Goal: Use online tool/utility: Use online tool/utility

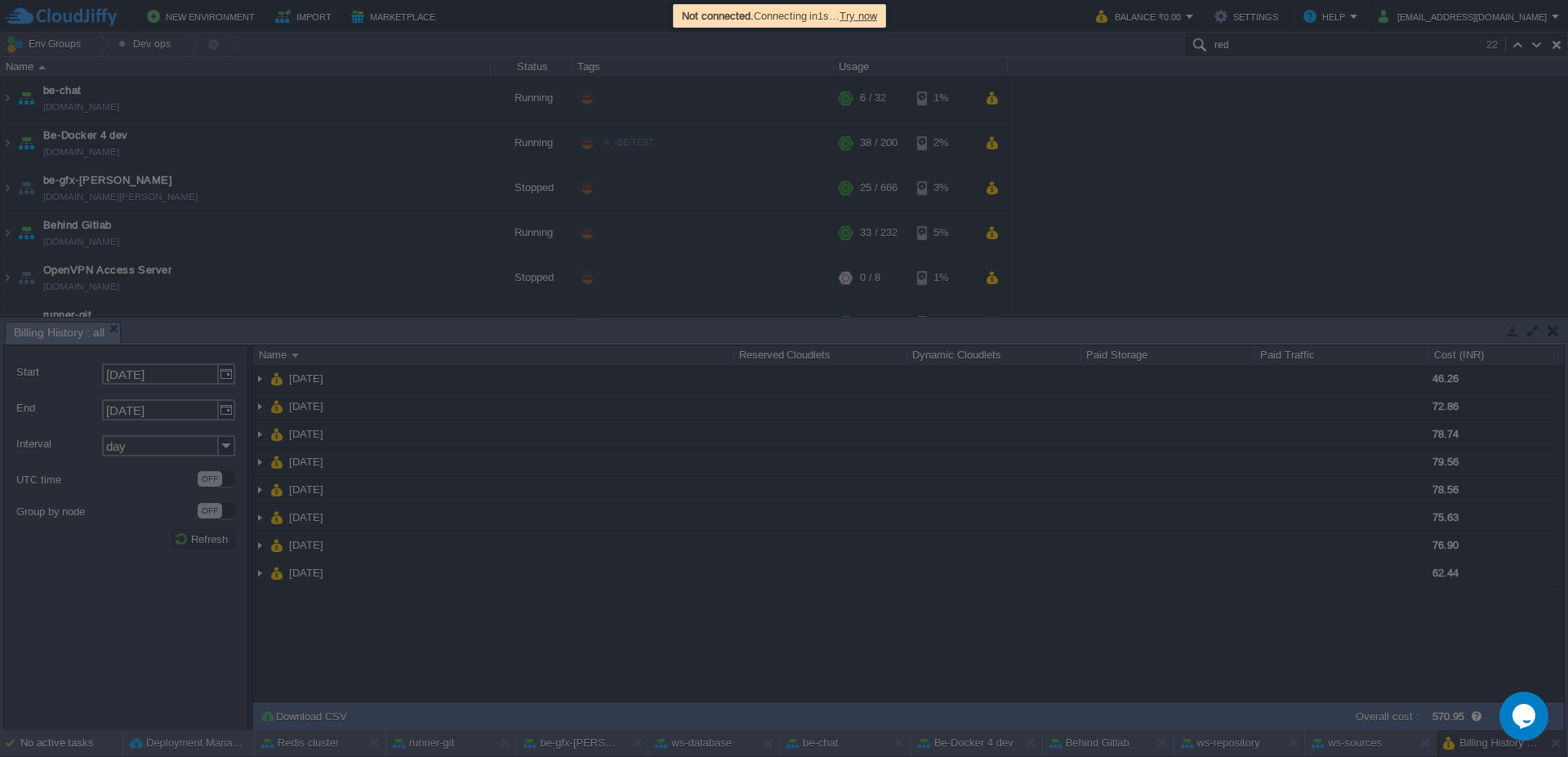
click at [870, 14] on span "Try now" at bounding box center [858, 16] width 37 height 12
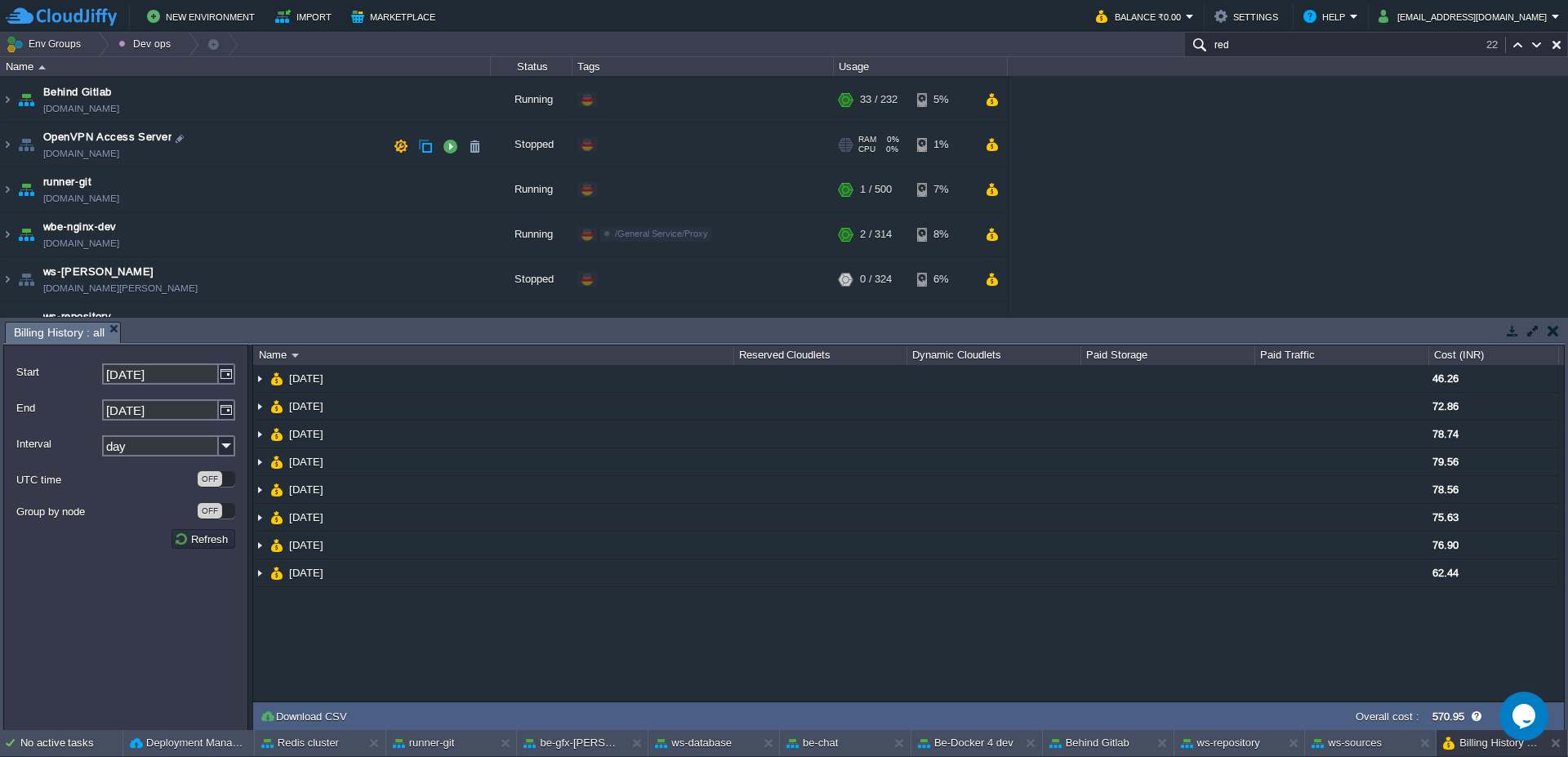
scroll to position [98, 0]
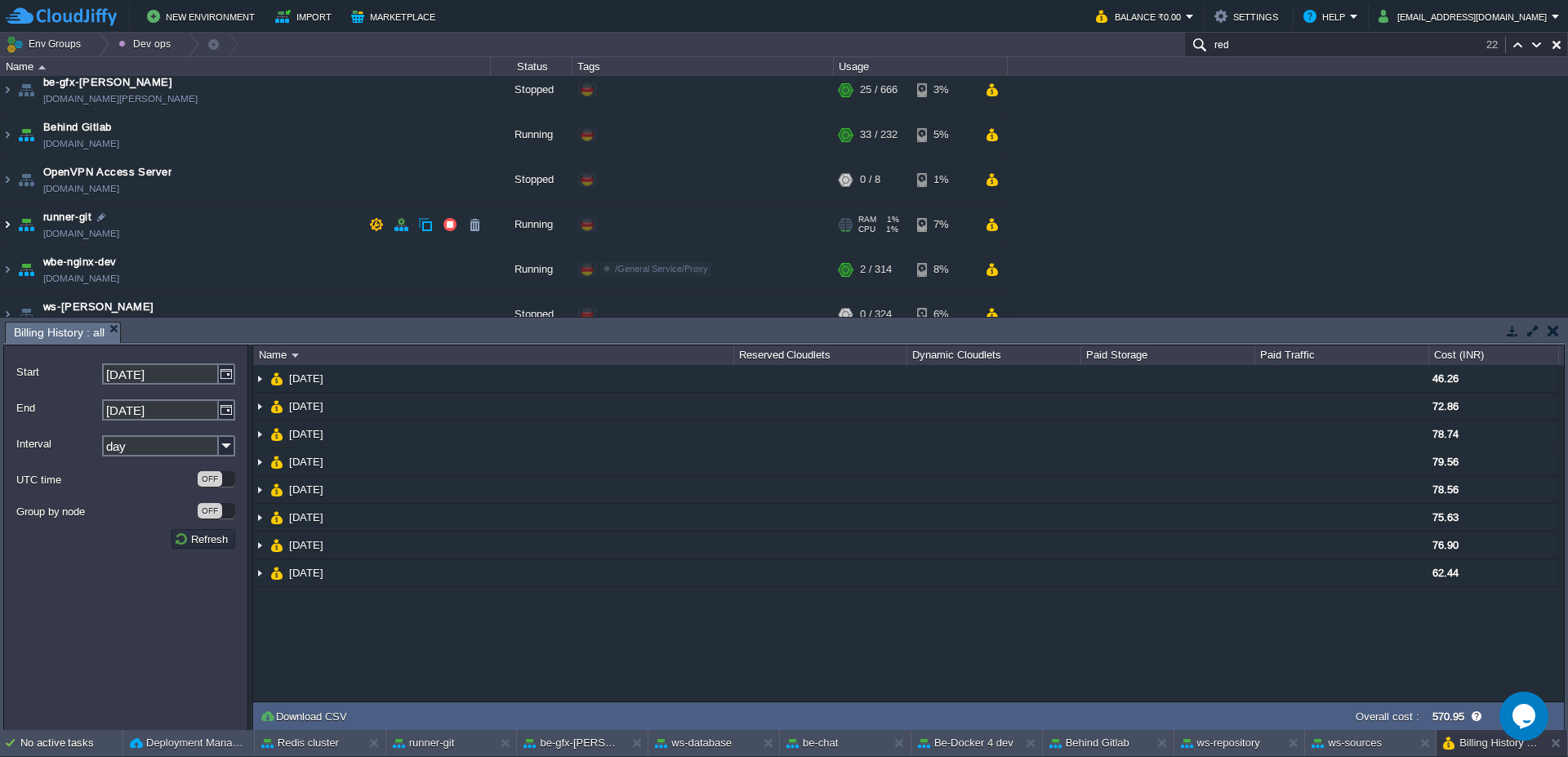
click at [8, 227] on img at bounding box center [7, 225] width 13 height 44
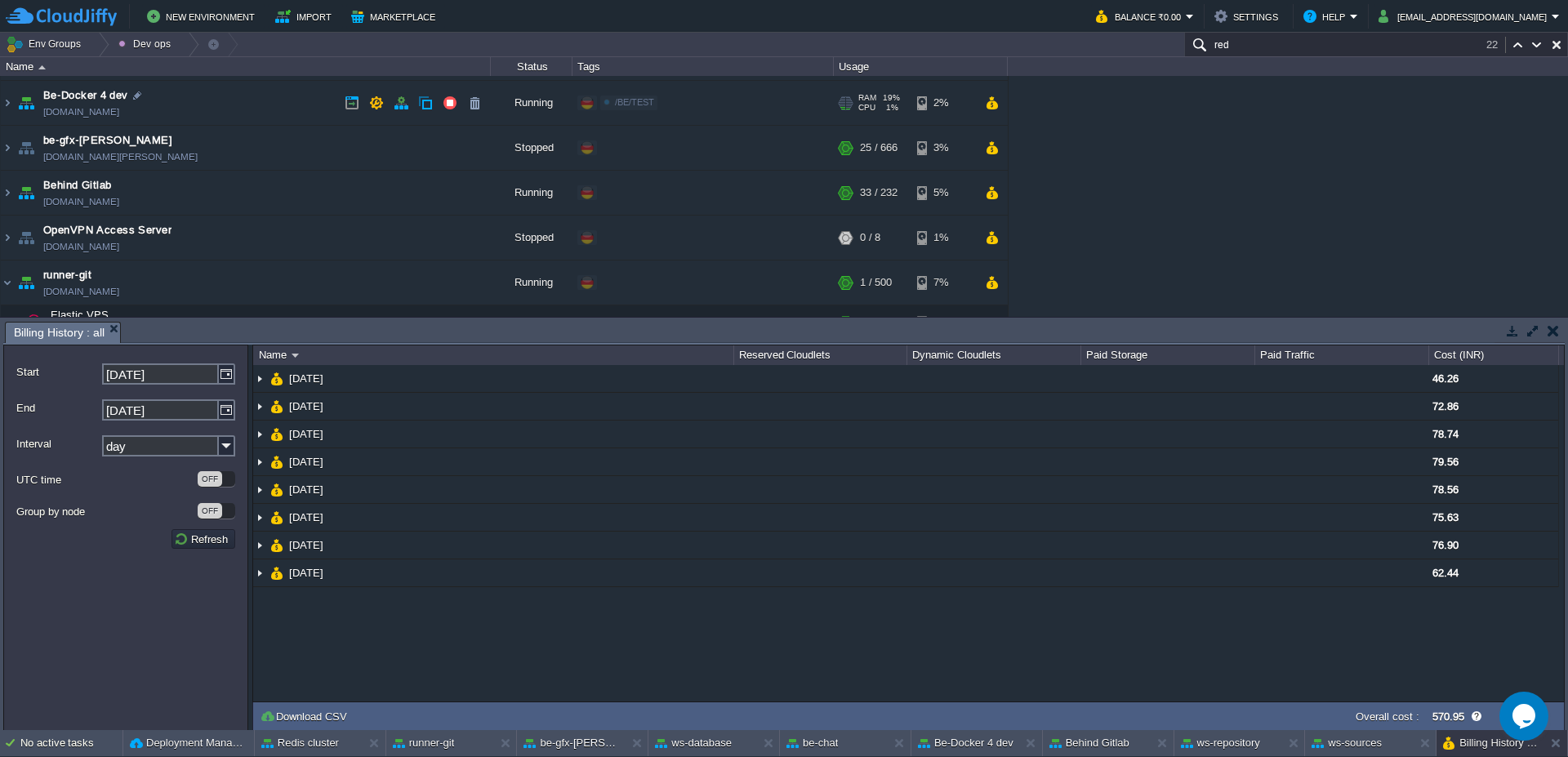
scroll to position [0, 0]
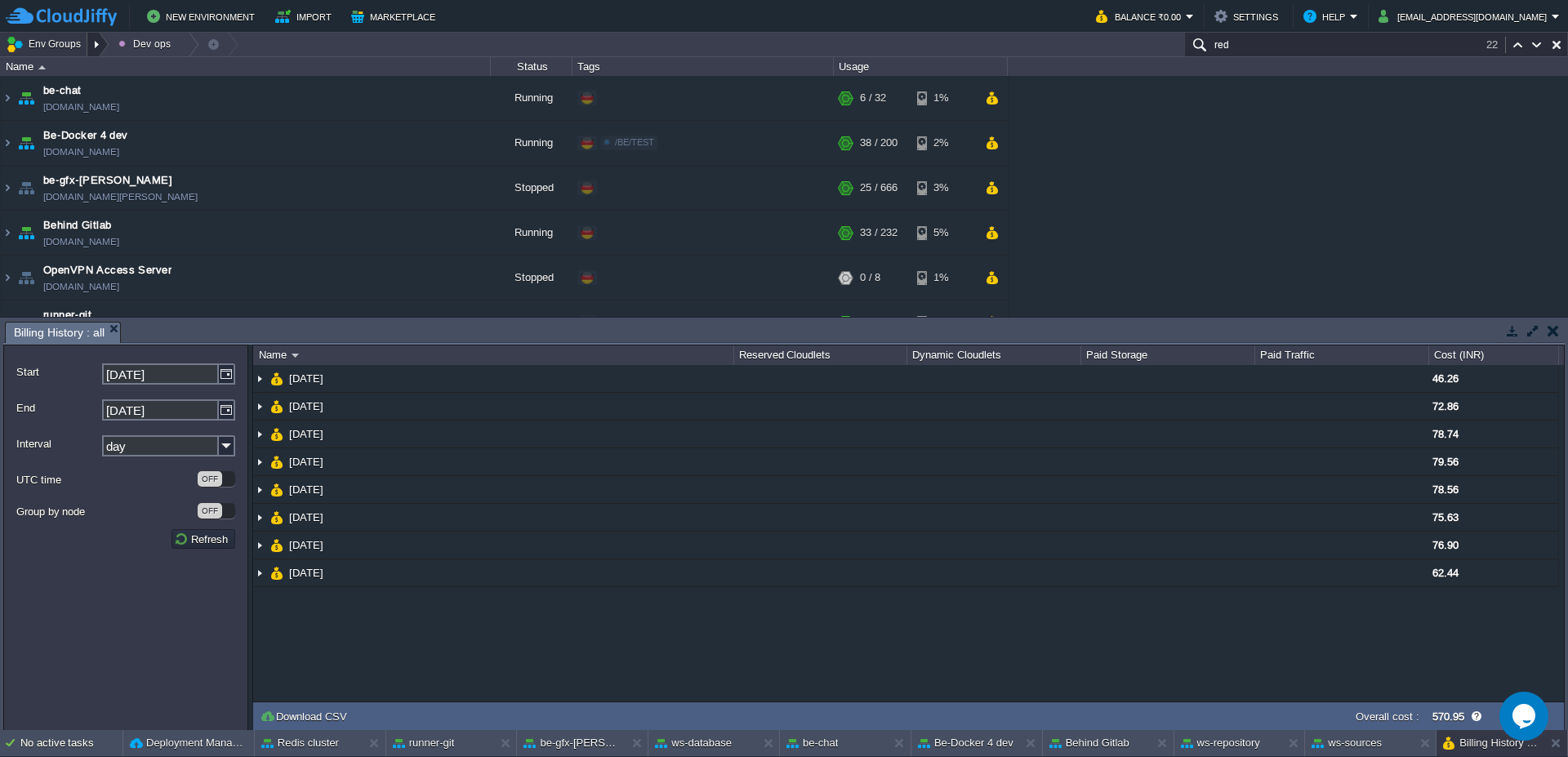
click at [97, 45] on div at bounding box center [99, 44] width 22 height 24
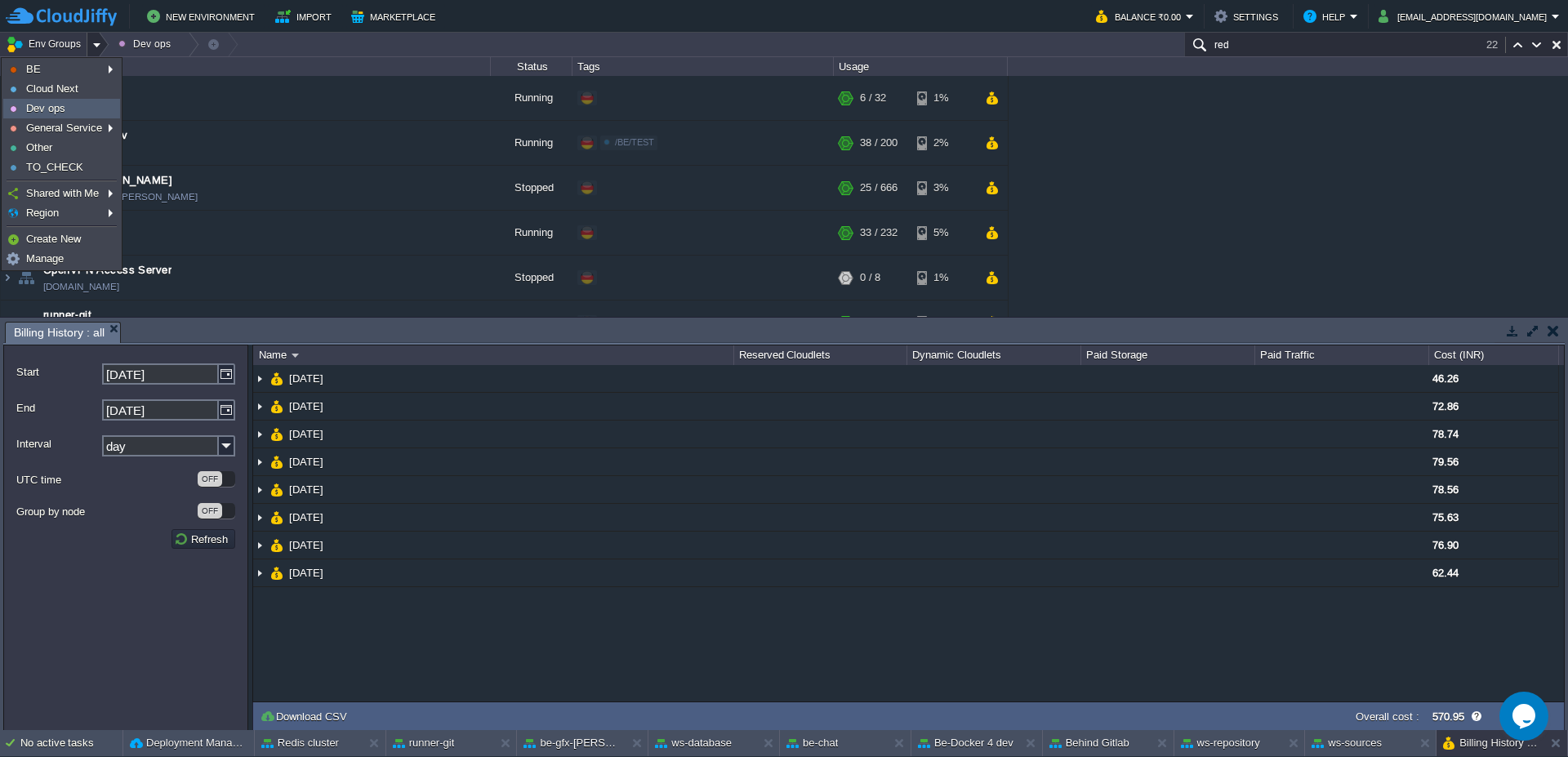
click at [62, 105] on span "Dev ops" at bounding box center [46, 108] width 39 height 12
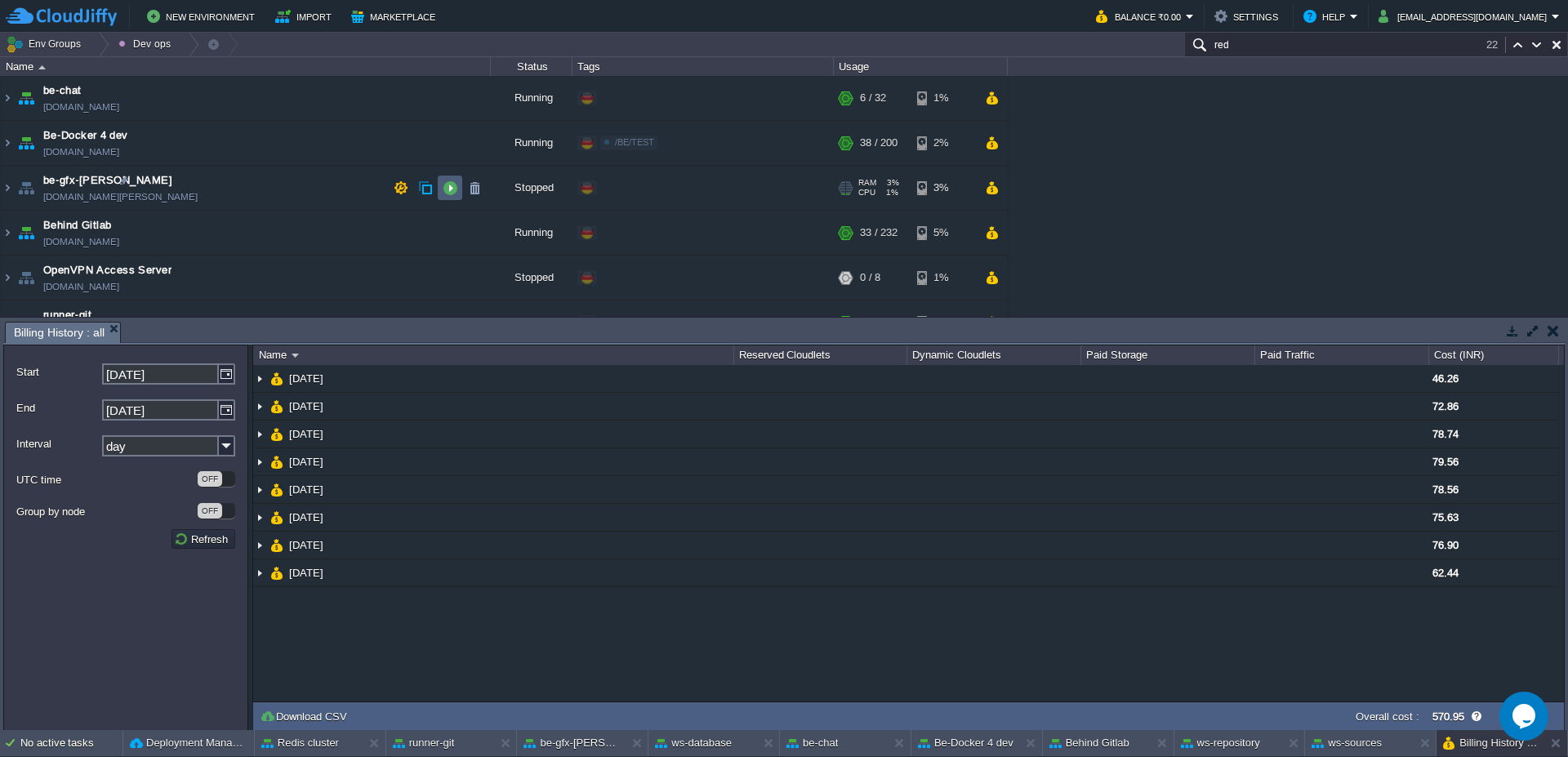
click at [446, 191] on button "button" at bounding box center [449, 187] width 14 height 14
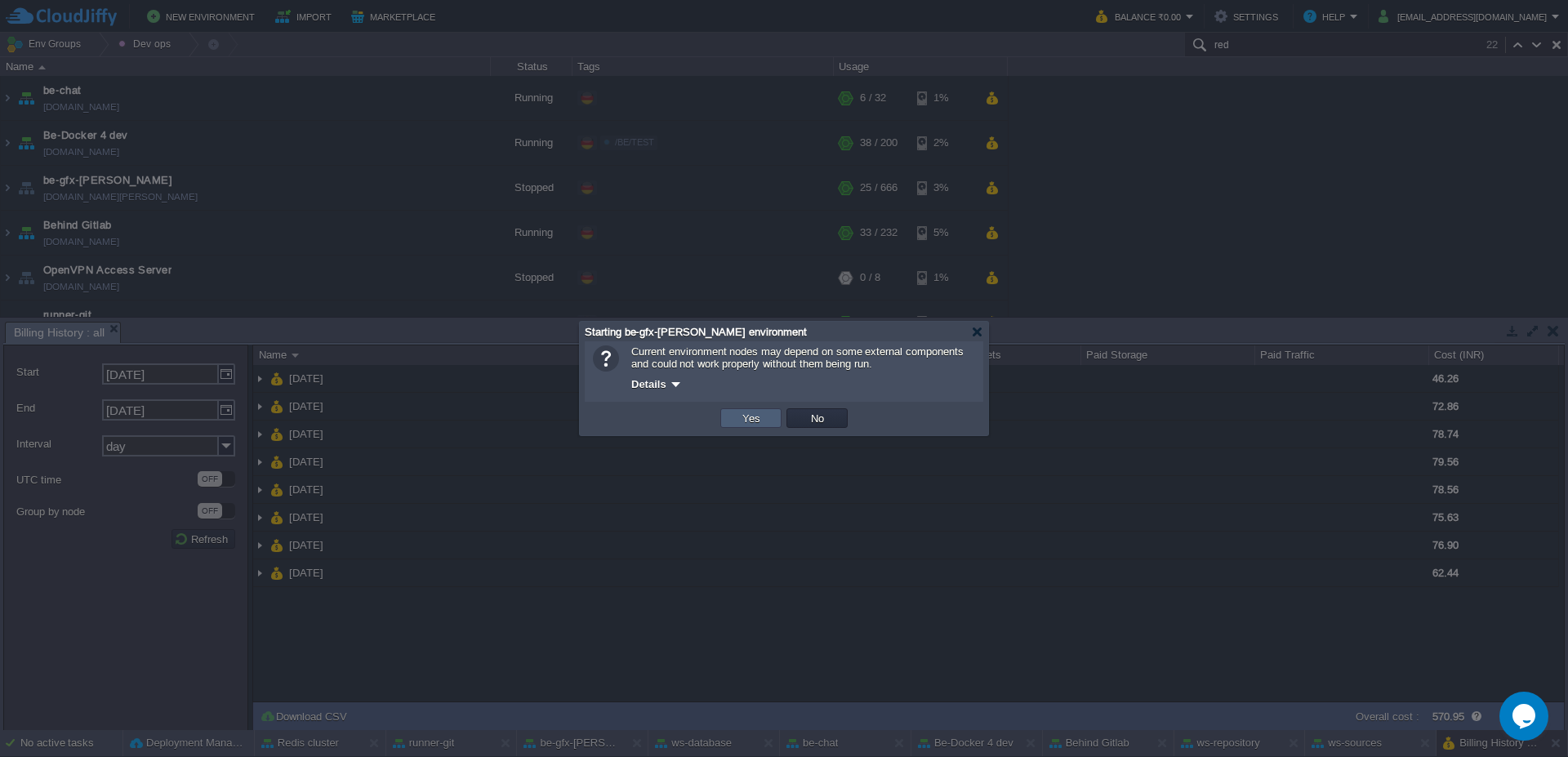
click at [751, 417] on button "Yes" at bounding box center [751, 418] width 28 height 14
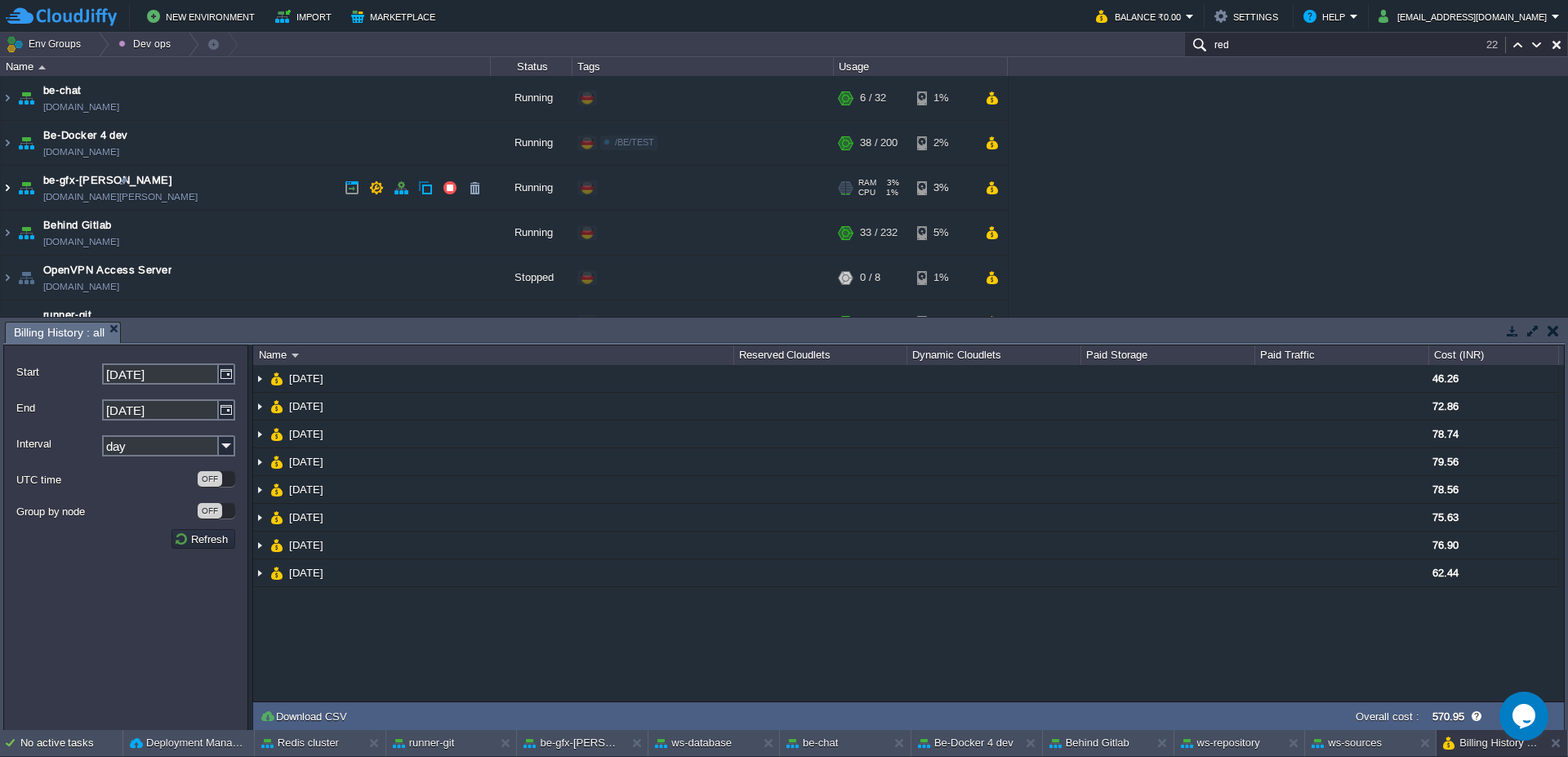
click at [7, 197] on img at bounding box center [7, 188] width 13 height 44
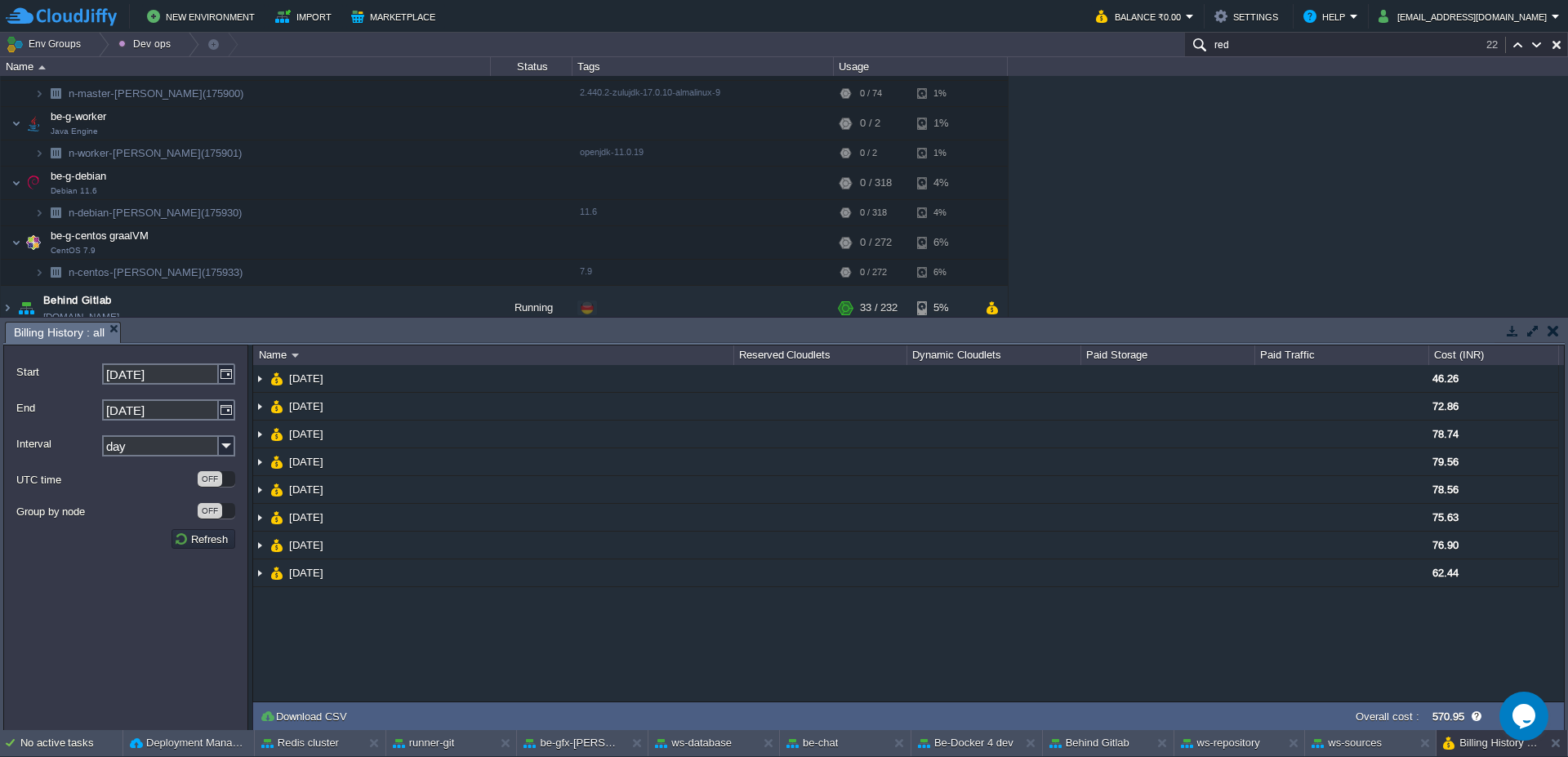
scroll to position [196, 0]
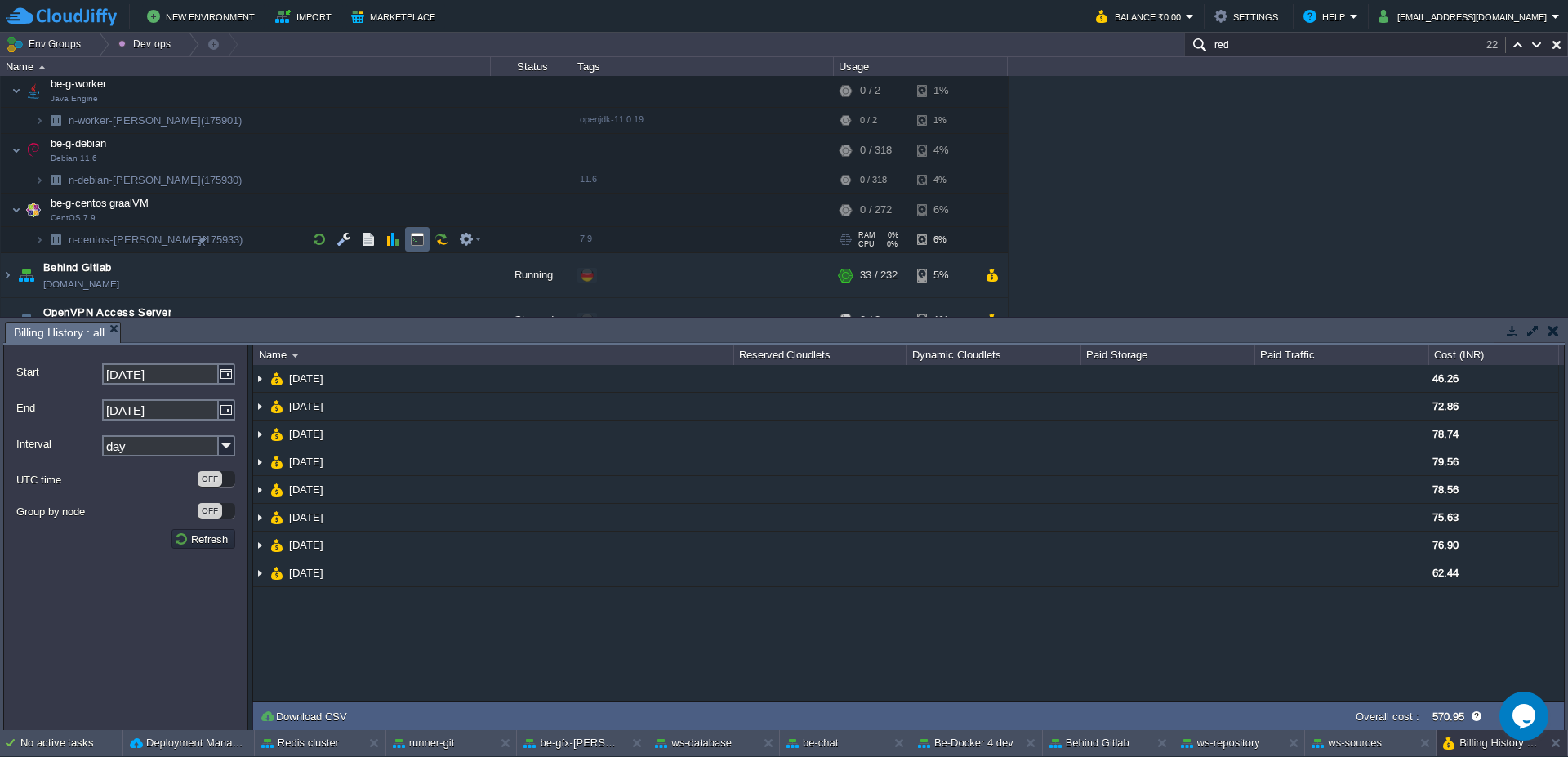
click at [423, 236] on button "button" at bounding box center [417, 239] width 14 height 14
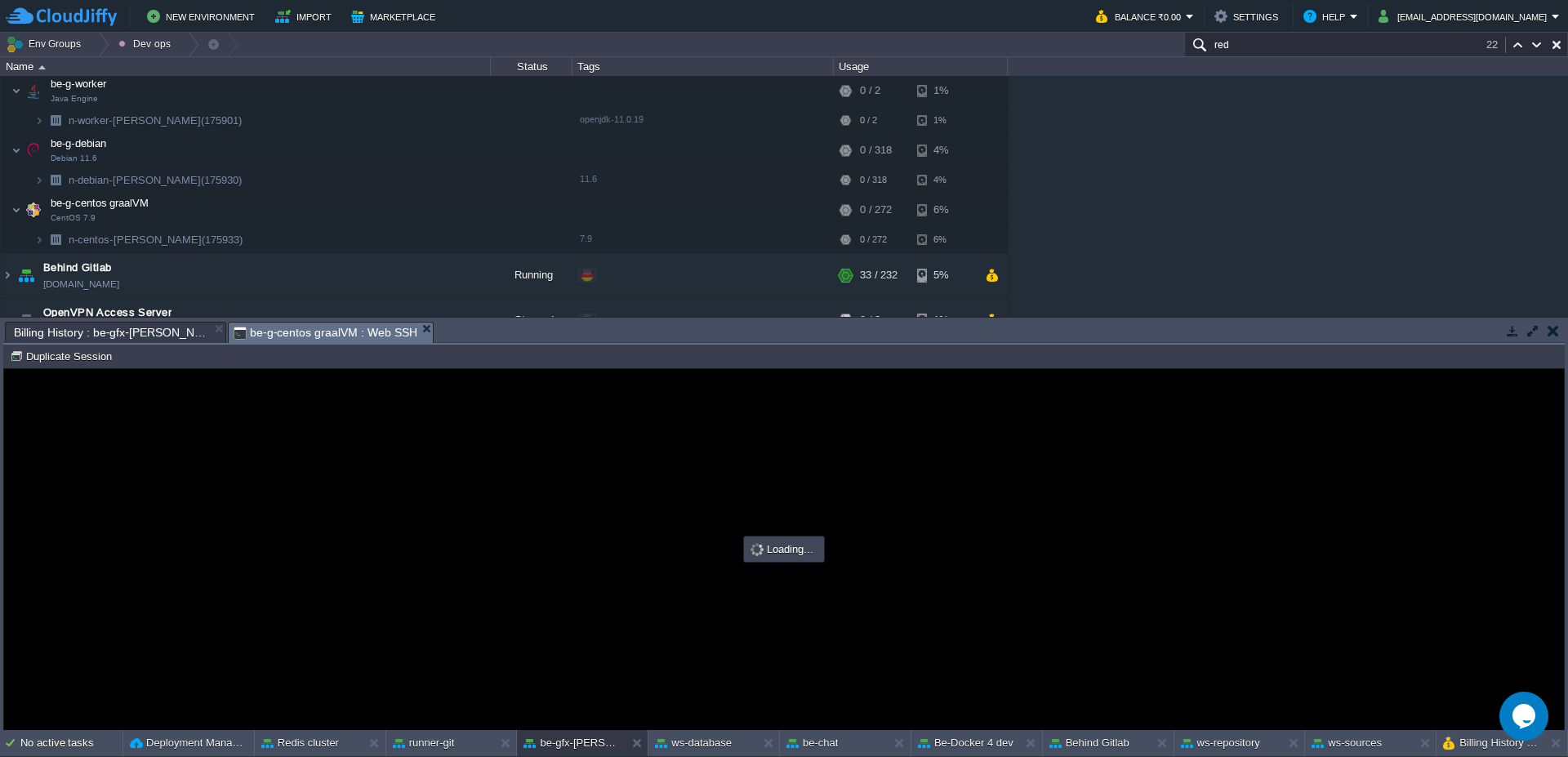
scroll to position [0, 0]
type input "#000000"
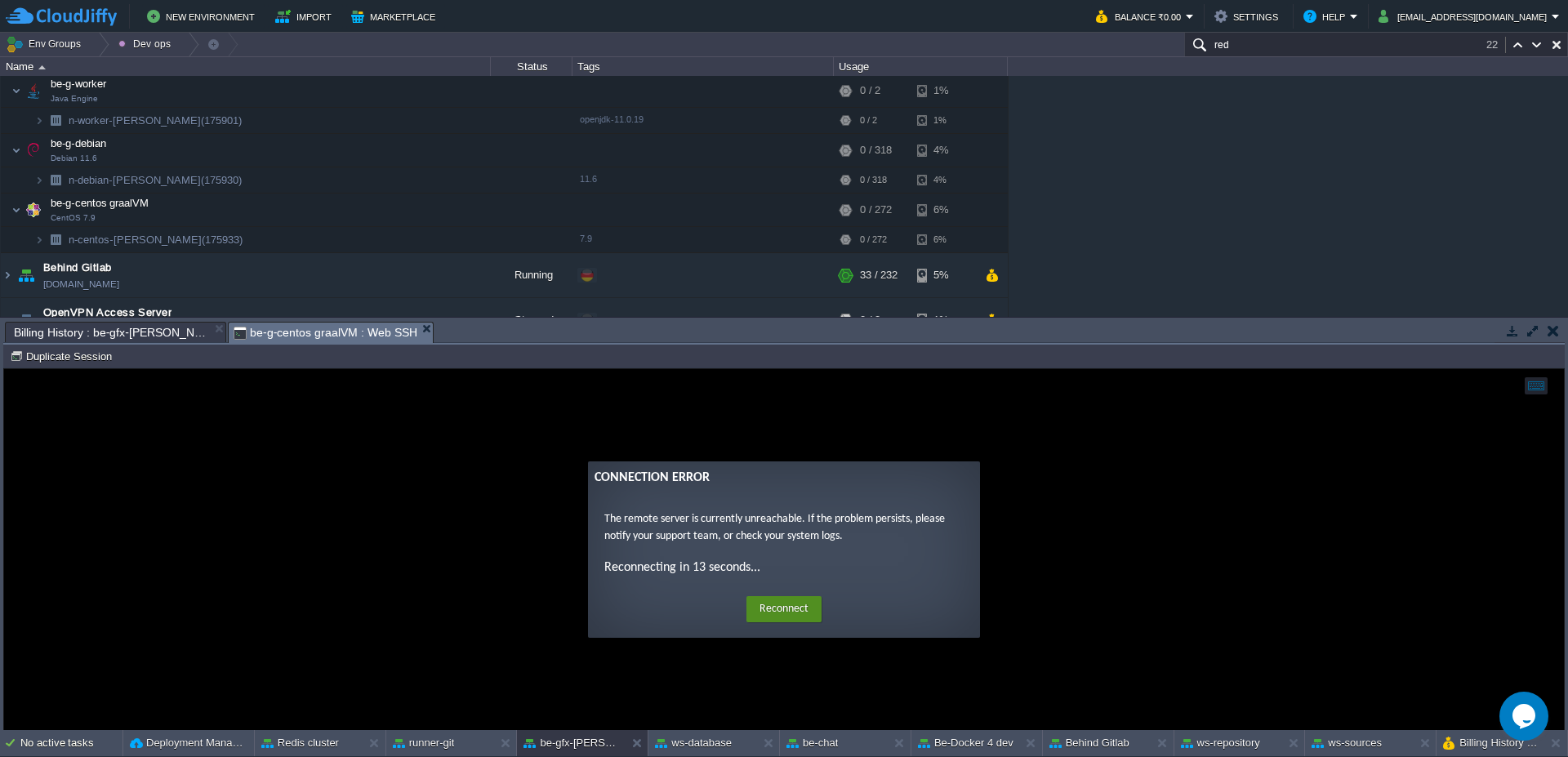
click at [792, 607] on button "Reconnect" at bounding box center [784, 609] width 75 height 26
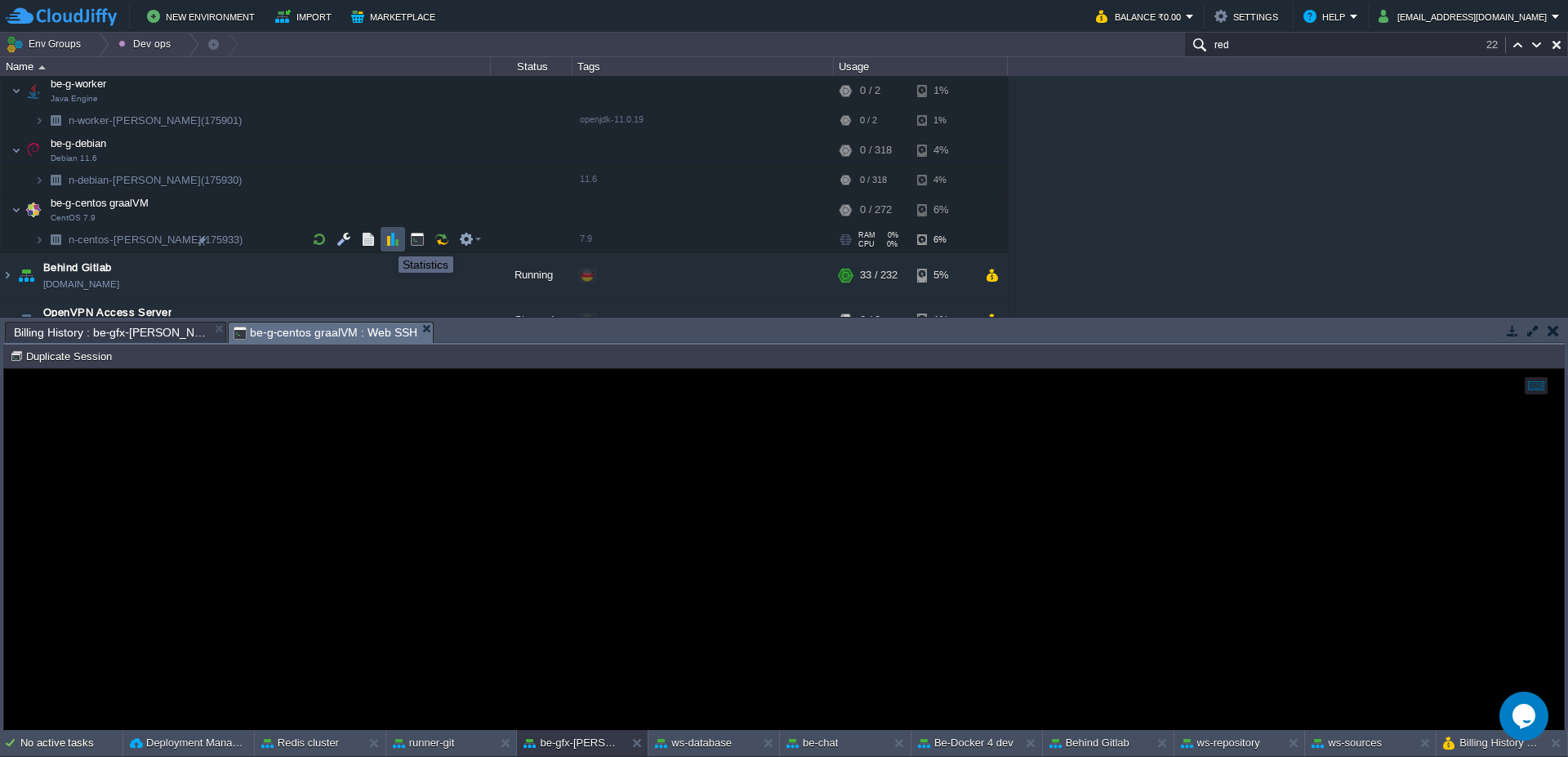
click at [386, 242] on button "button" at bounding box center [392, 239] width 14 height 14
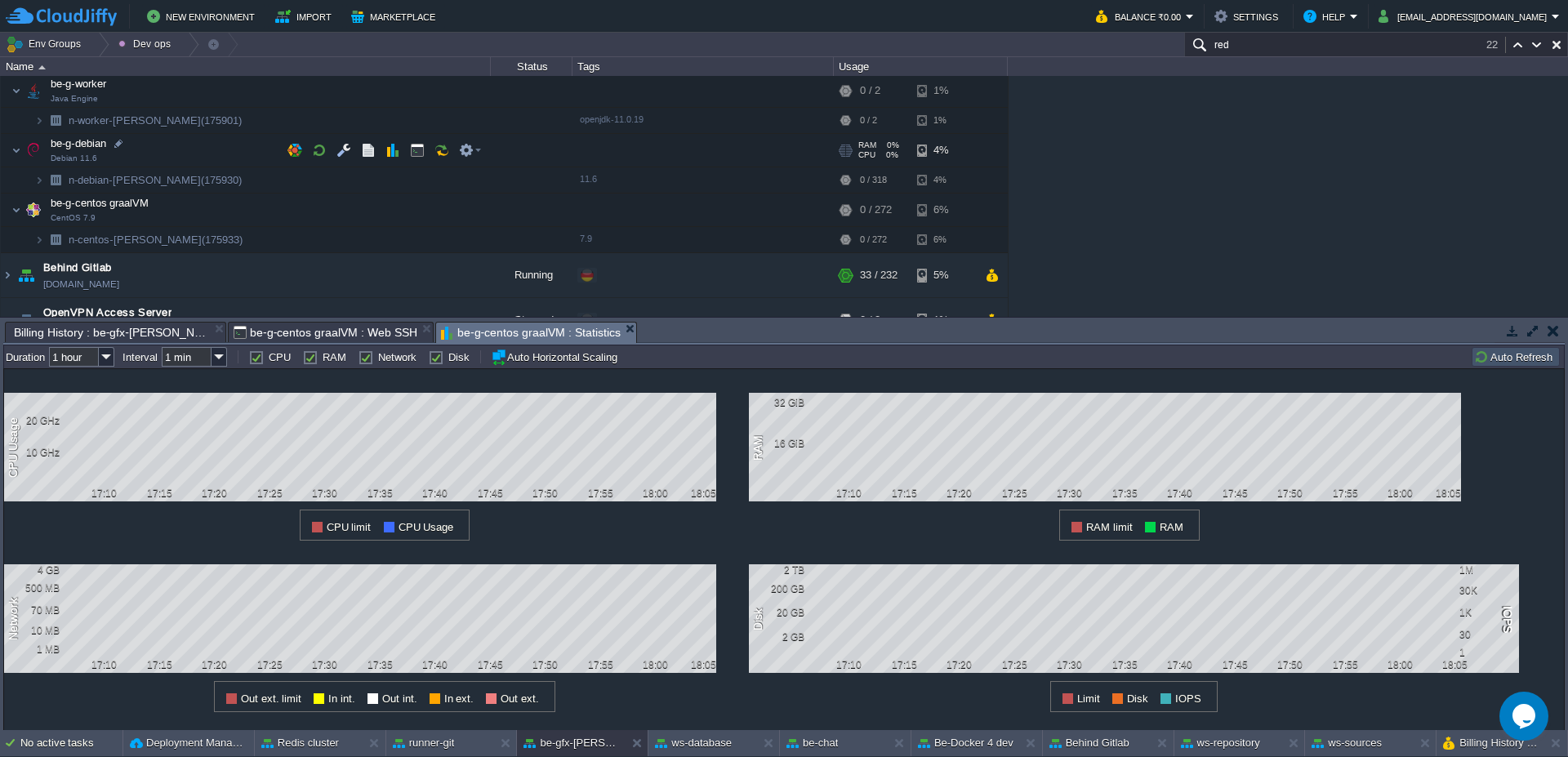
scroll to position [98, 0]
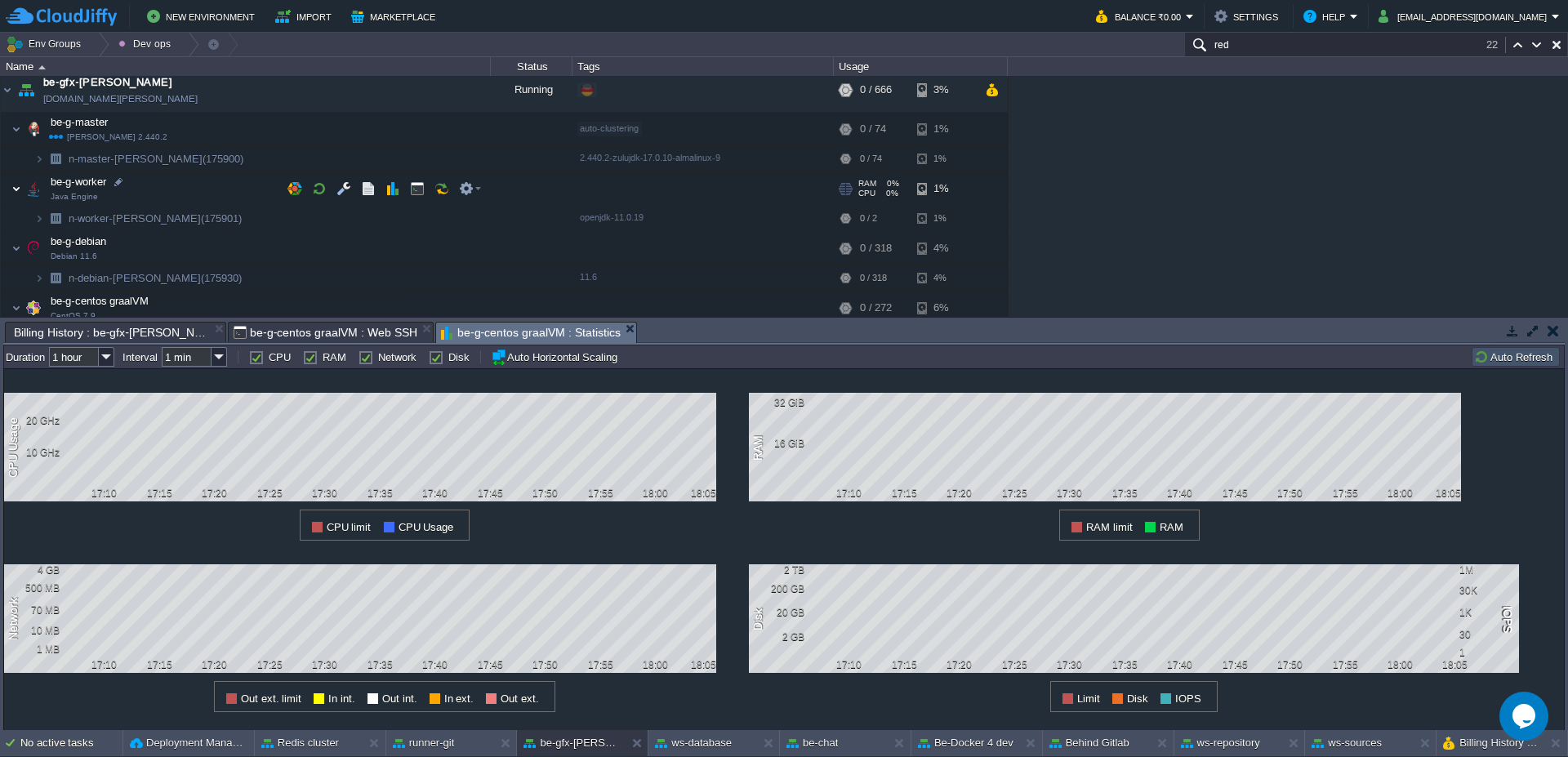
click at [14, 186] on img at bounding box center [16, 189] width 10 height 32
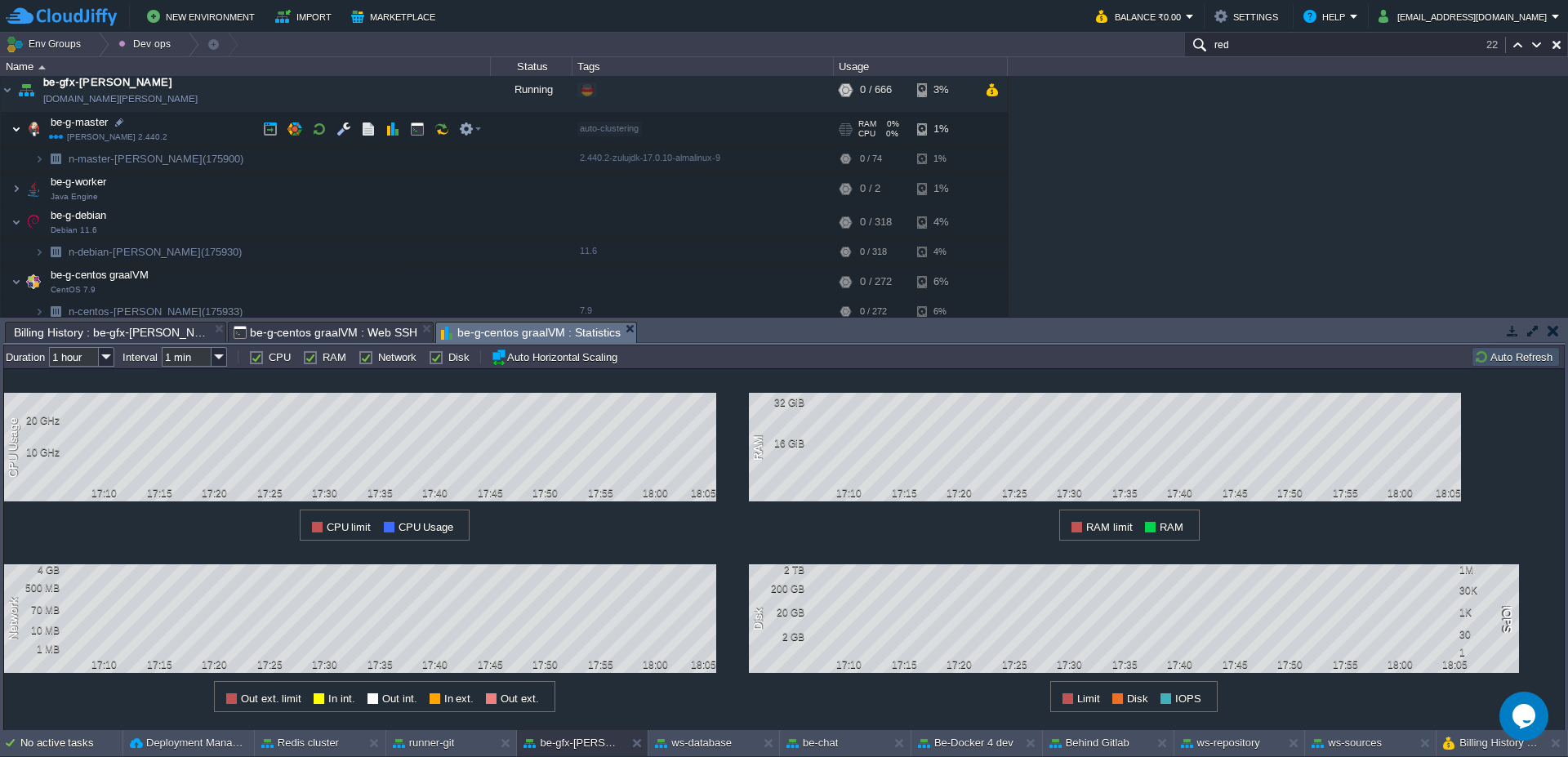
click at [17, 131] on img at bounding box center [16, 129] width 10 height 32
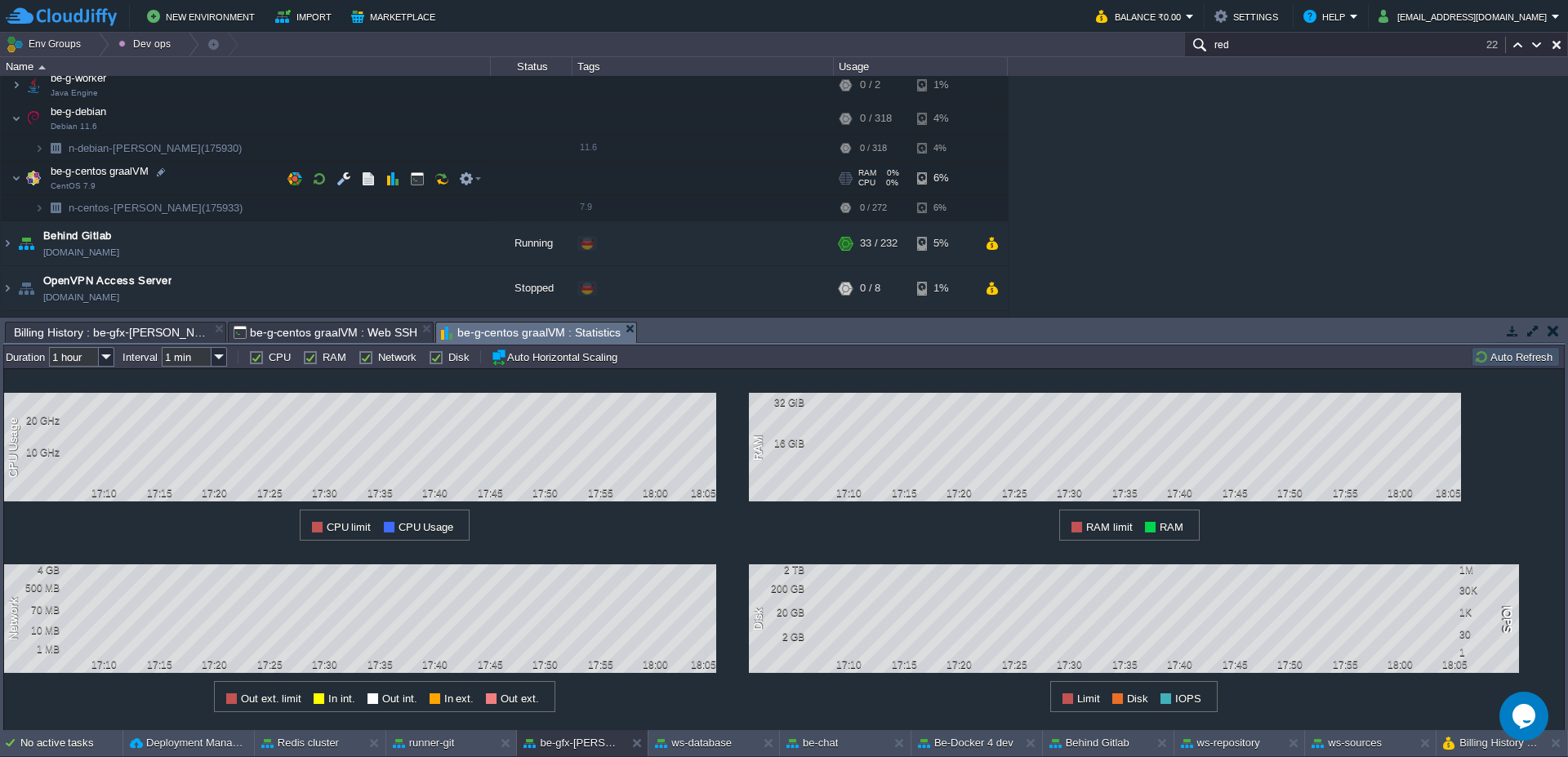
scroll to position [196, 0]
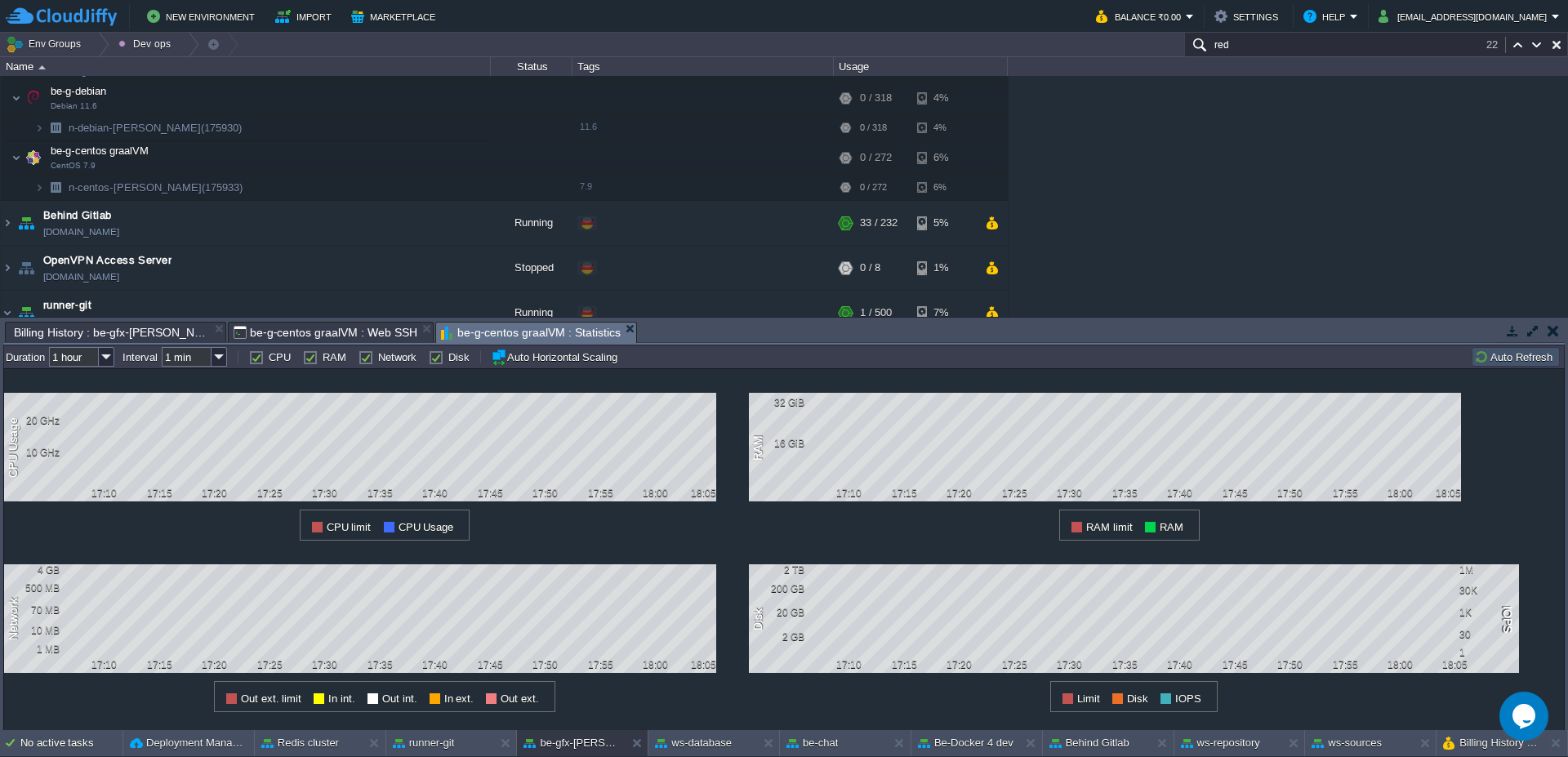
click at [297, 328] on span "be-g-centos graalVM : Web SSH" at bounding box center [326, 332] width 184 height 20
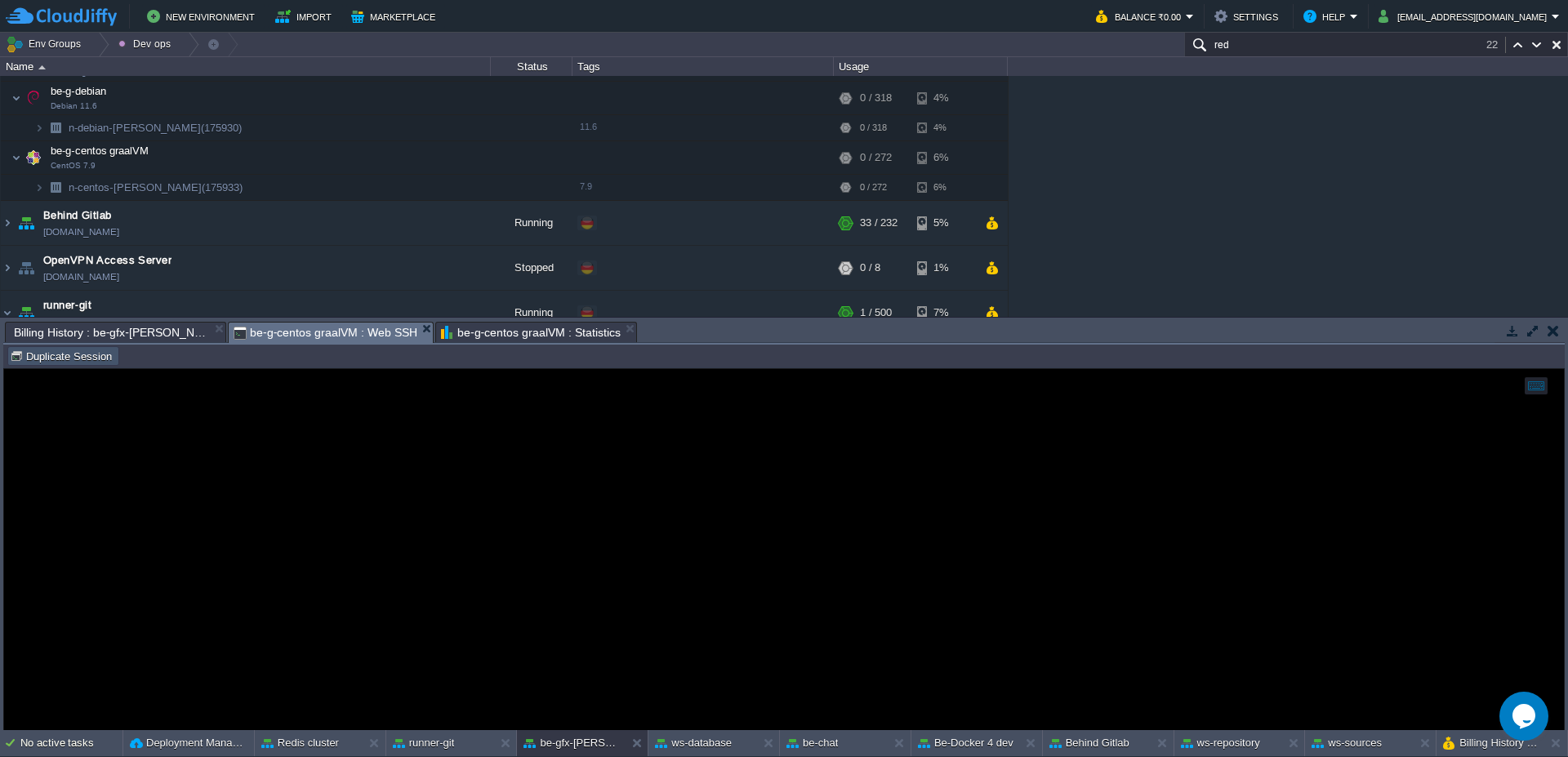
click at [50, 357] on button "Duplicate Session" at bounding box center [64, 356] width 107 height 14
click at [373, 327] on em "be-g-centos graalVM : Web SSH" at bounding box center [333, 333] width 199 height 20
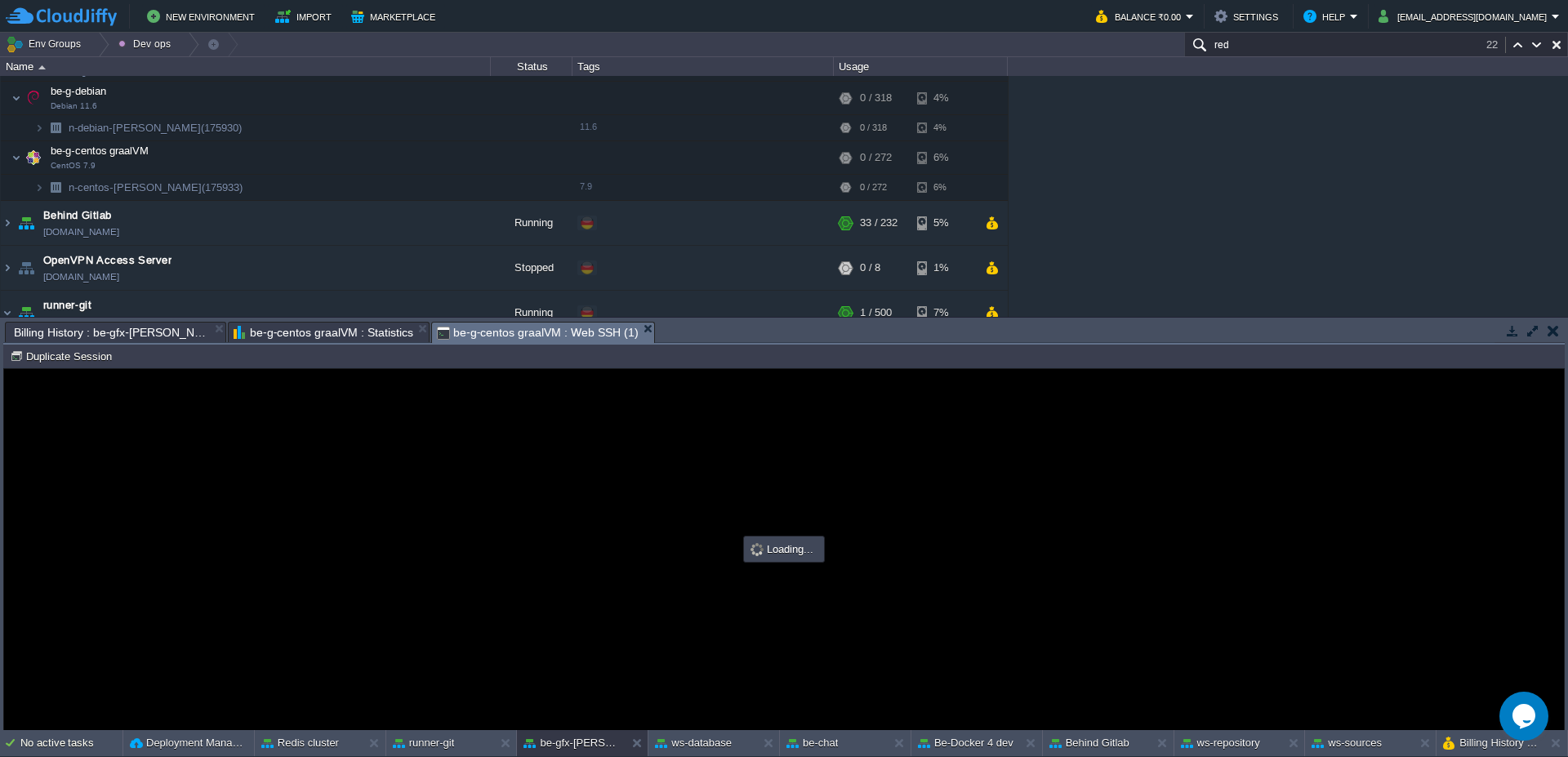
scroll to position [0, 0]
type input "#000000"
click at [895, 748] on button at bounding box center [902, 743] width 16 height 16
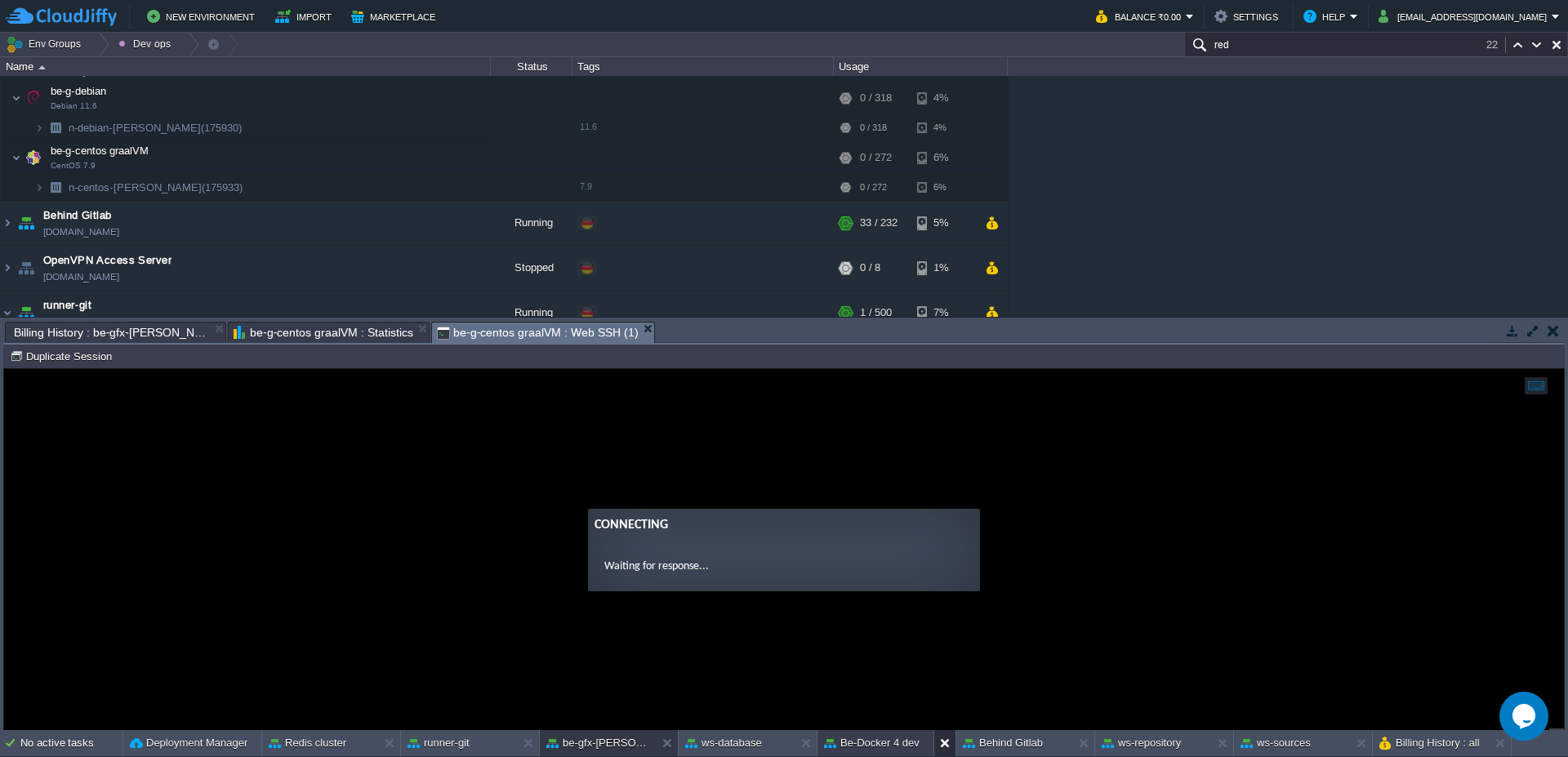
click at [937, 747] on div at bounding box center [945, 743] width 22 height 26
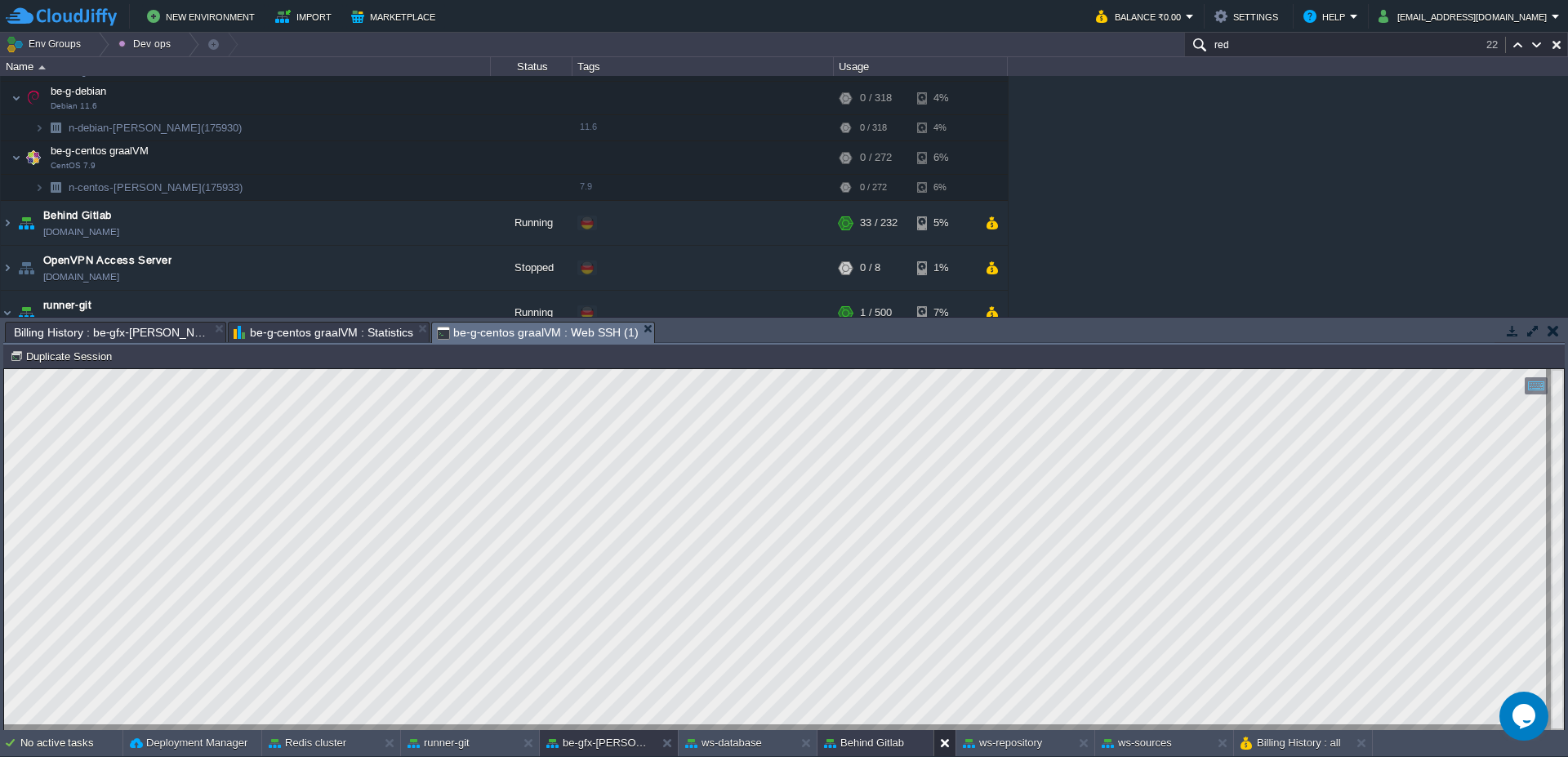
click at [937, 747] on div at bounding box center [945, 743] width 22 height 26
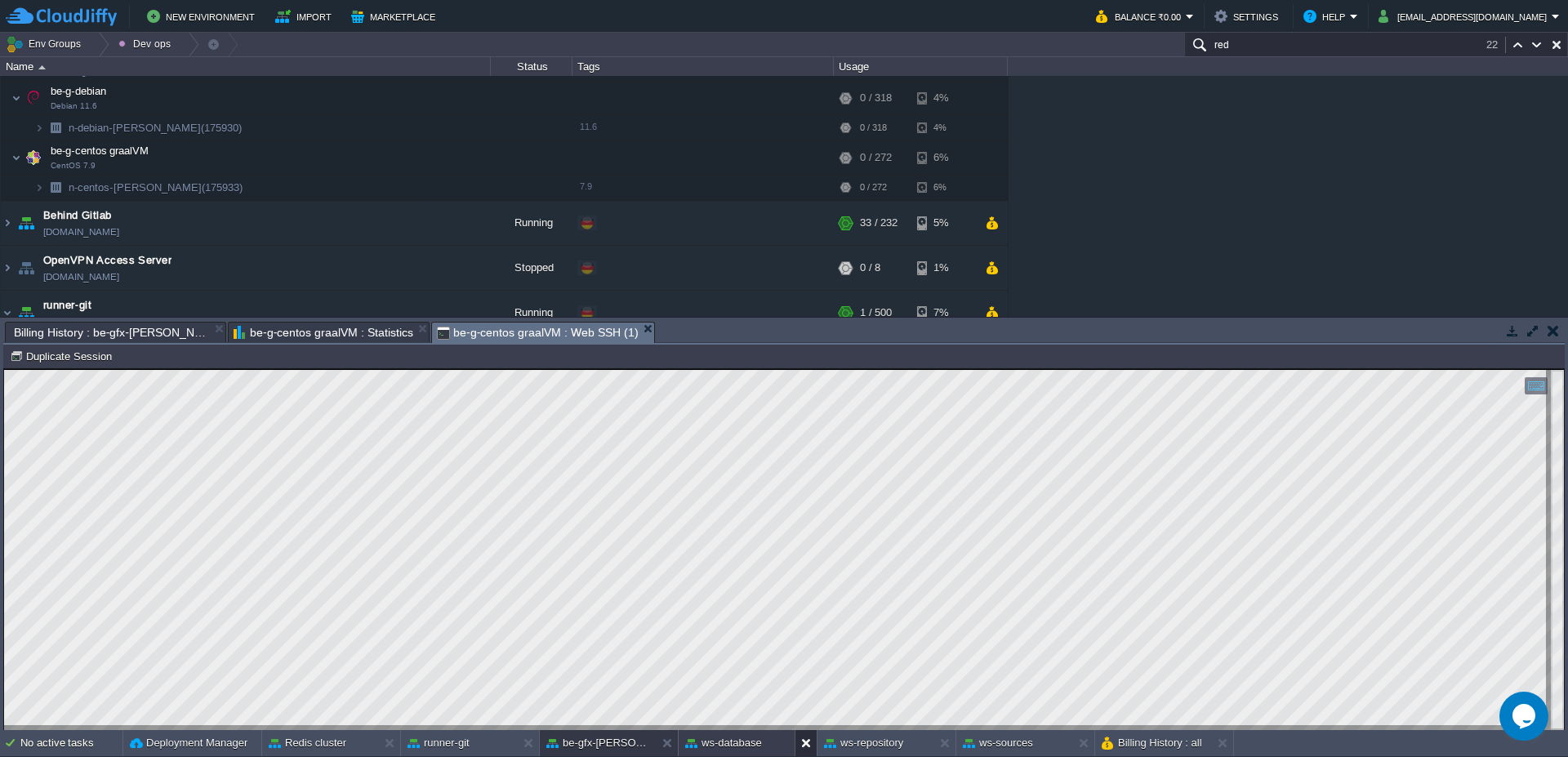
click at [803, 745] on button at bounding box center [809, 743] width 16 height 16
click at [811, 749] on button at bounding box center [809, 743] width 16 height 16
click at [806, 747] on button at bounding box center [809, 743] width 16 height 16
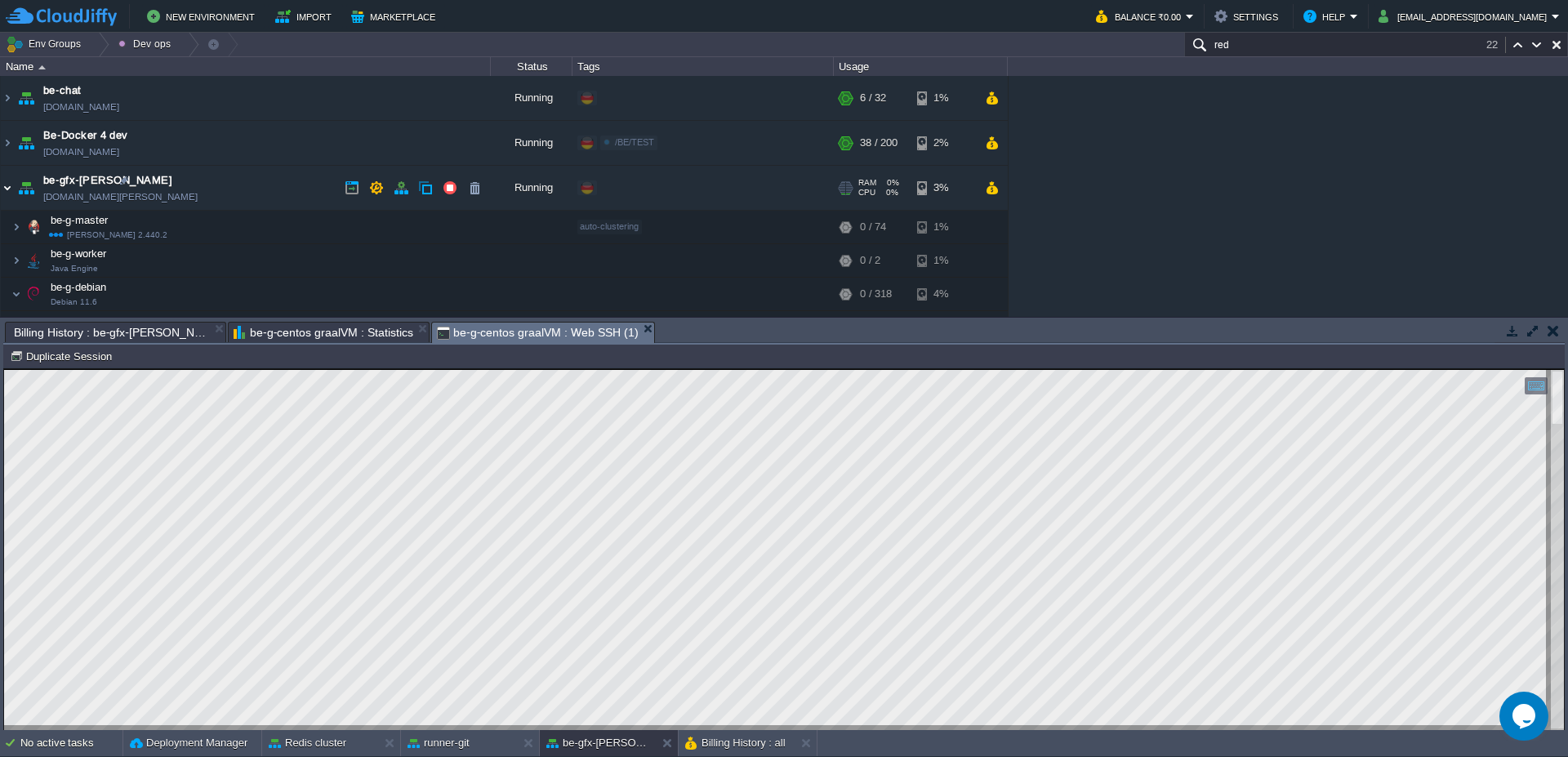
click at [4, 191] on img at bounding box center [7, 188] width 13 height 44
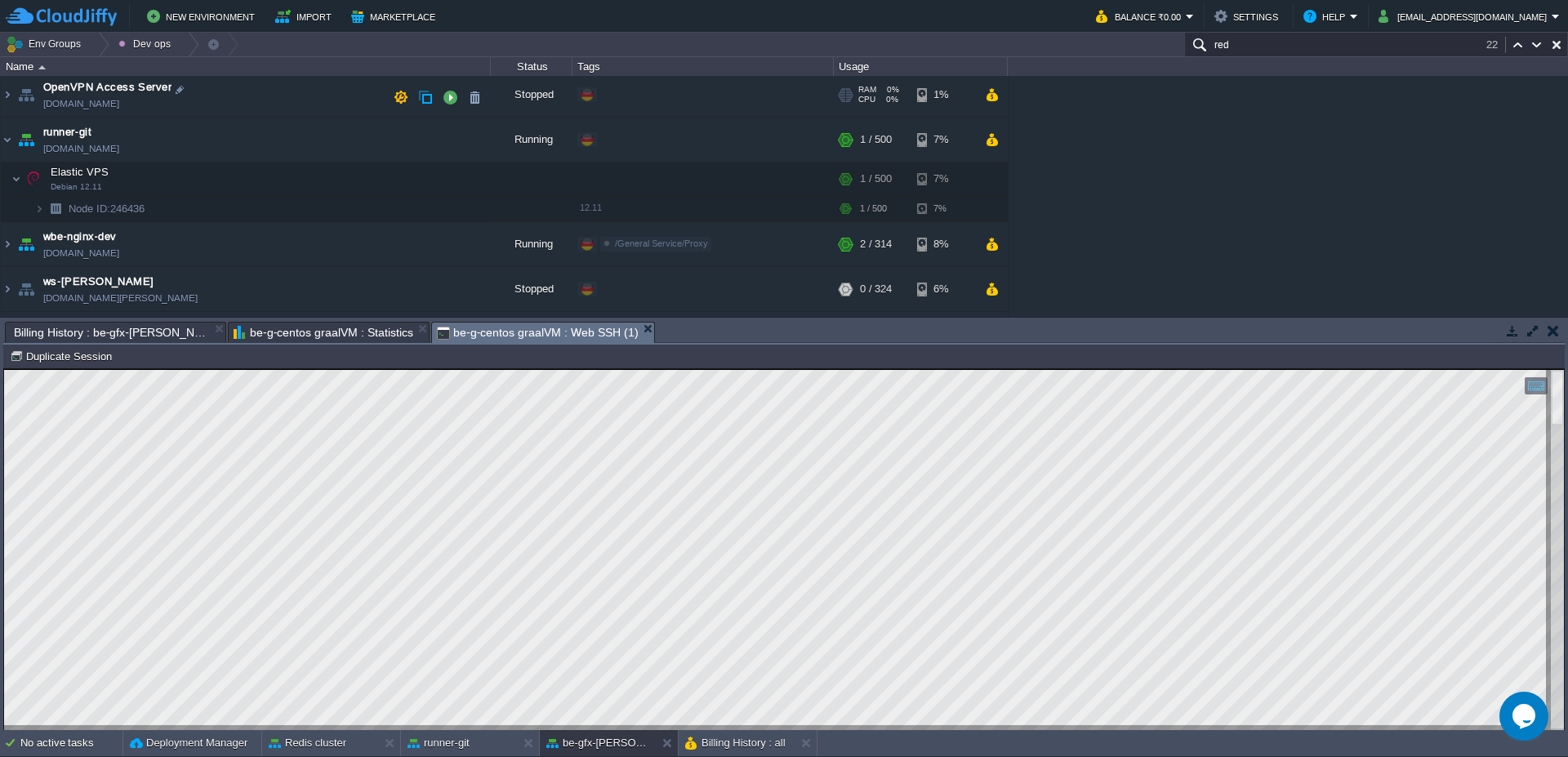
scroll to position [196, 0]
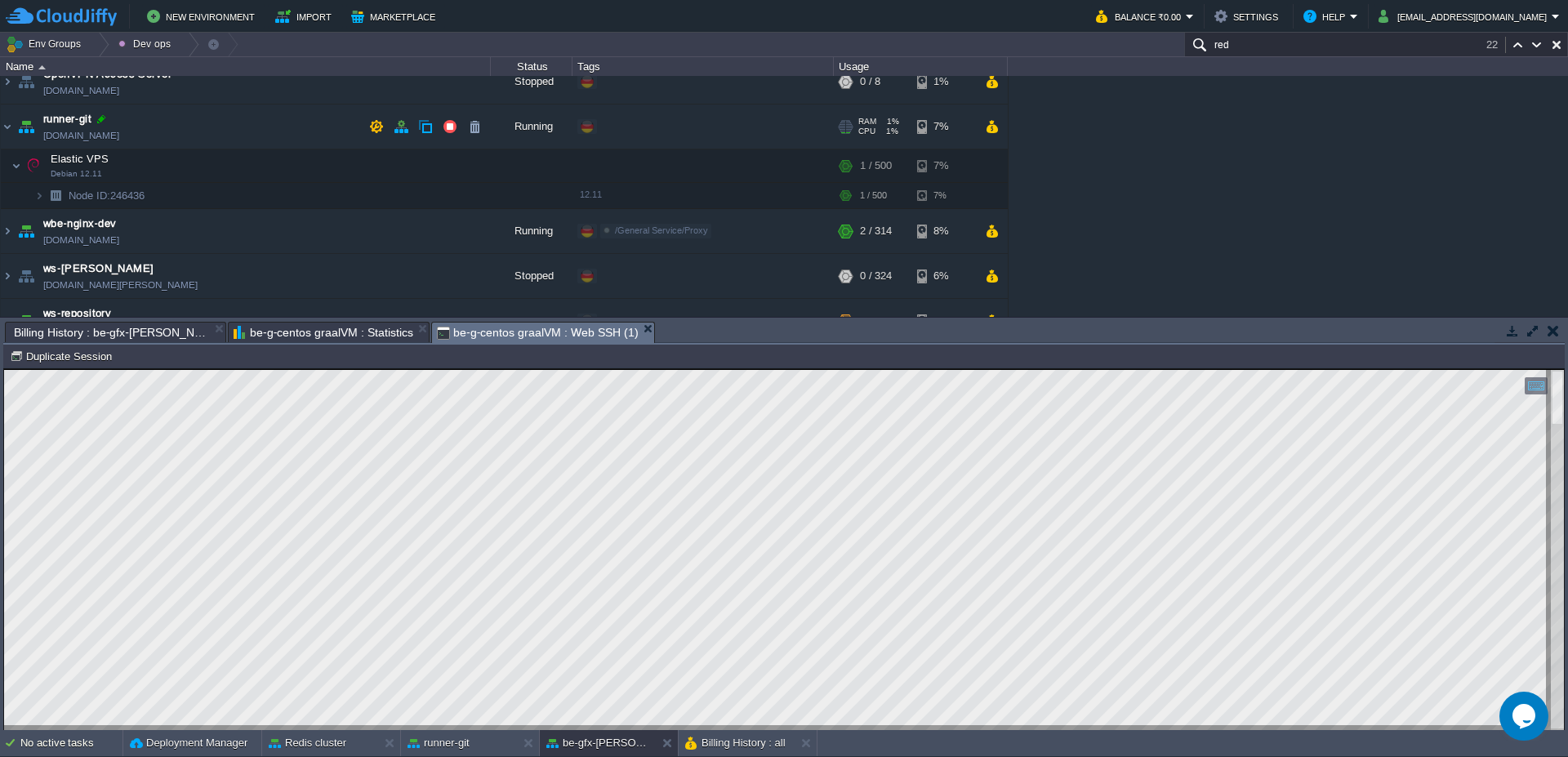
click at [105, 123] on div at bounding box center [100, 119] width 14 height 14
click at [131, 123] on input "runner-git" at bounding box center [267, 119] width 447 height 21
type input "runner-git-debian"
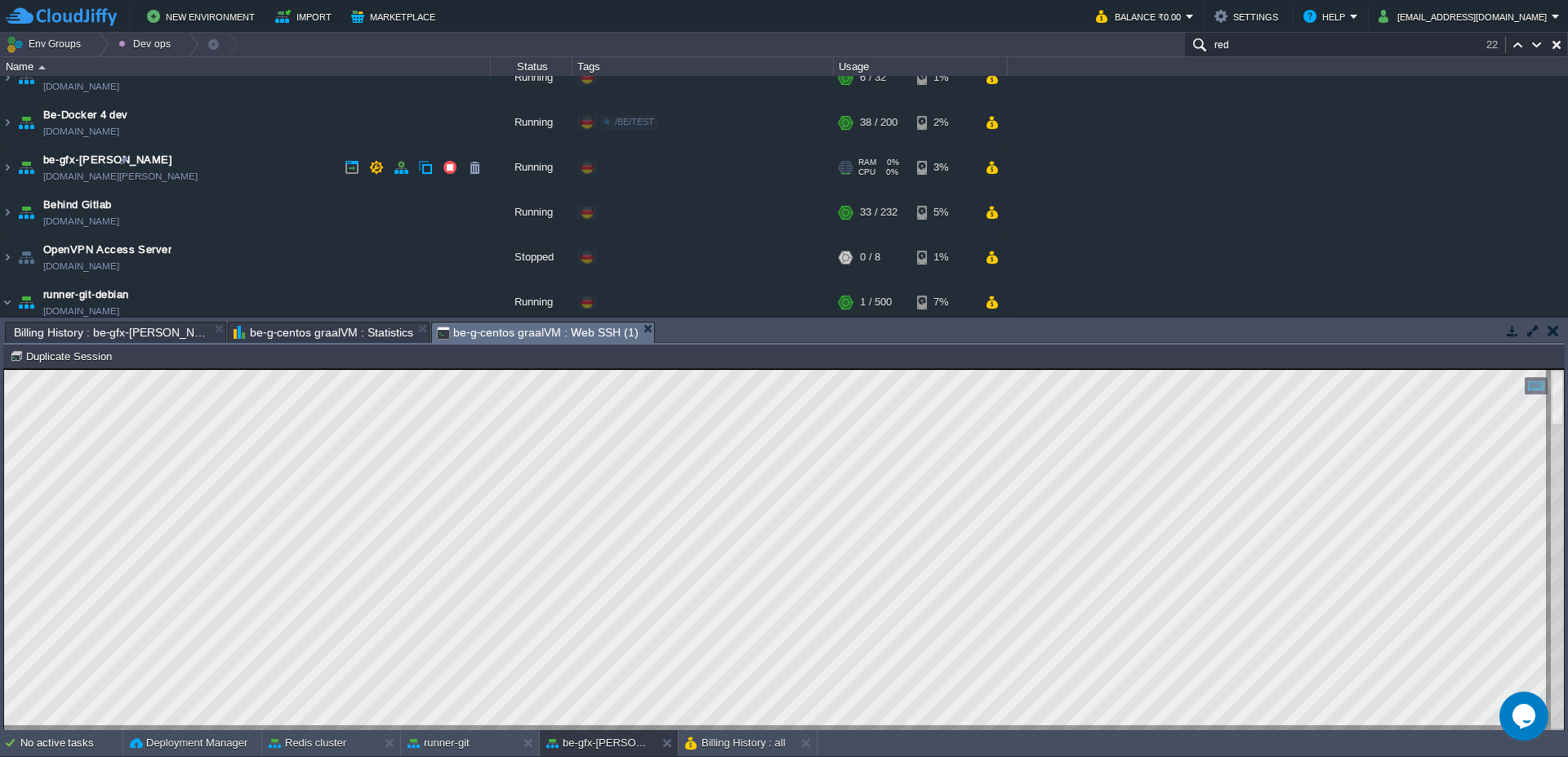
scroll to position [0, 0]
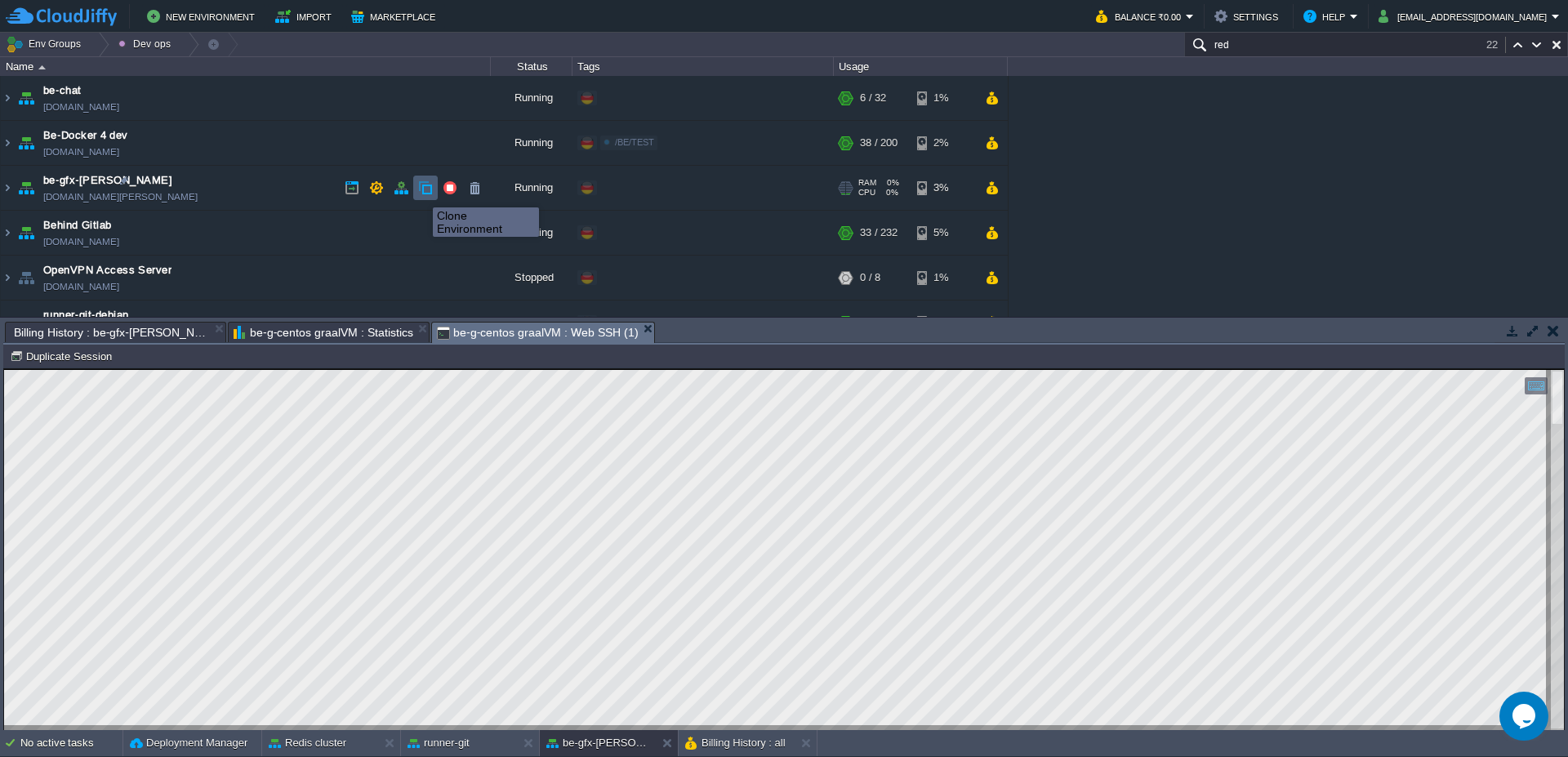
click at [423, 193] on button "button" at bounding box center [425, 187] width 14 height 14
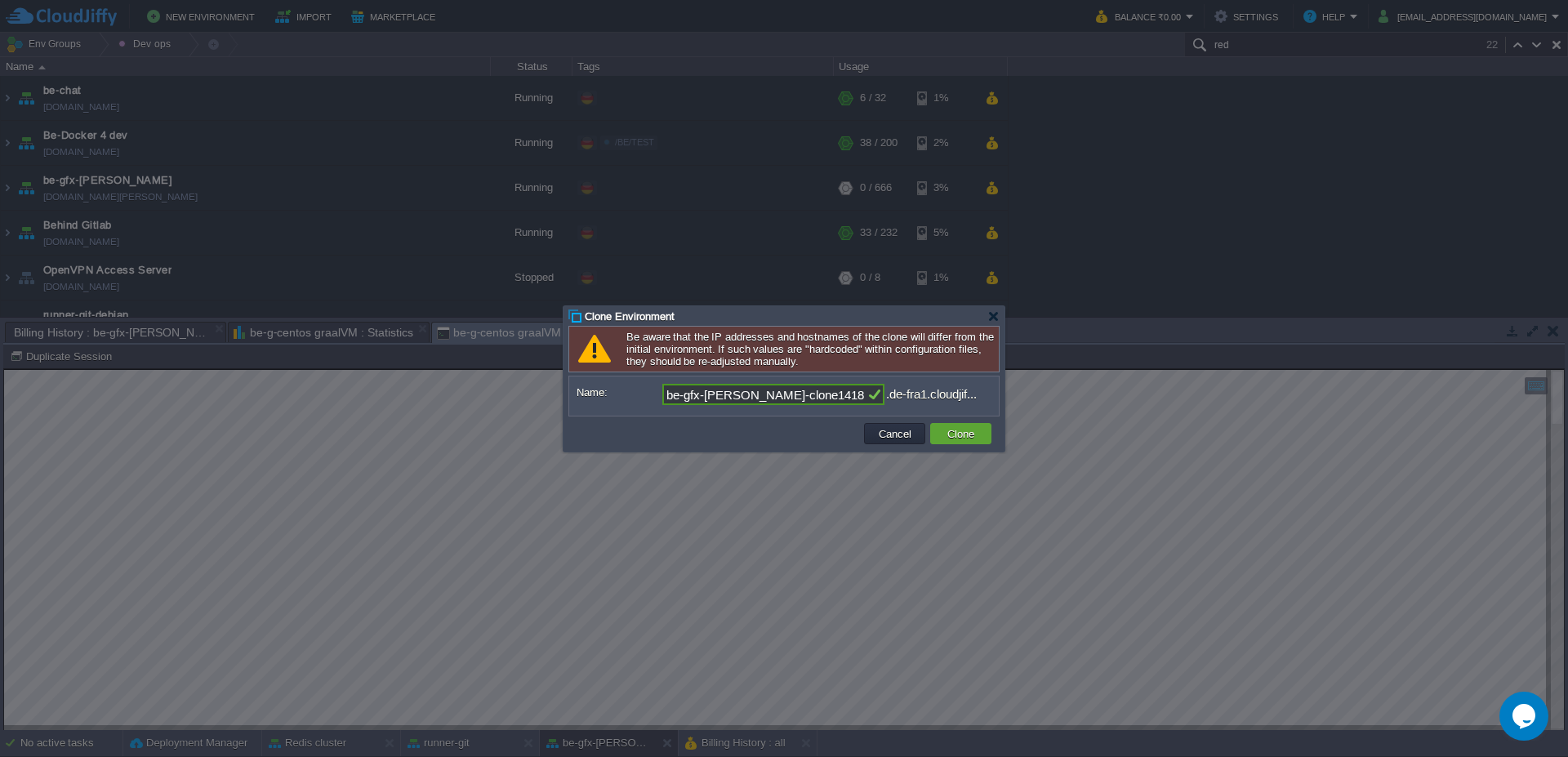
drag, startPoint x: 822, startPoint y: 393, endPoint x: 566, endPoint y: 365, distance: 257.5
click at [566, 365] on div "Clone Environment Be aware that the IP addresses and hostnames of the clone wil…" at bounding box center [784, 378] width 441 height 145
type input "runner-"
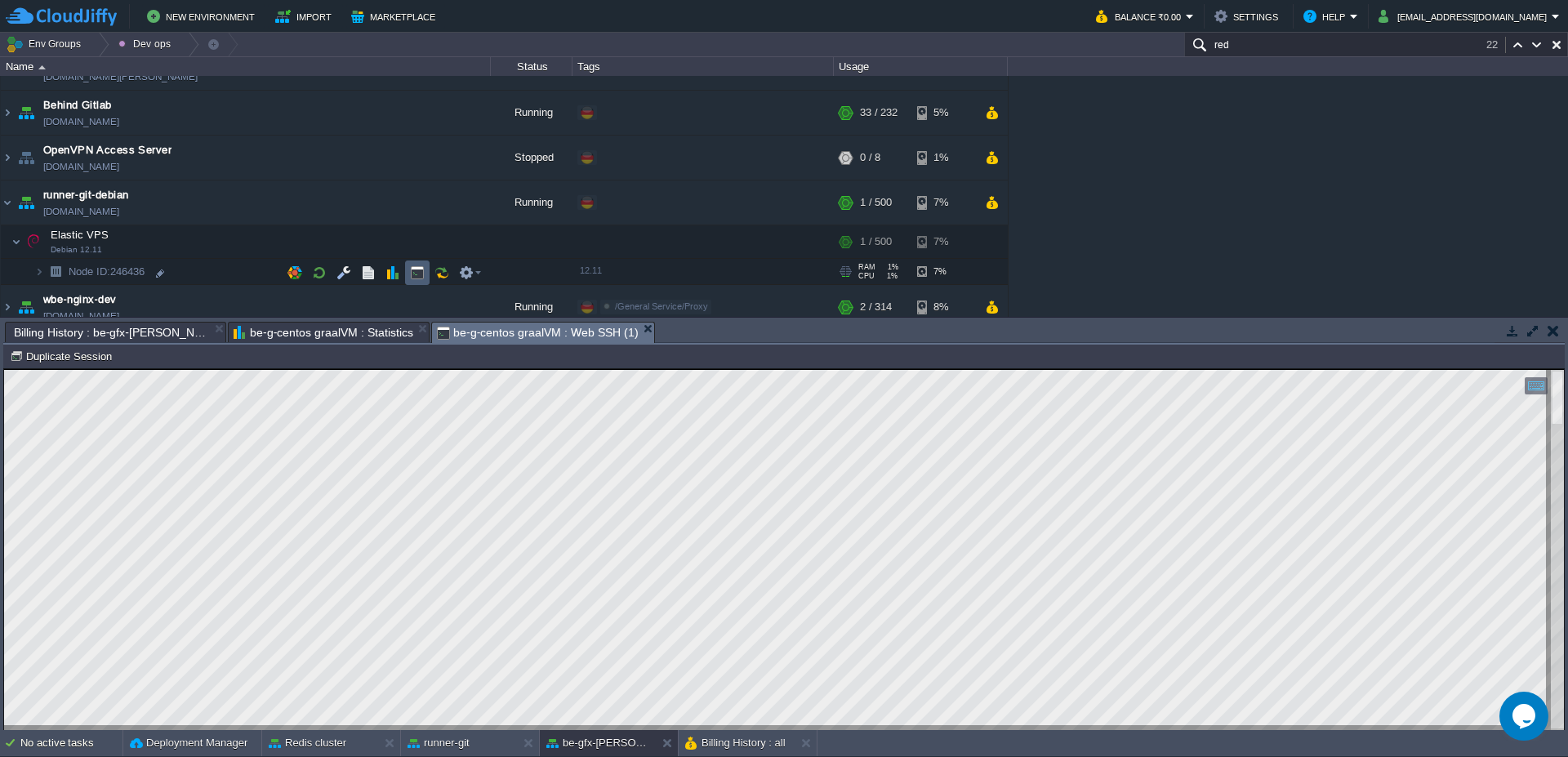
scroll to position [98, 0]
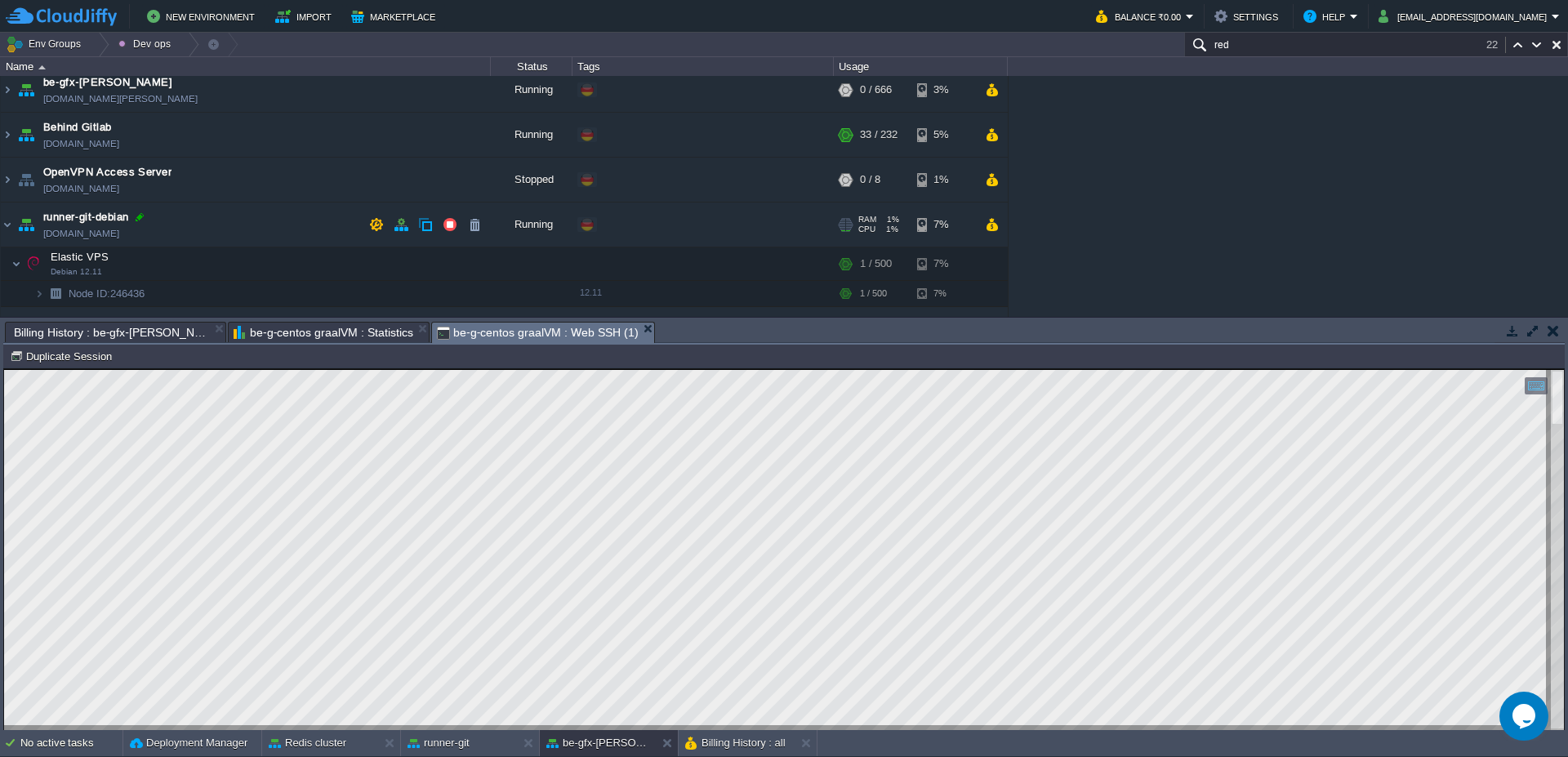
click at [139, 215] on div at bounding box center [139, 217] width 14 height 14
type input "runner-git-debian"
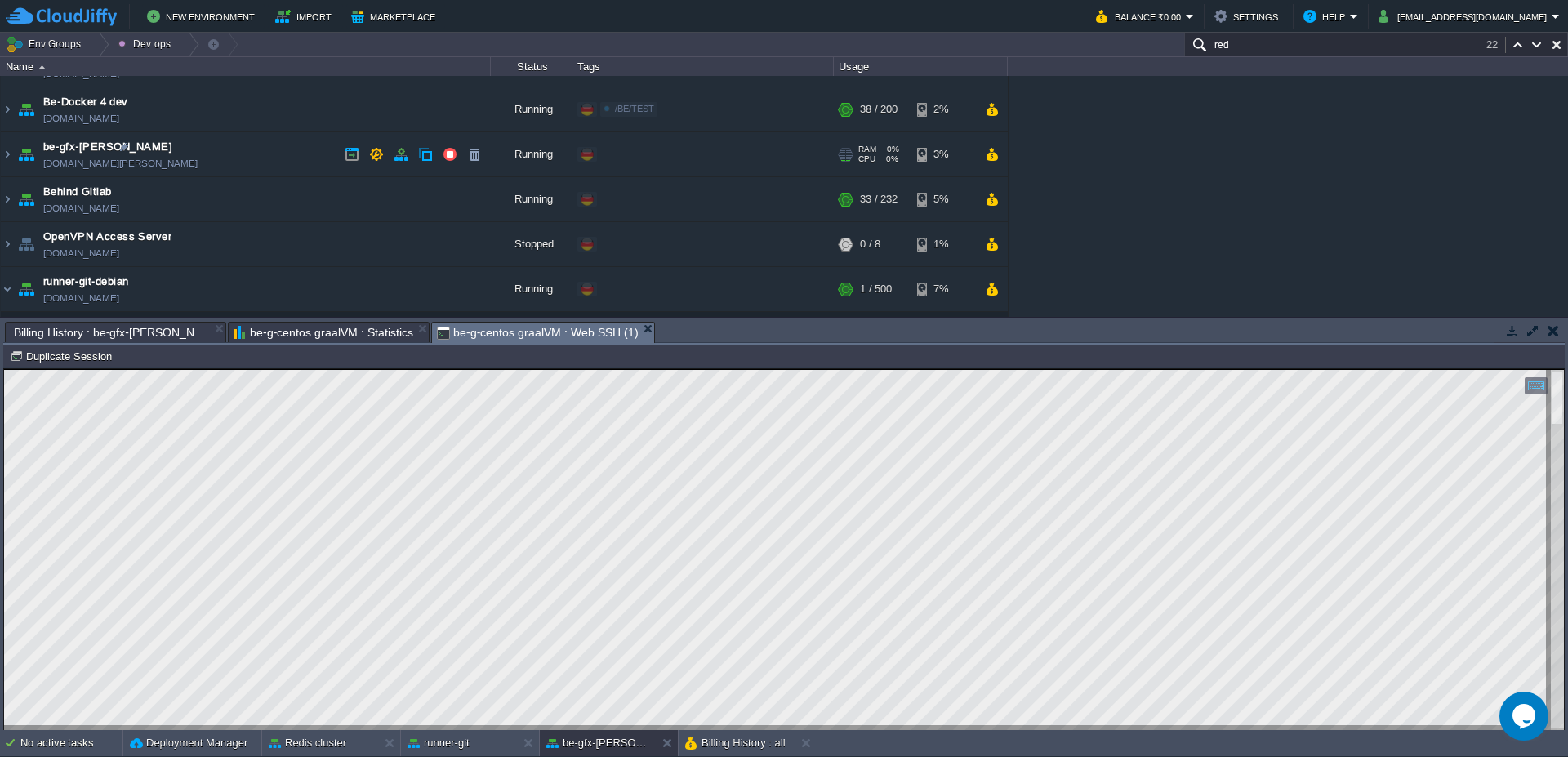
scroll to position [0, 0]
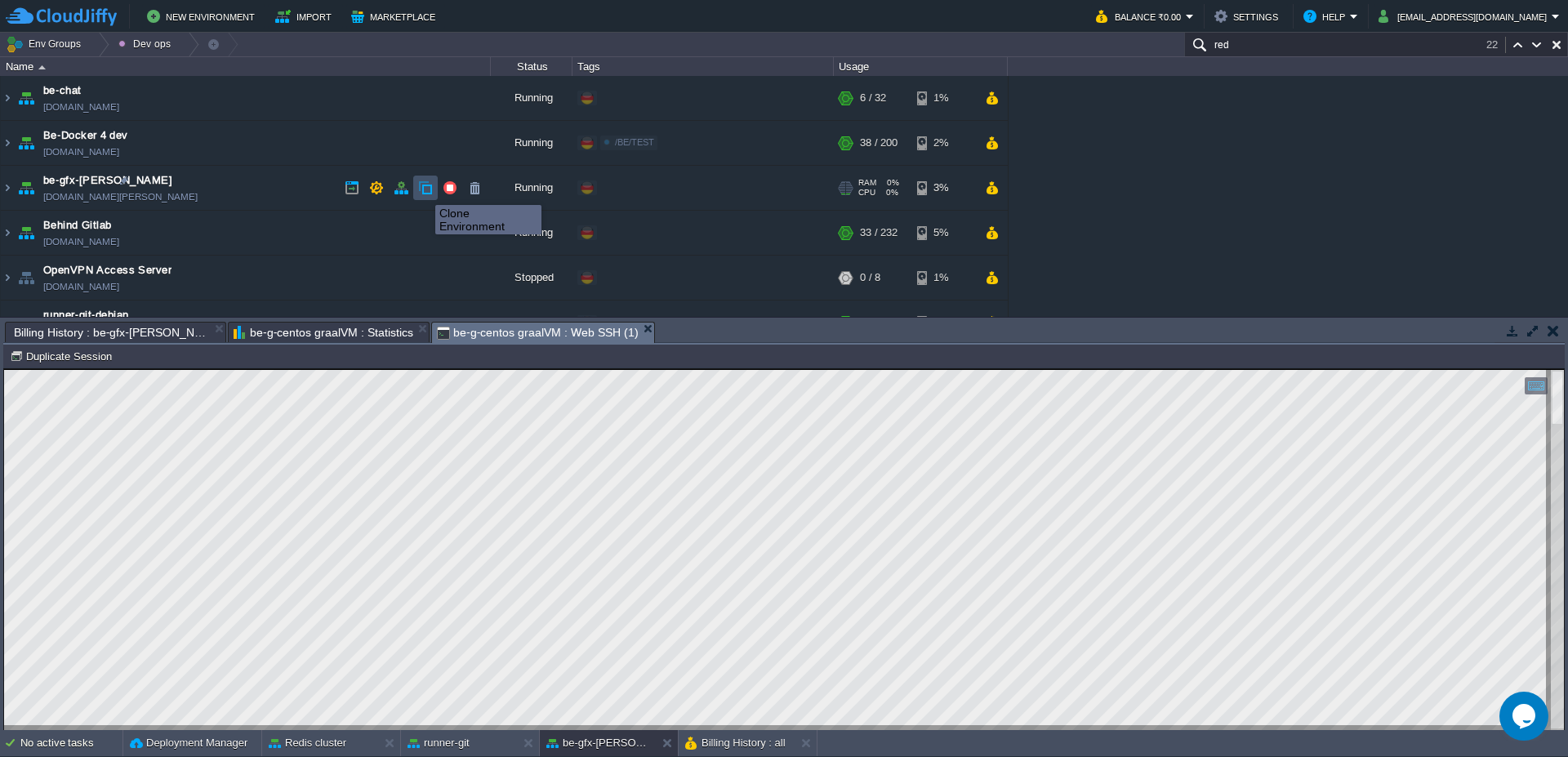
click at [423, 191] on button "button" at bounding box center [425, 187] width 14 height 14
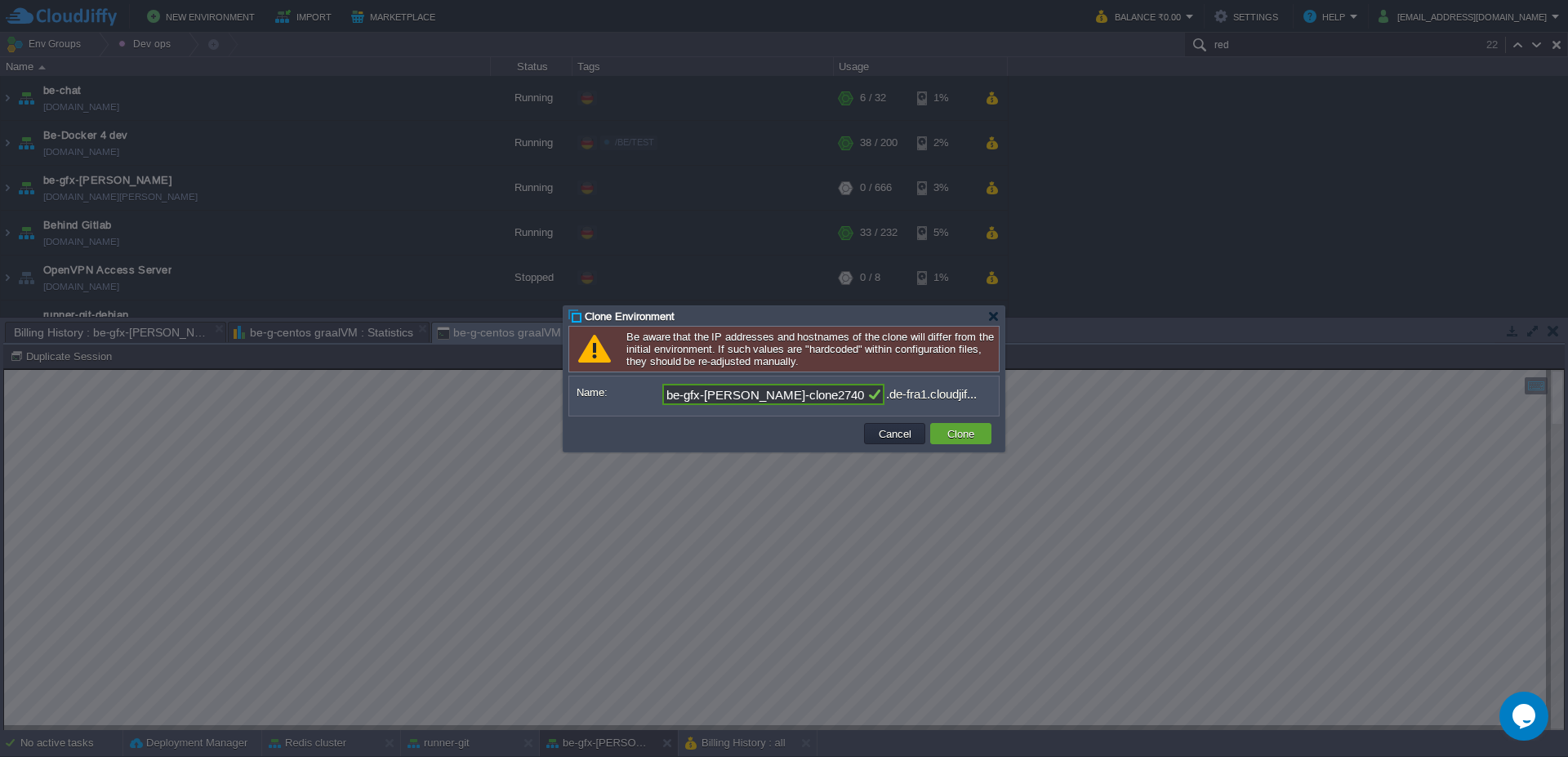
drag, startPoint x: 834, startPoint y: 399, endPoint x: 521, endPoint y: 395, distance: 313.0
click at [521, 395] on body "New Environment Import Marketplace Bonus ₹0.00 Upgrade Account Balance ₹0.00 Se…" at bounding box center [784, 378] width 1568 height 757
paste input "runner-git-debian"
drag, startPoint x: 726, startPoint y: 396, endPoint x: 801, endPoint y: 396, distance: 75.0
click at [801, 396] on input "runner-git-debian" at bounding box center [764, 394] width 204 height 21
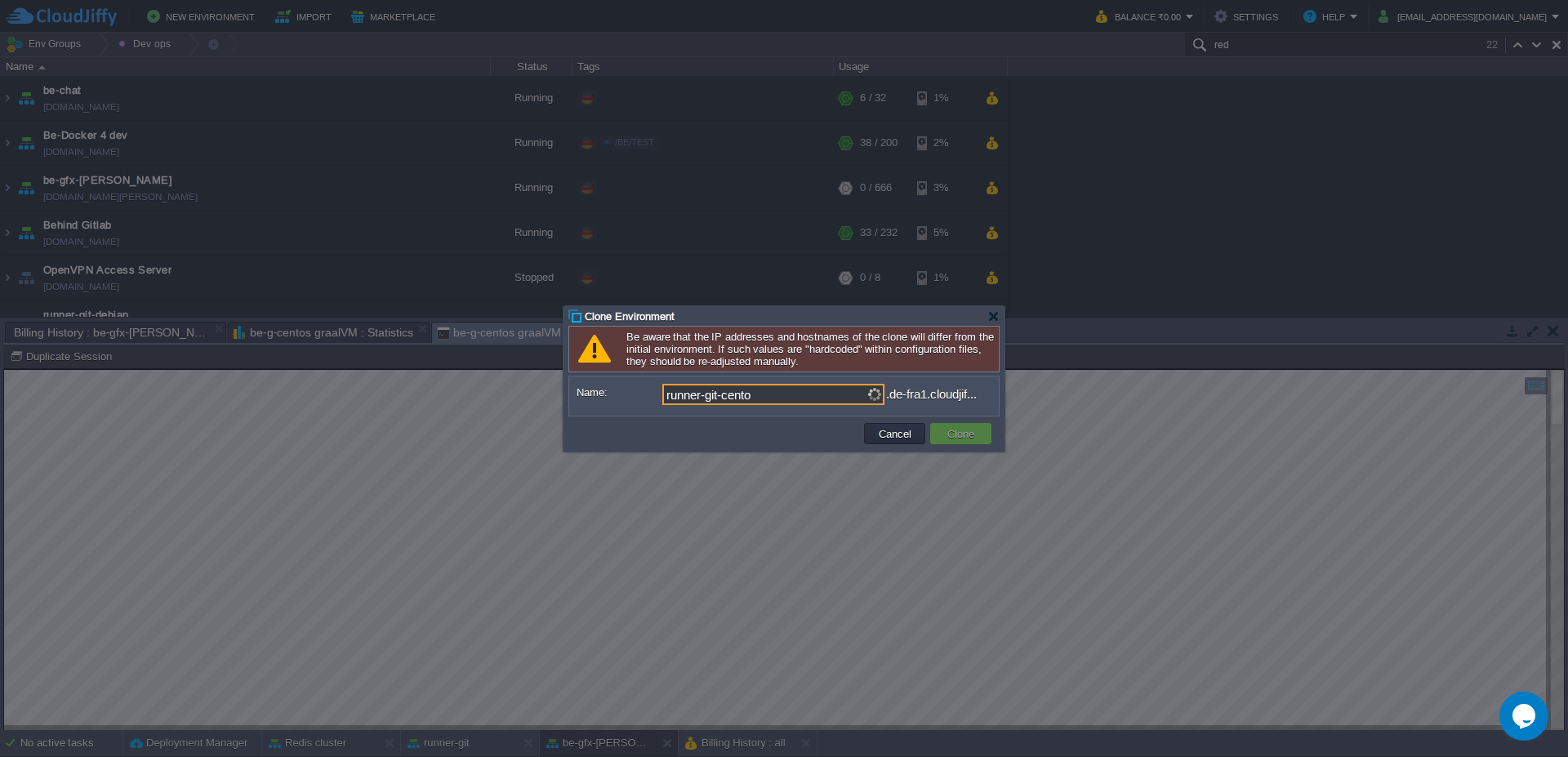
type input "runner-git-centos"
click at [966, 438] on button "Clone" at bounding box center [960, 433] width 37 height 14
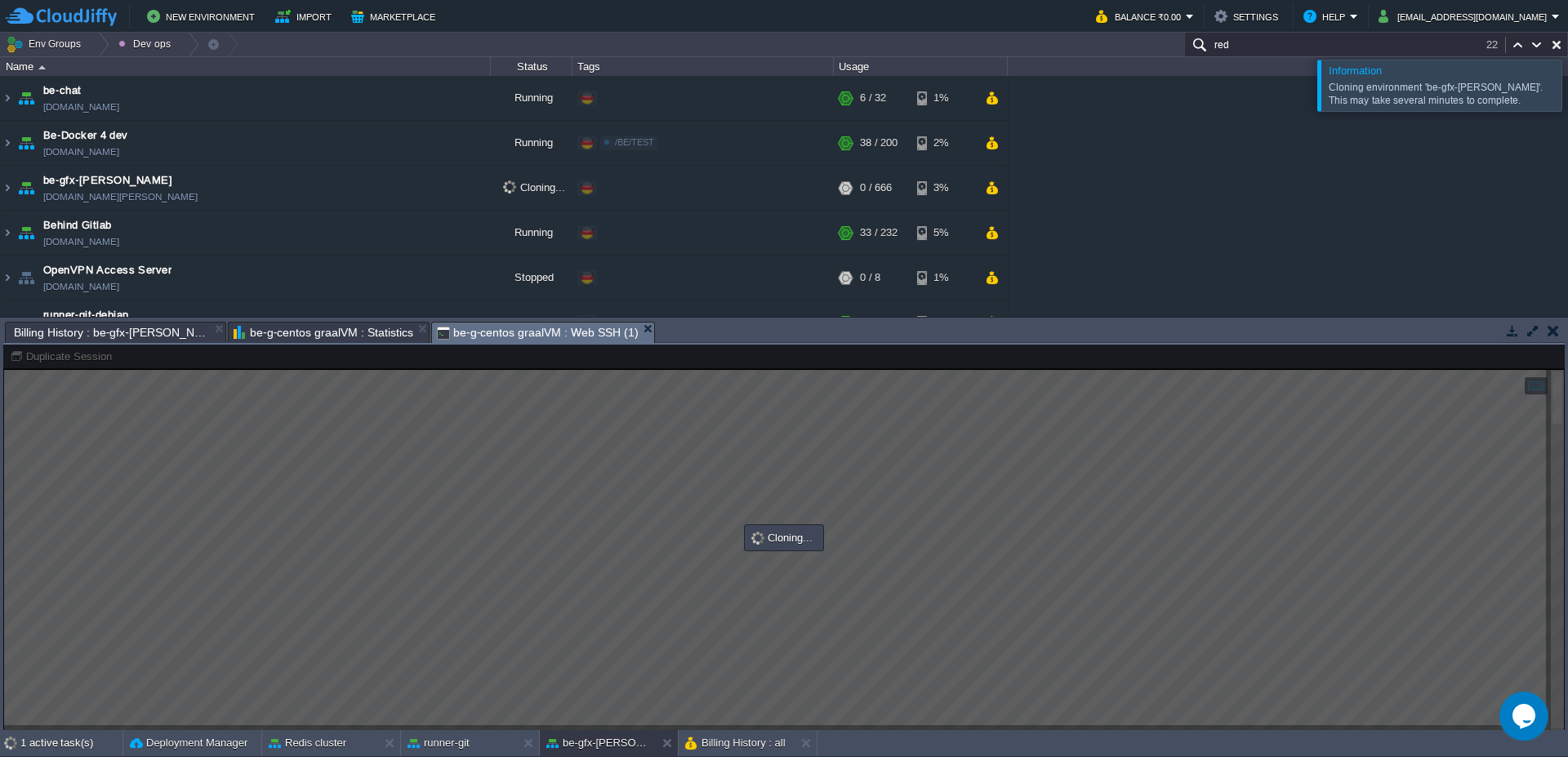
click at [1567, 94] on div at bounding box center [1588, 85] width 0 height 51
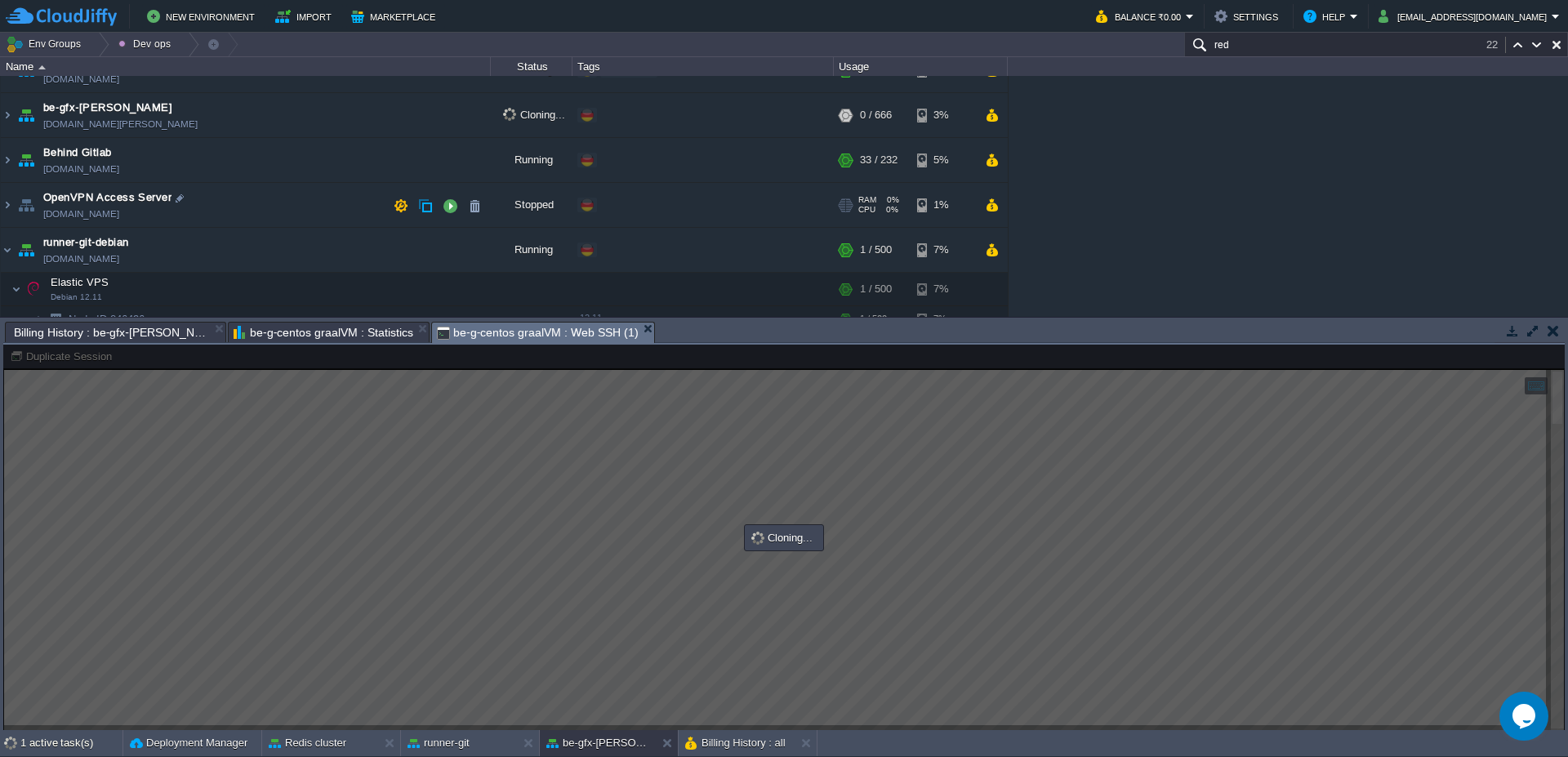
scroll to position [170, 0]
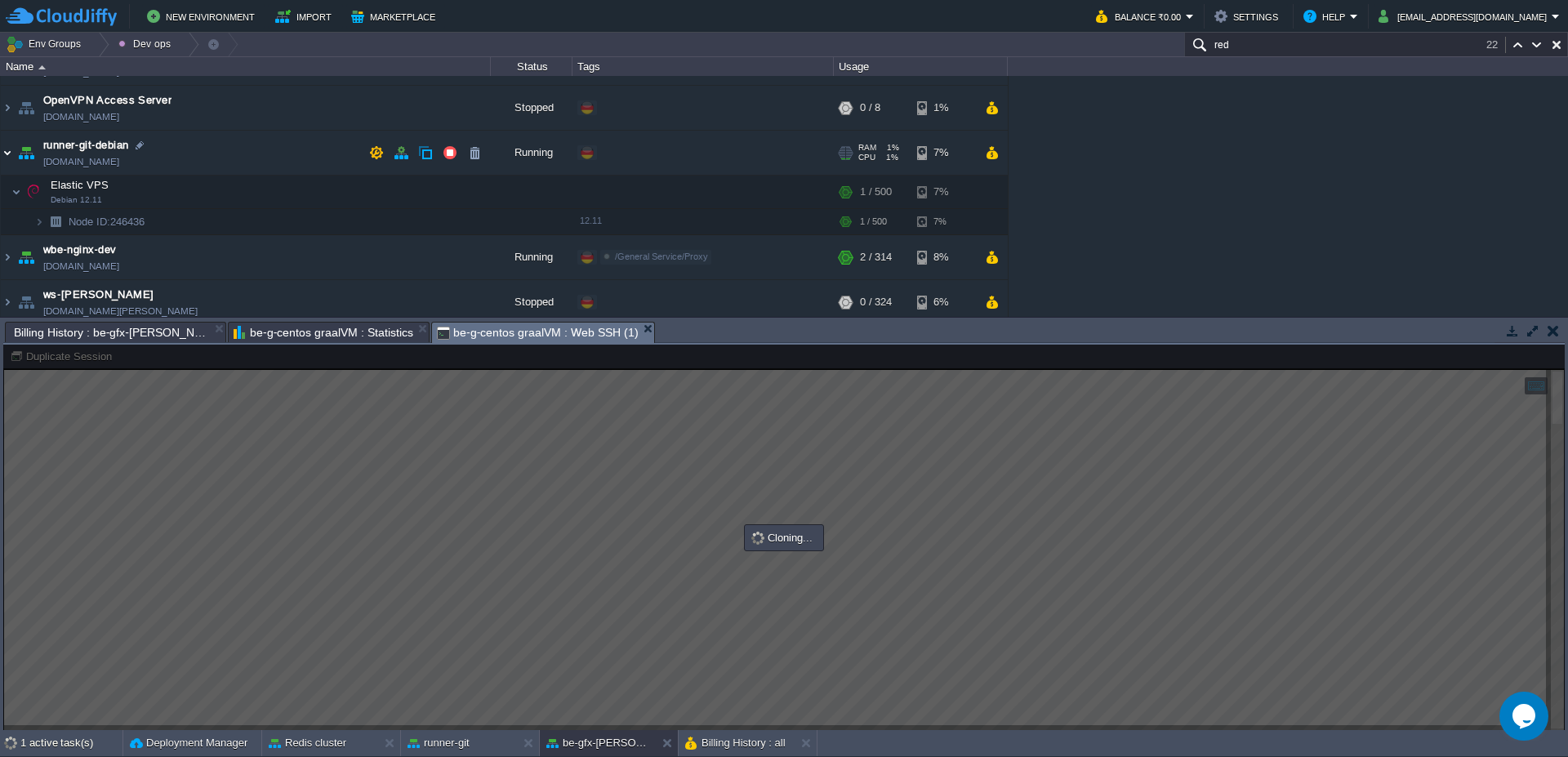
click at [1, 152] on img at bounding box center [7, 153] width 13 height 44
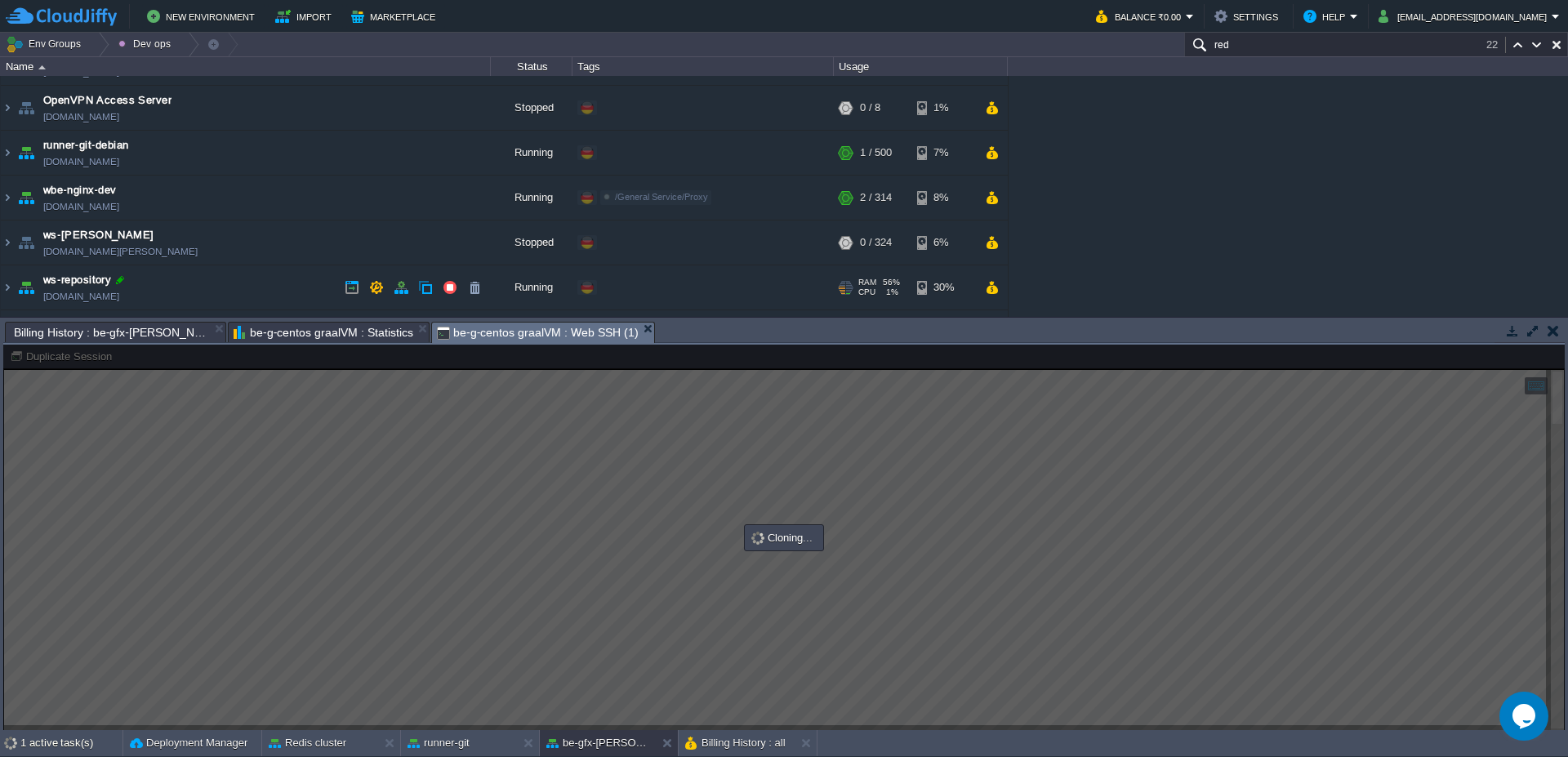
scroll to position [208, 0]
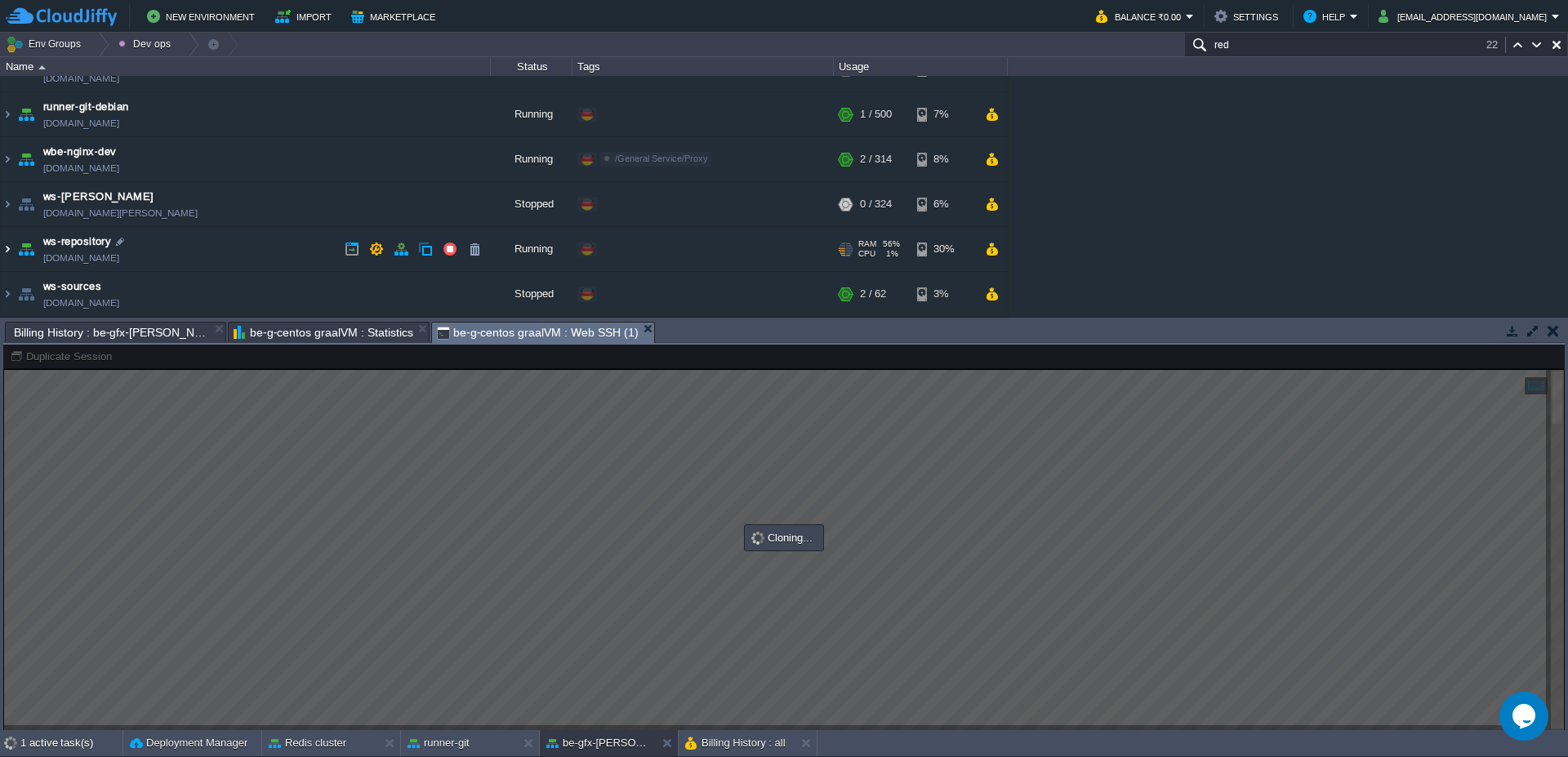
click at [1, 253] on img at bounding box center [7, 249] width 13 height 44
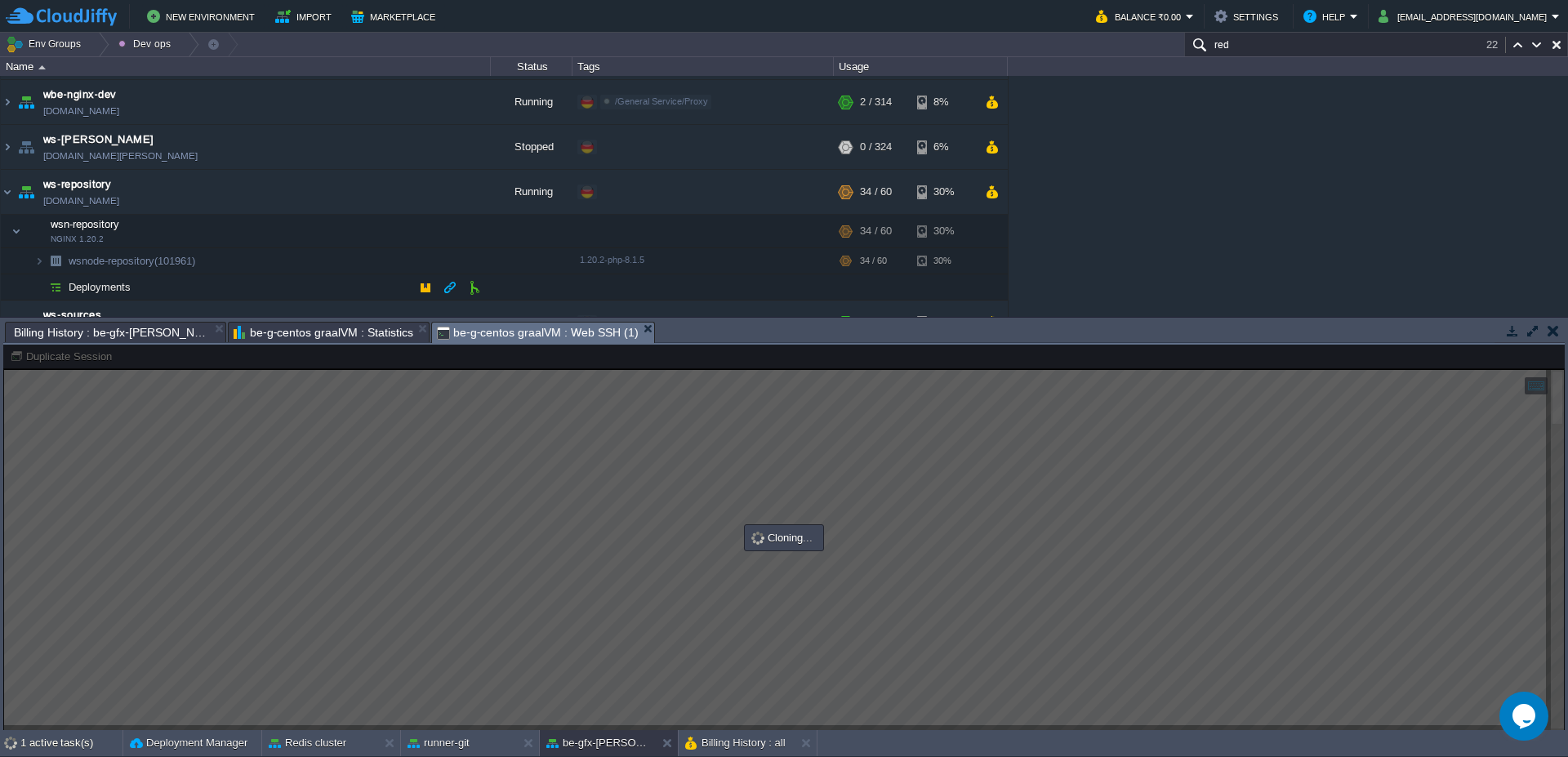
scroll to position [294, 0]
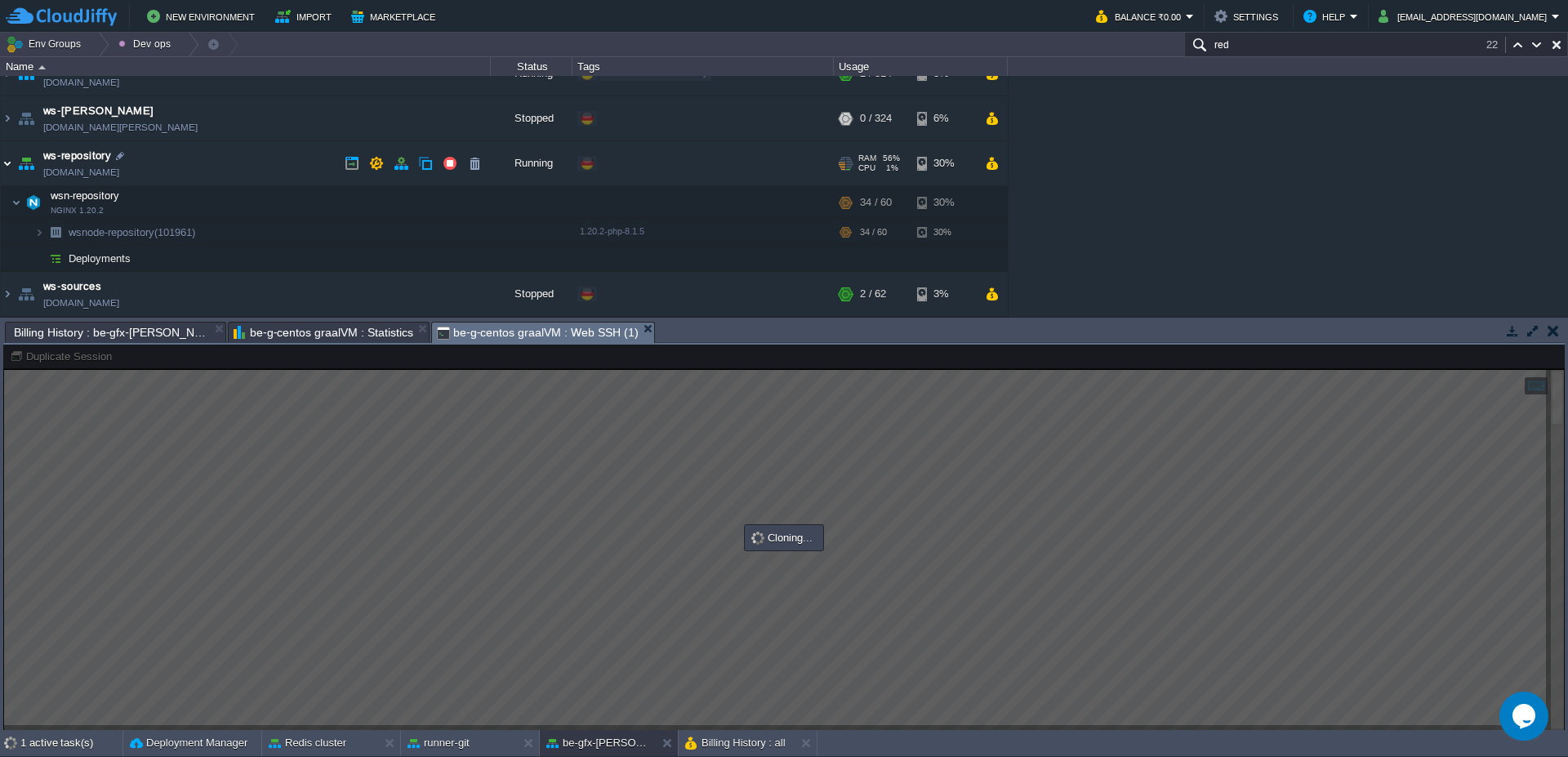
click at [9, 165] on img at bounding box center [7, 163] width 13 height 44
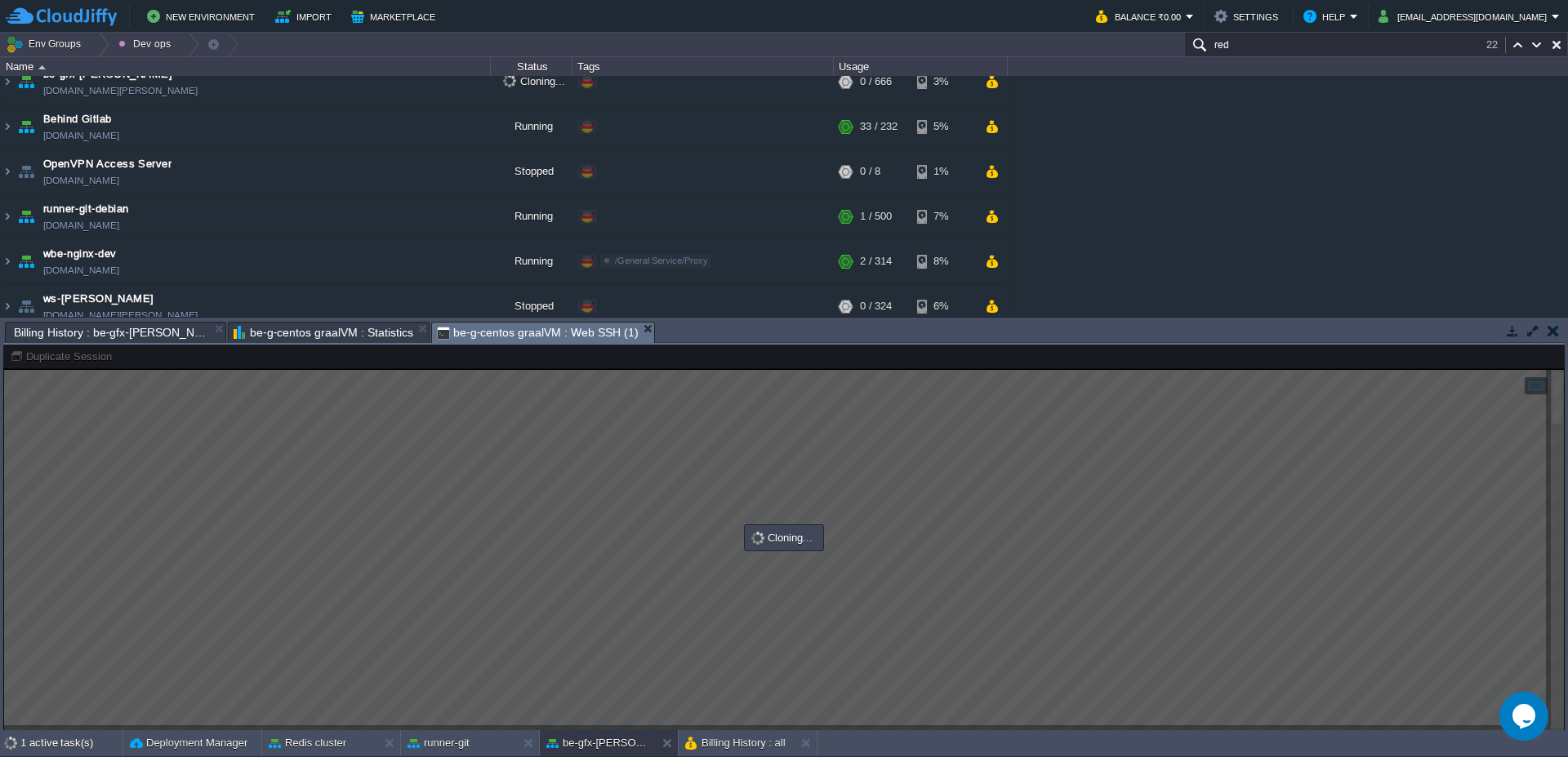
scroll to position [0, 0]
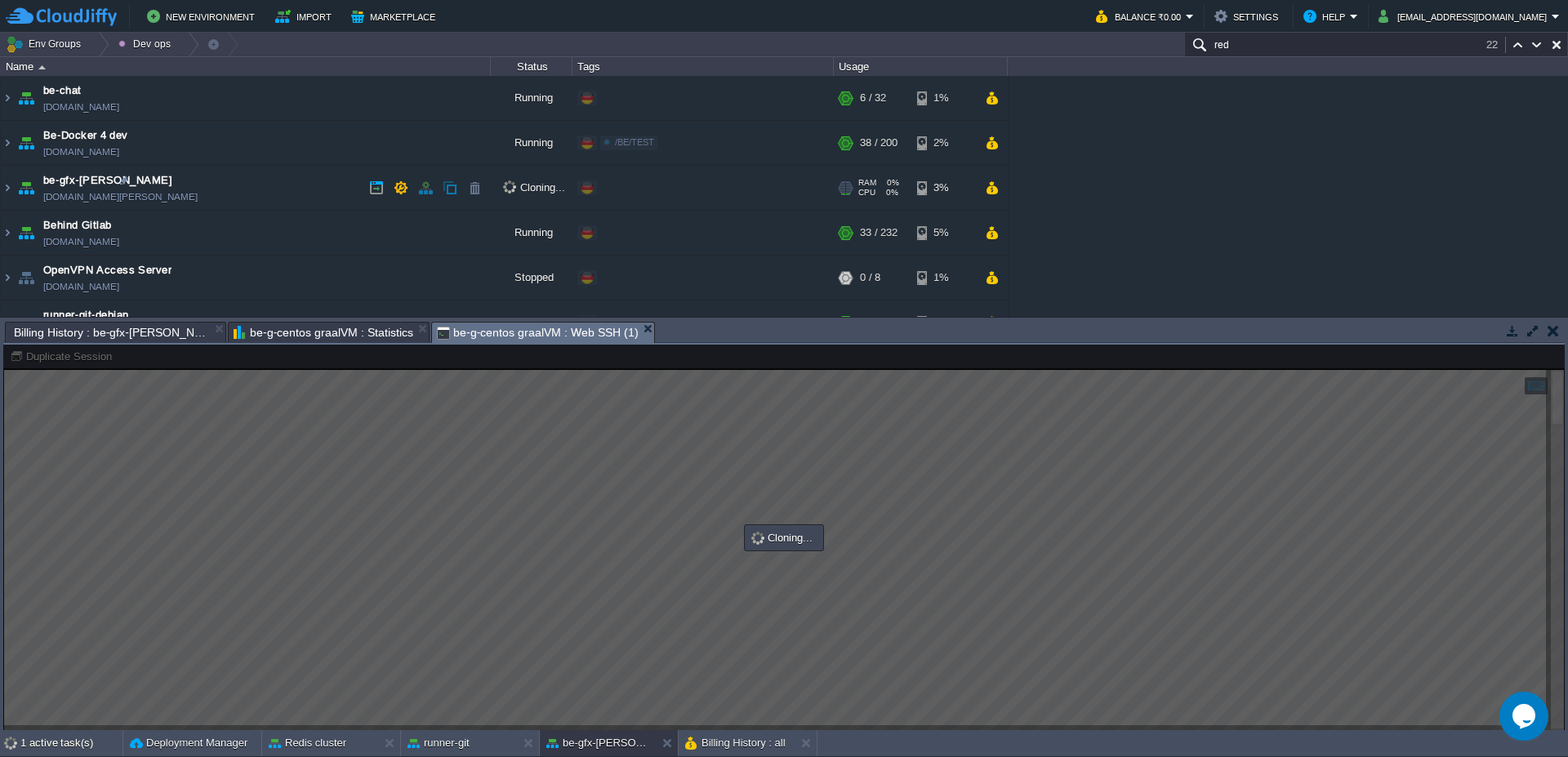
click at [11, 187] on img at bounding box center [7, 188] width 13 height 44
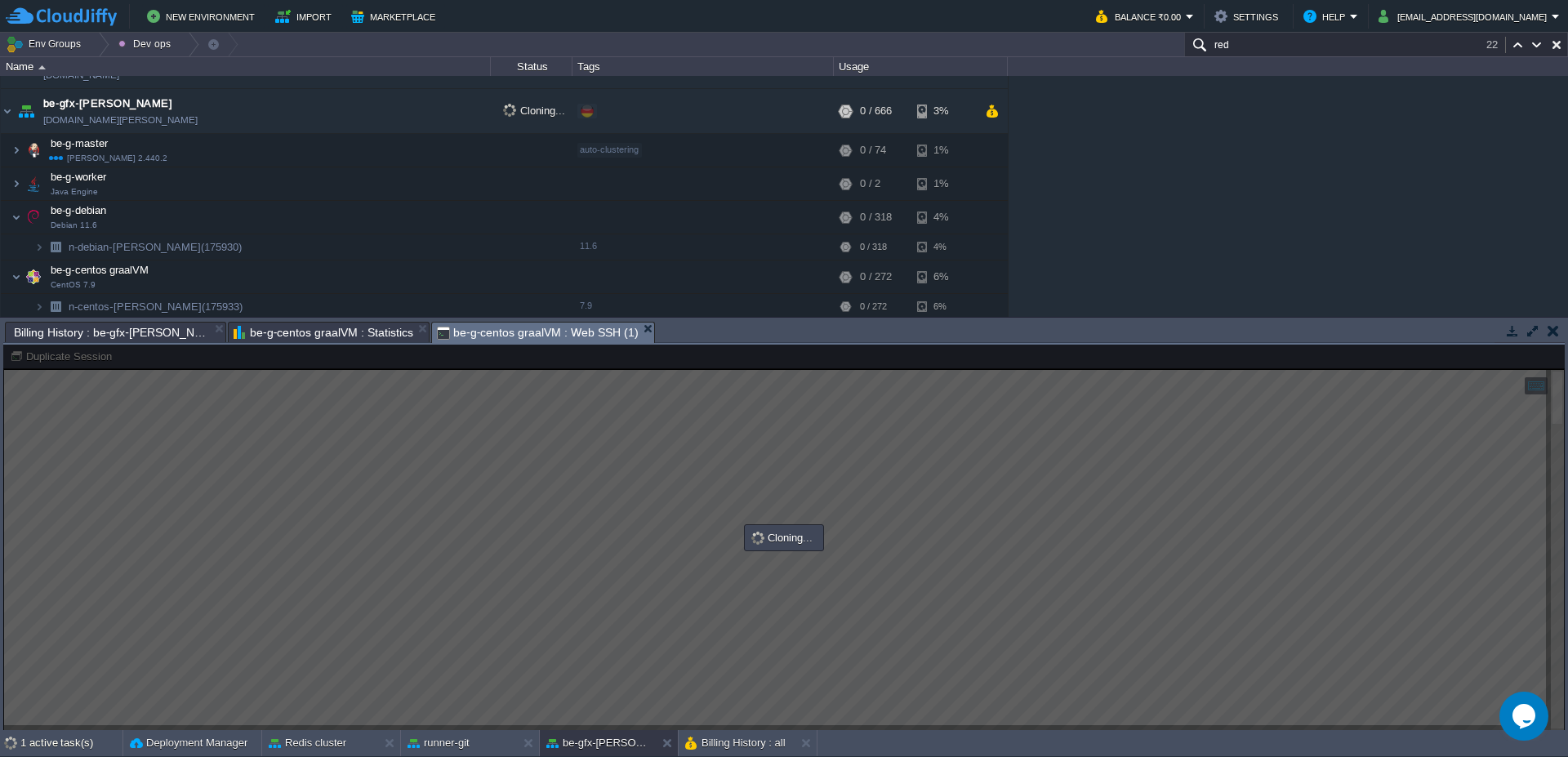
scroll to position [196, 0]
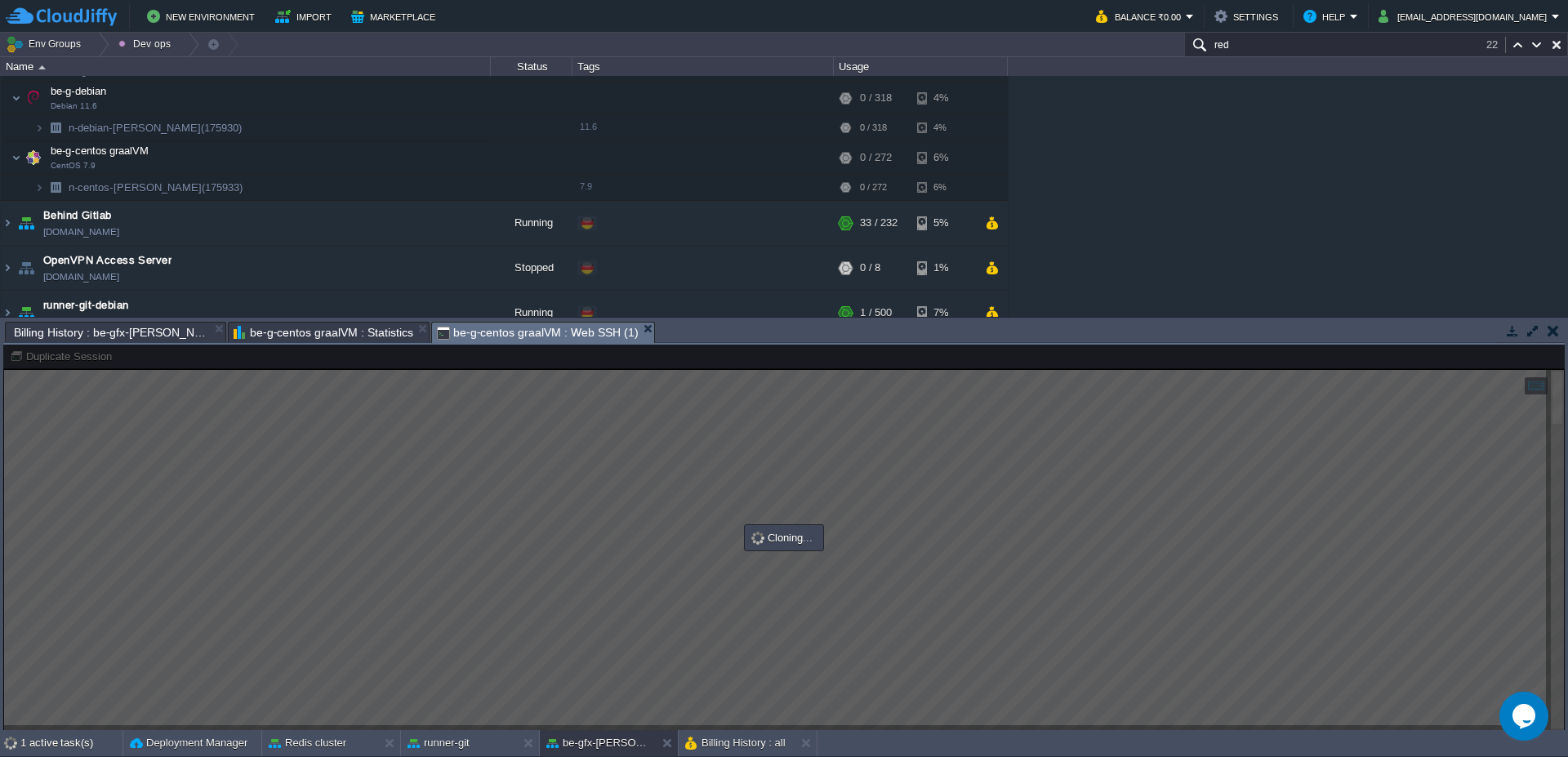
click at [758, 468] on div at bounding box center [784, 538] width 1561 height 386
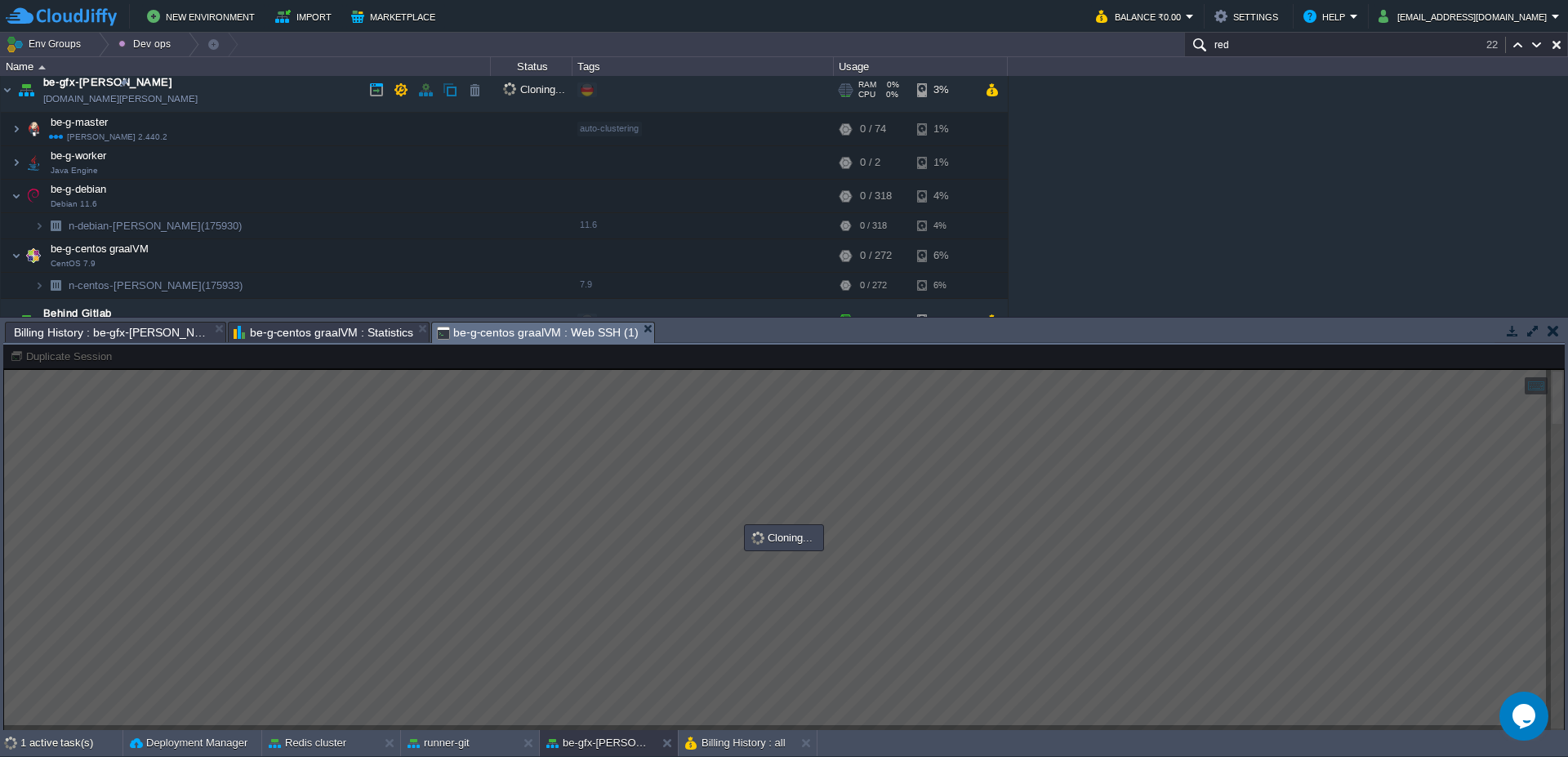
click at [14, 91] on img at bounding box center [26, 90] width 23 height 44
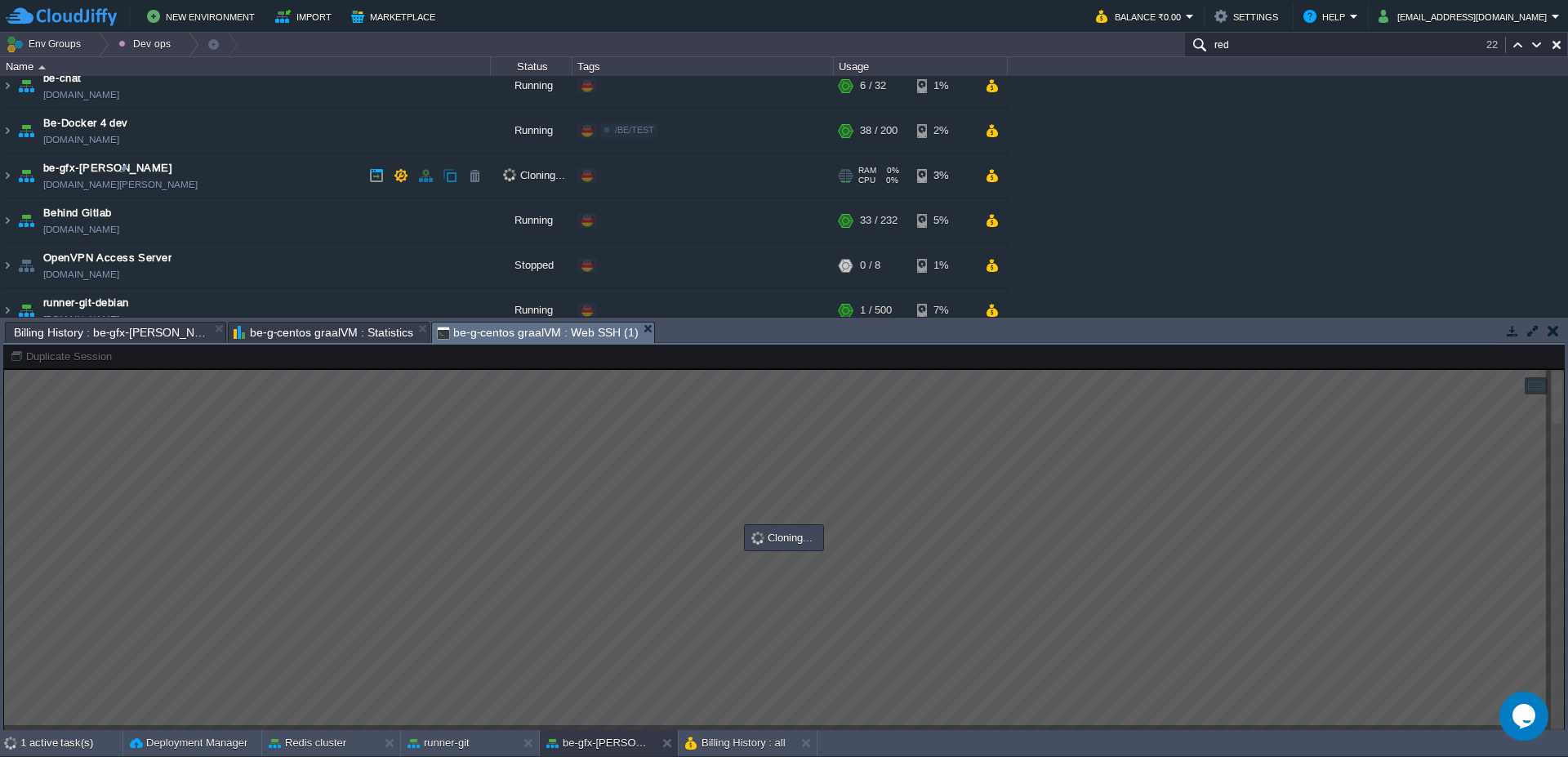
scroll to position [208, 0]
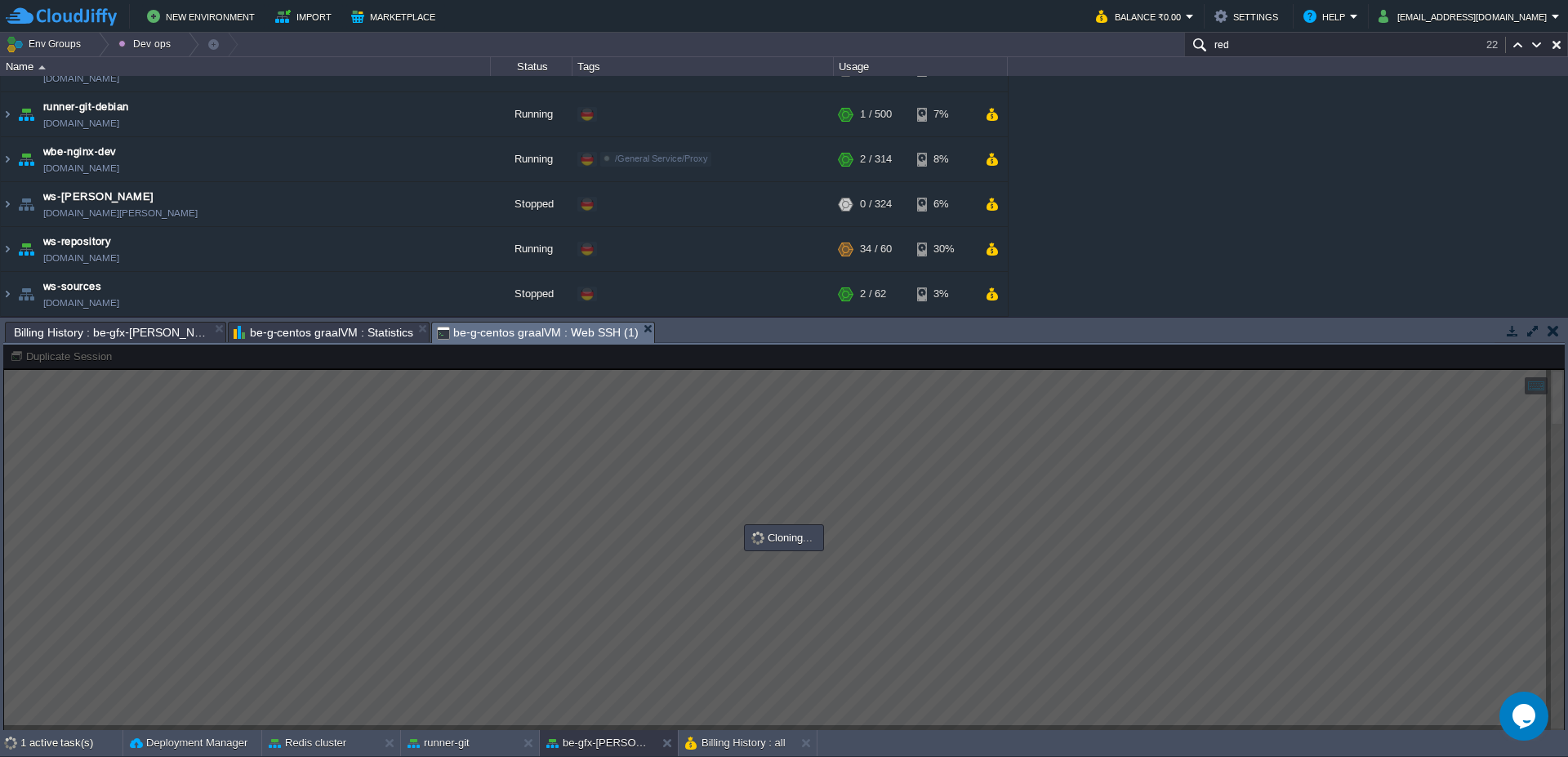
click at [1262, 47] on input "red" at bounding box center [1375, 44] width 383 height 24
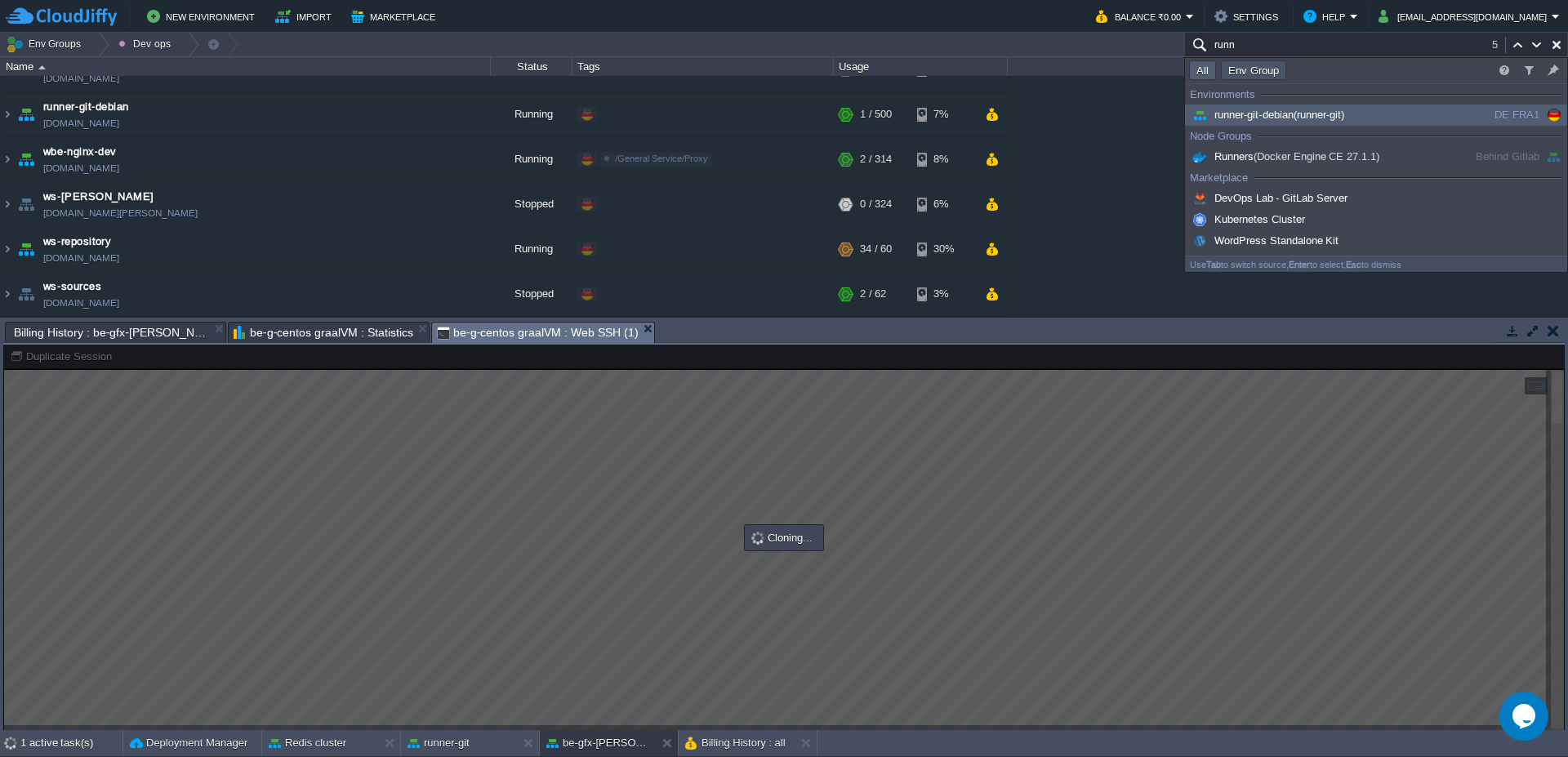
type input "runn"
click at [1250, 71] on button "Env Group" at bounding box center [1253, 70] width 60 height 14
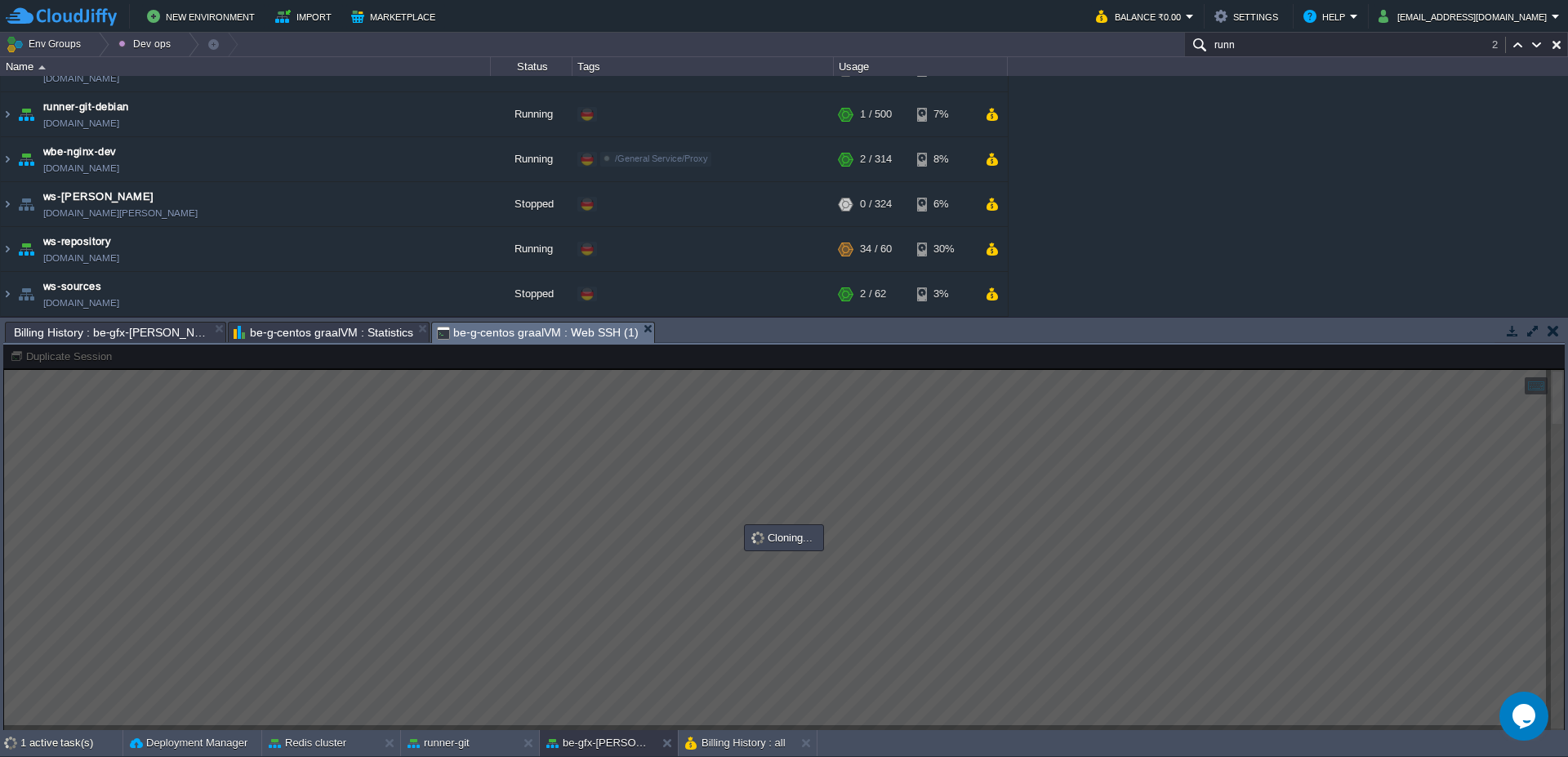
click at [861, 18] on td "New Environment Import Marketplace" at bounding box center [542, 16] width 1071 height 25
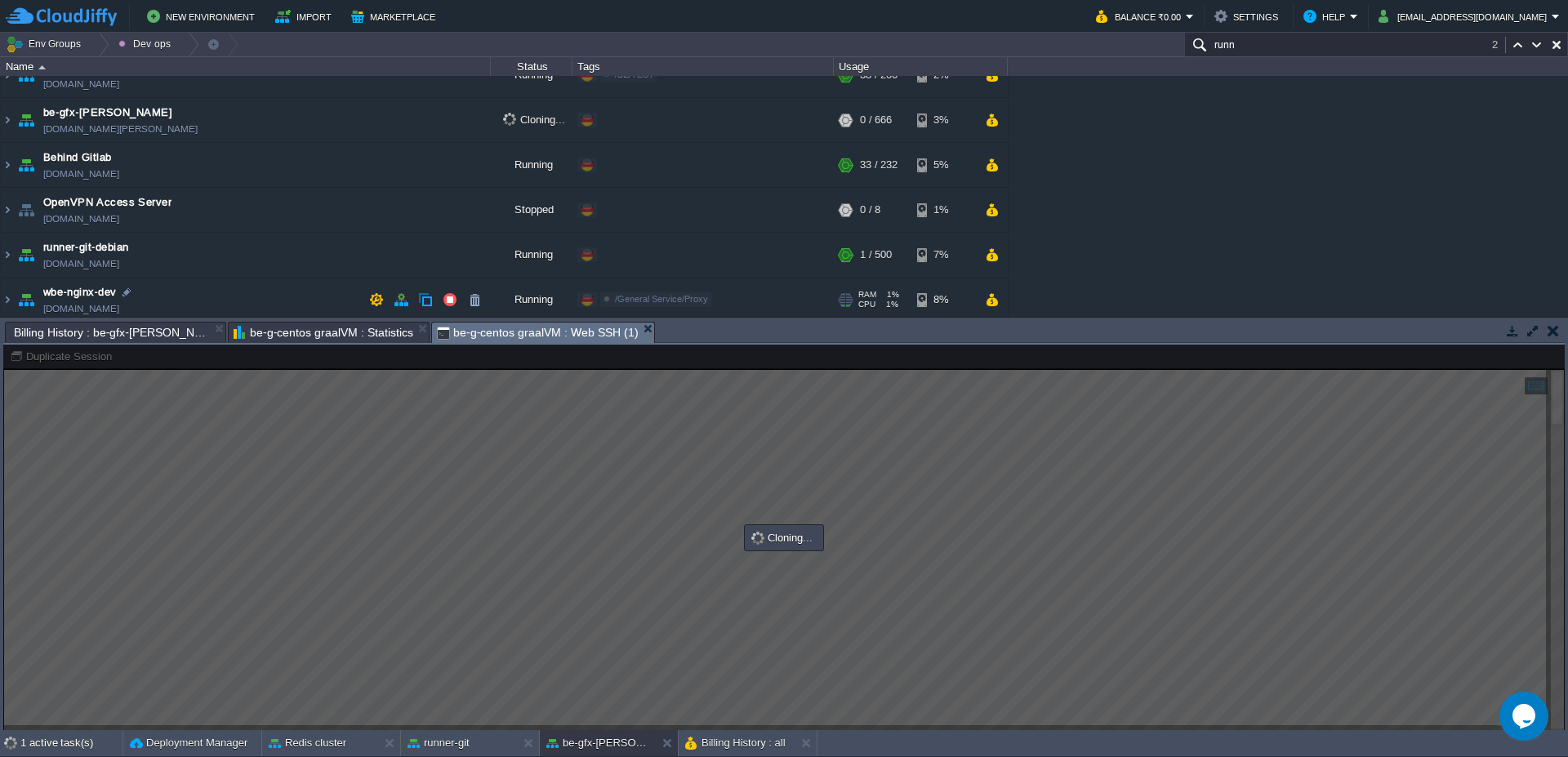
scroll to position [0, 0]
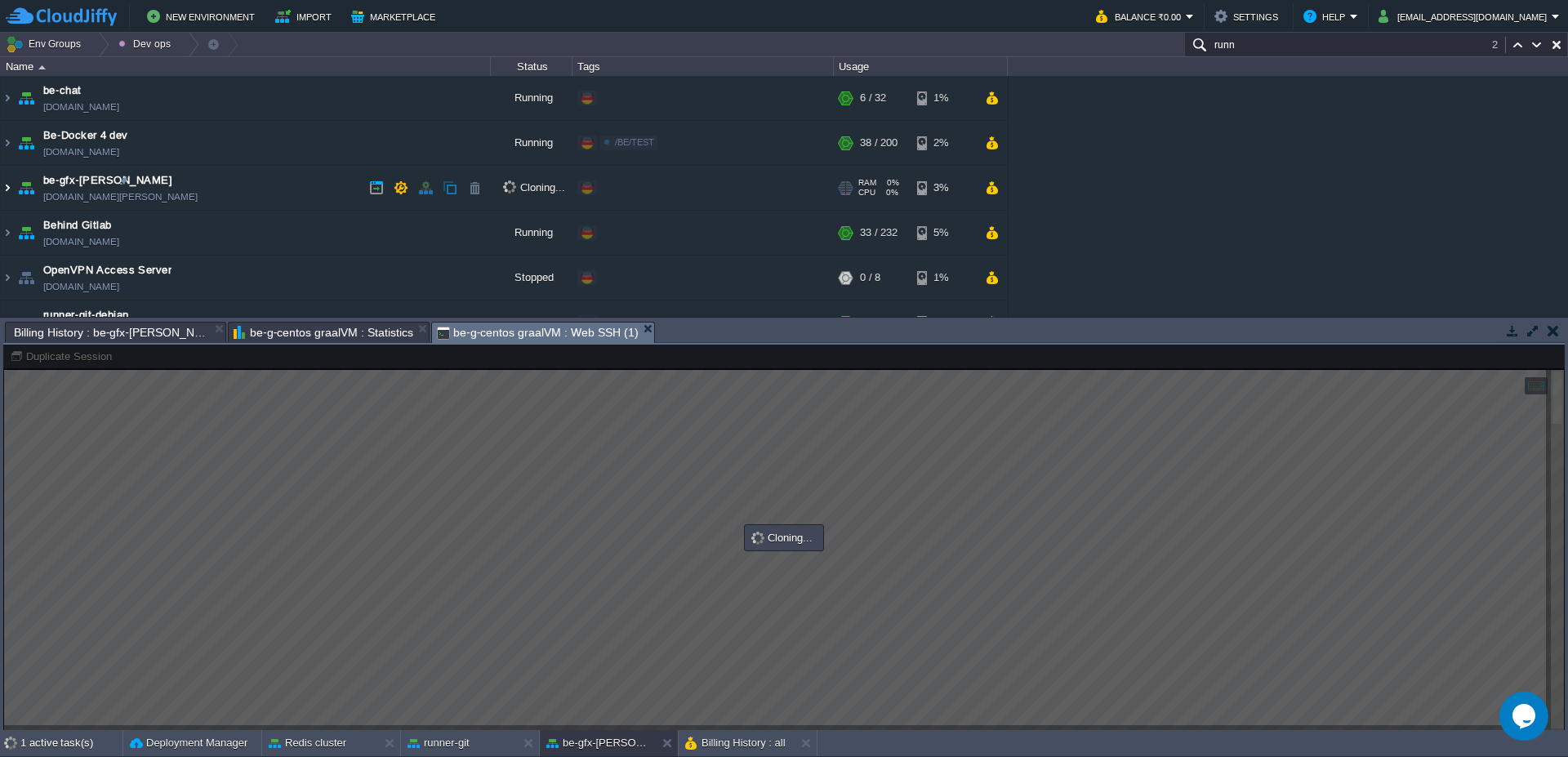
click at [1, 196] on img at bounding box center [7, 188] width 13 height 44
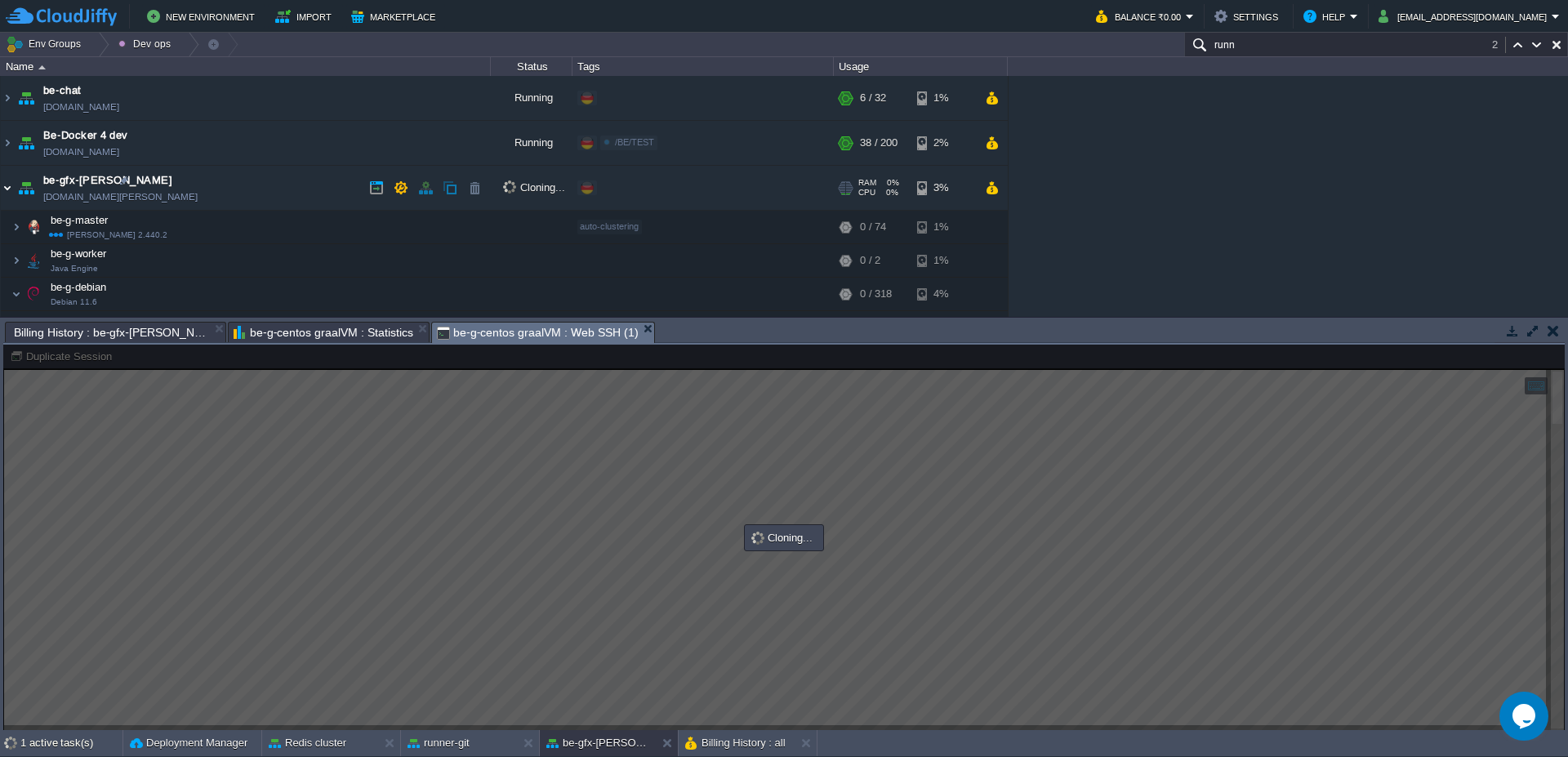
click at [1, 196] on img at bounding box center [7, 188] width 13 height 44
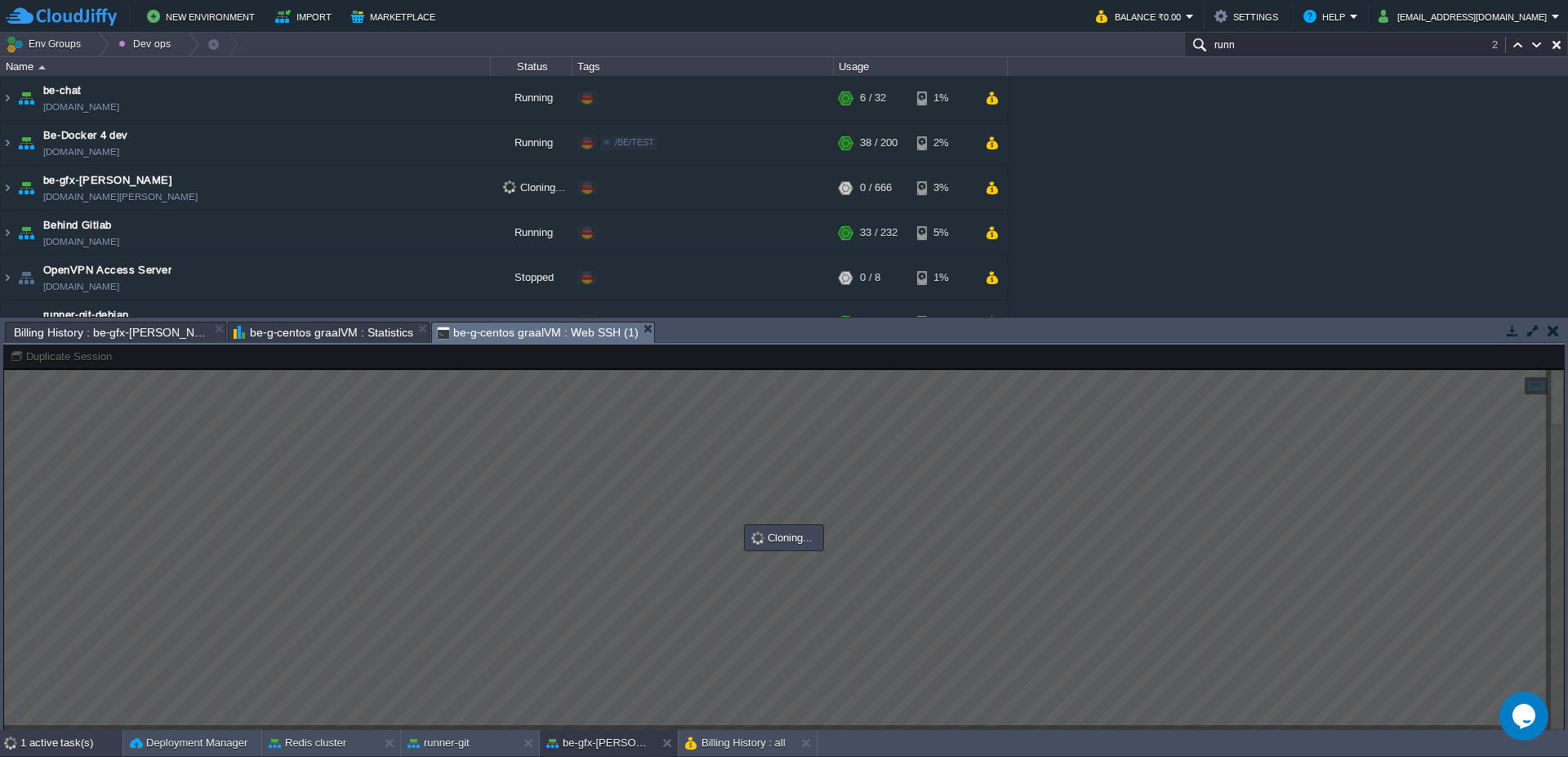
click at [67, 743] on div "1 active task(s)" at bounding box center [71, 743] width 102 height 26
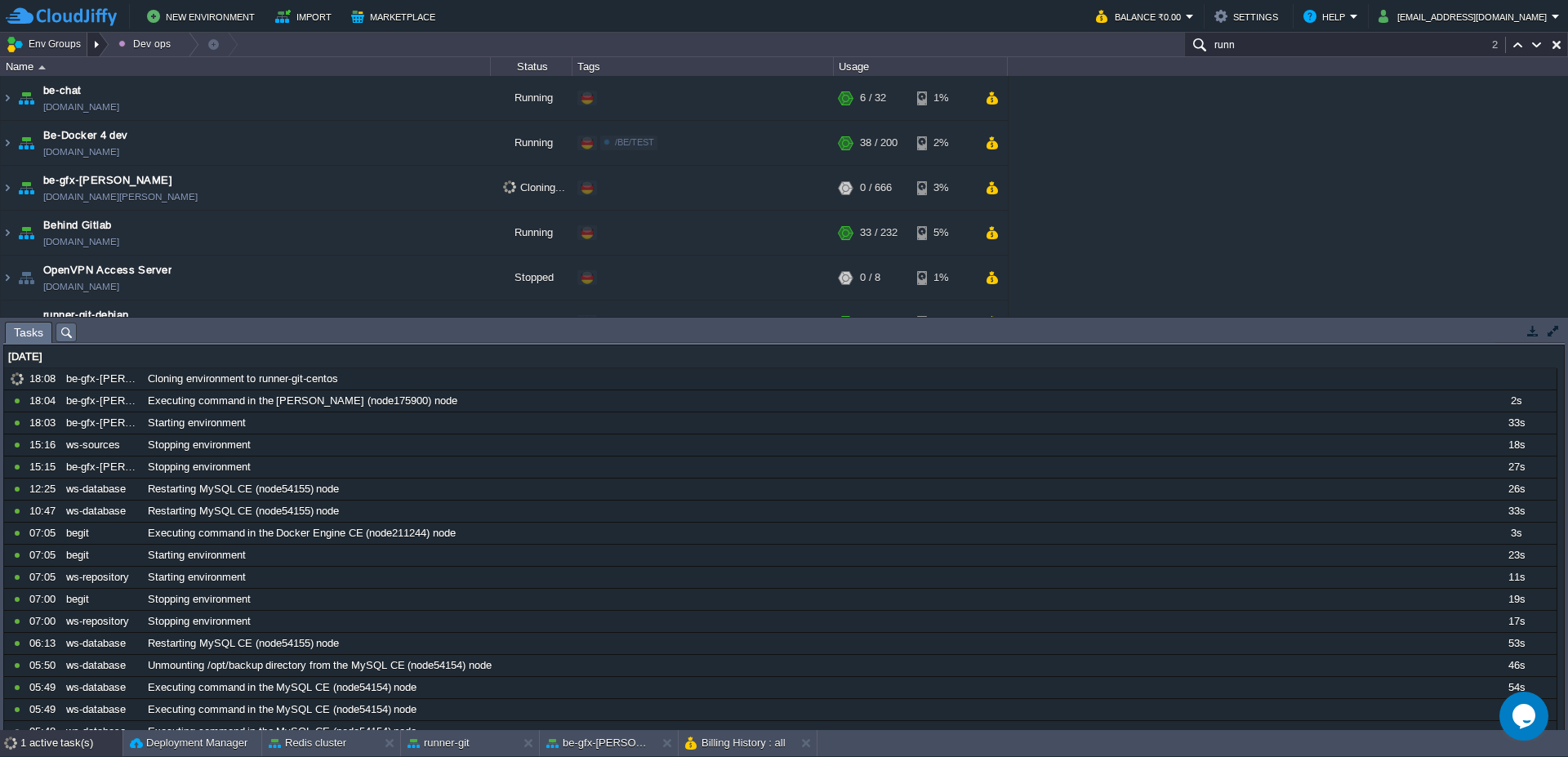
click at [102, 51] on div at bounding box center [99, 44] width 22 height 24
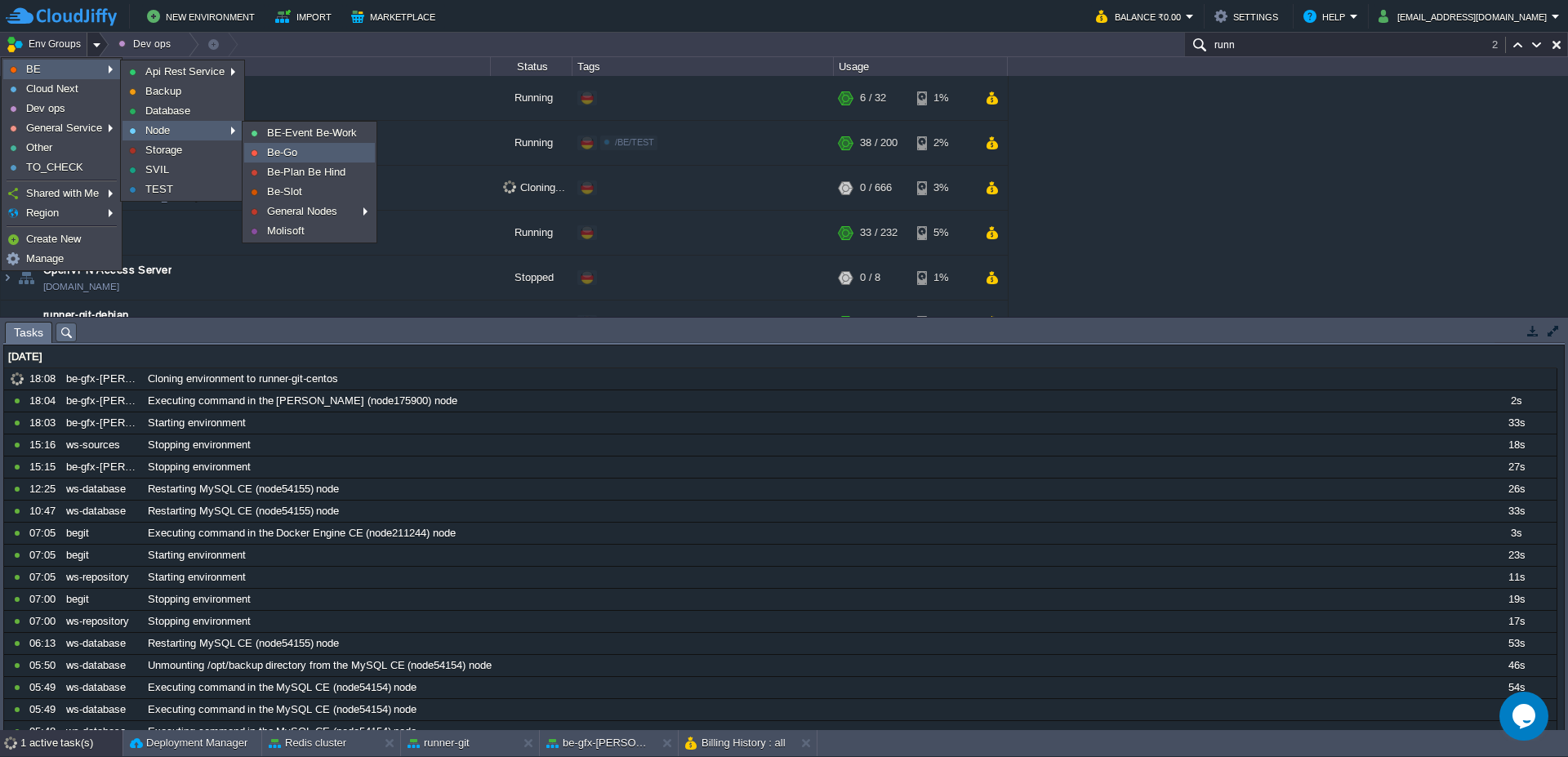
click at [287, 156] on span "Be-Go" at bounding box center [282, 152] width 31 height 12
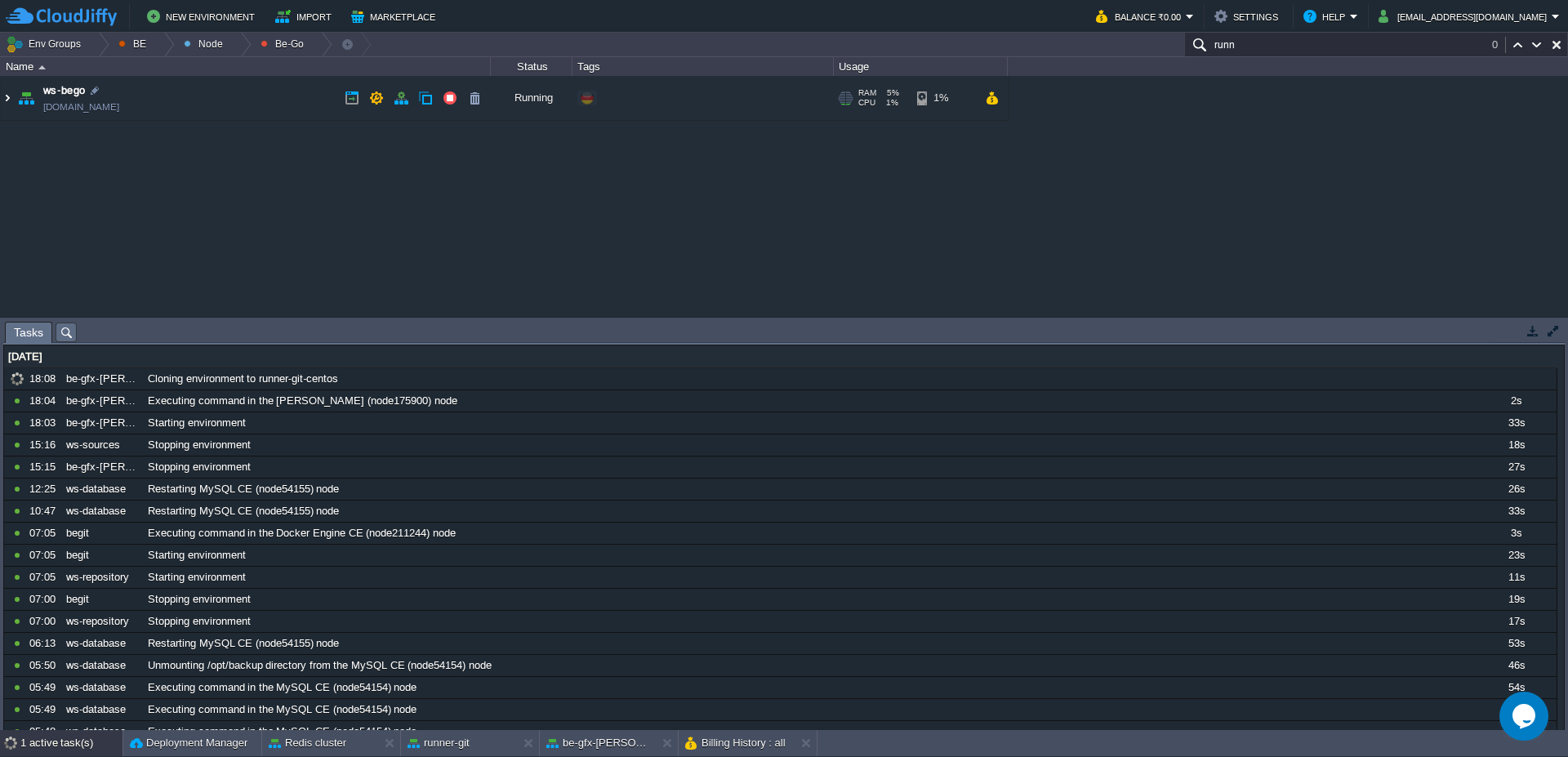
click at [5, 99] on img at bounding box center [7, 98] width 13 height 44
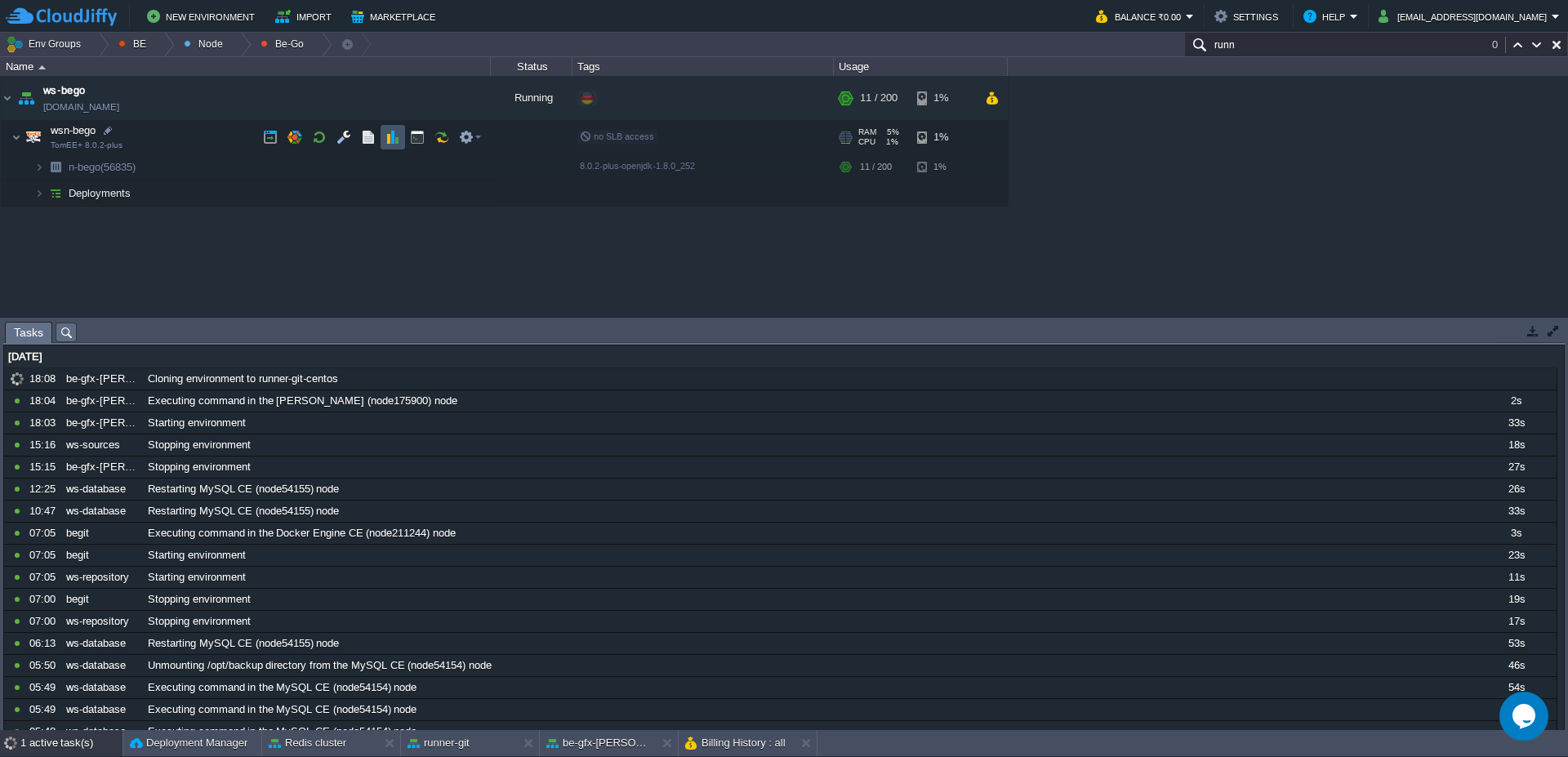
click at [389, 136] on button "button" at bounding box center [392, 137] width 14 height 14
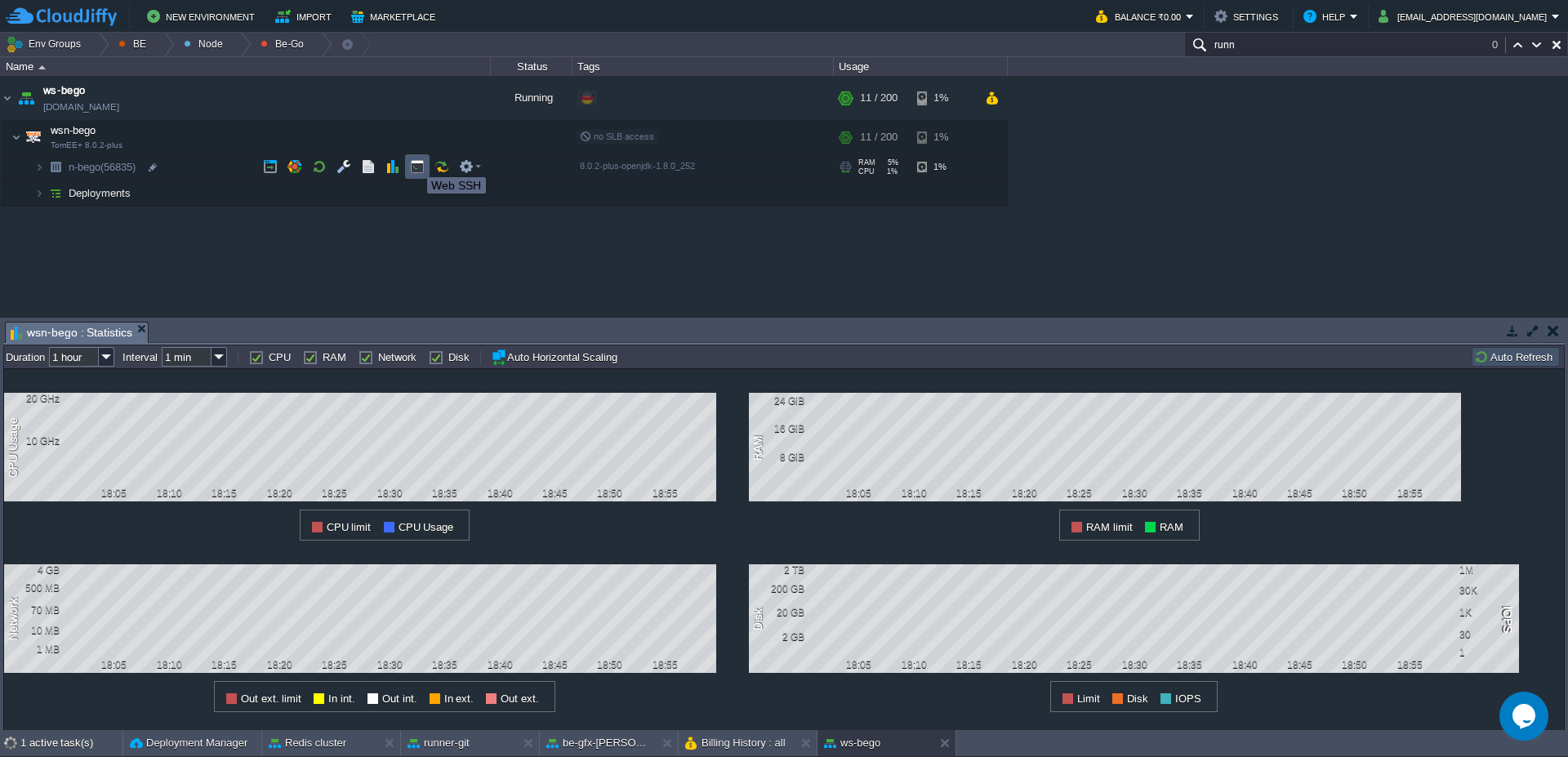
click at [415, 162] on button "button" at bounding box center [417, 166] width 14 height 14
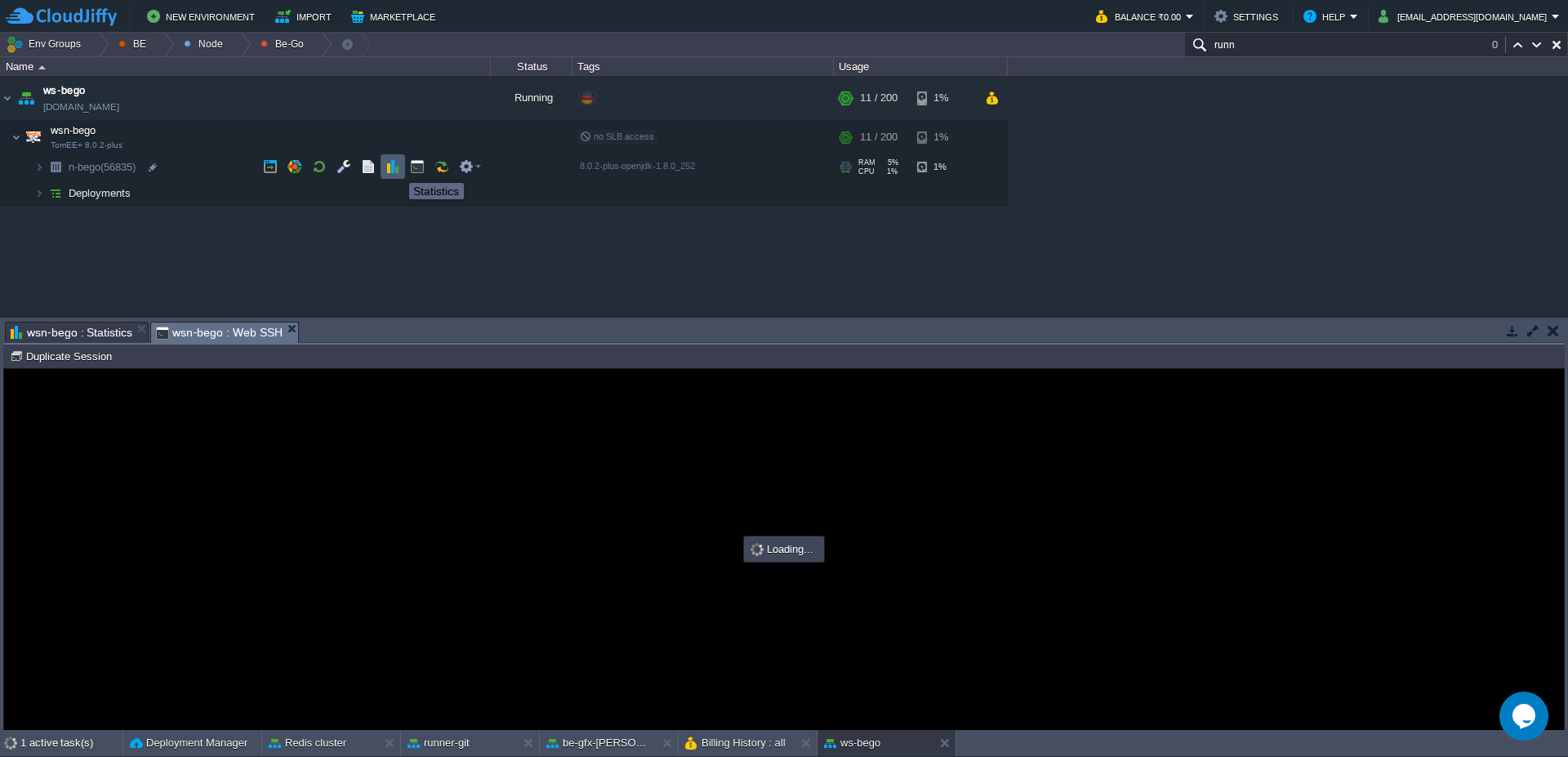
click at [389, 168] on button "button" at bounding box center [392, 166] width 14 height 14
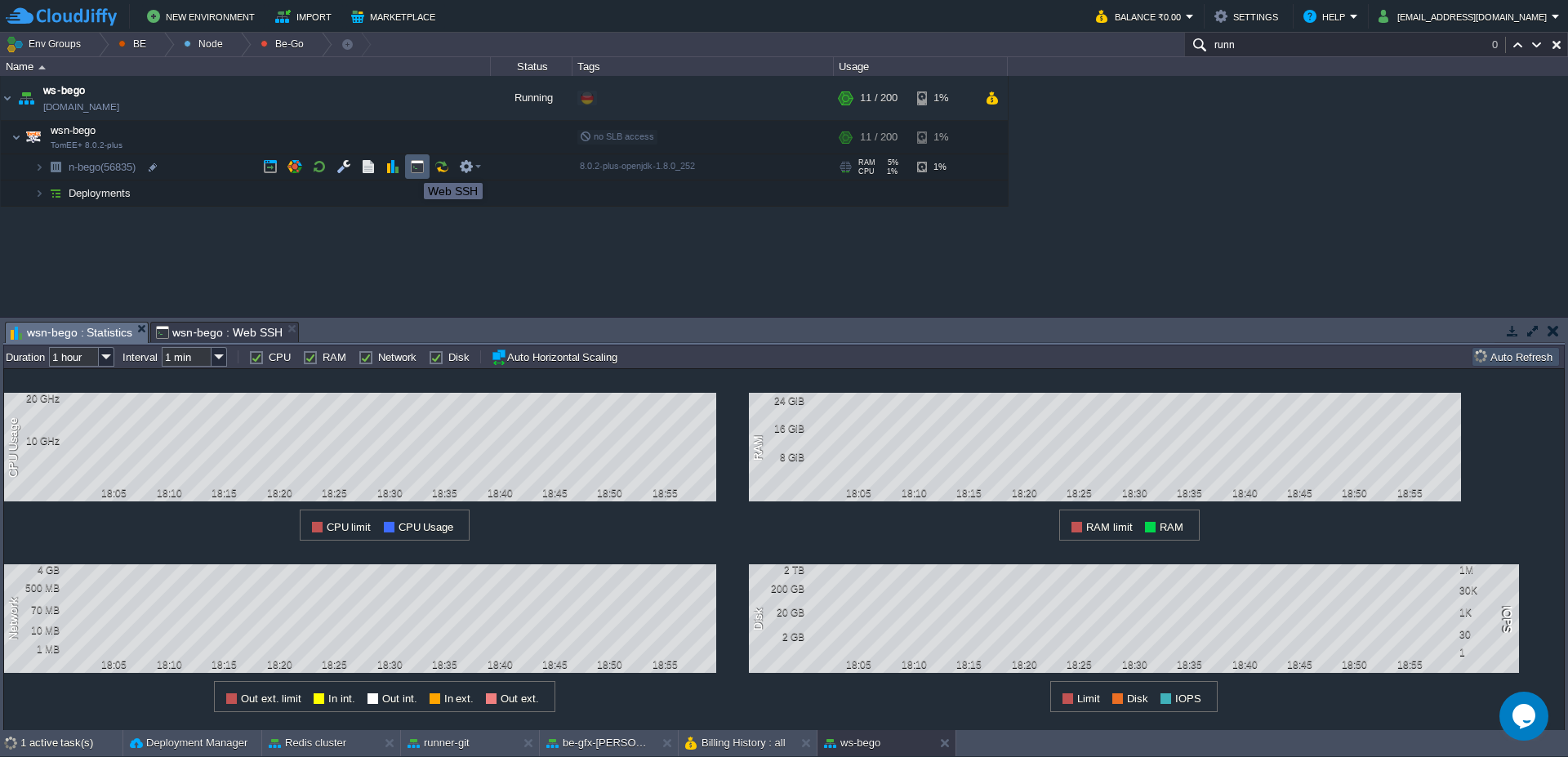
click at [417, 168] on button "button" at bounding box center [417, 166] width 14 height 14
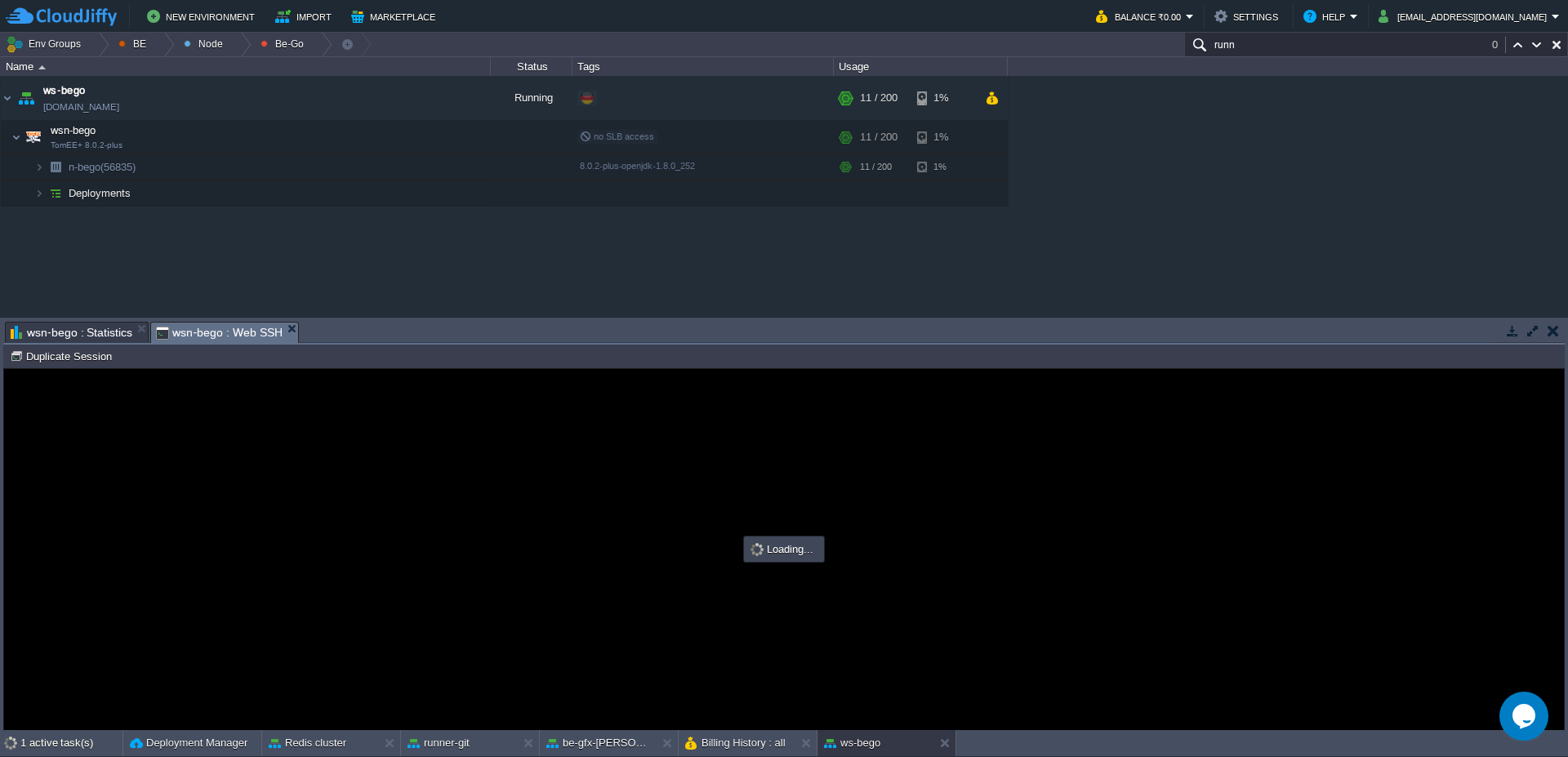
type input "#000000"
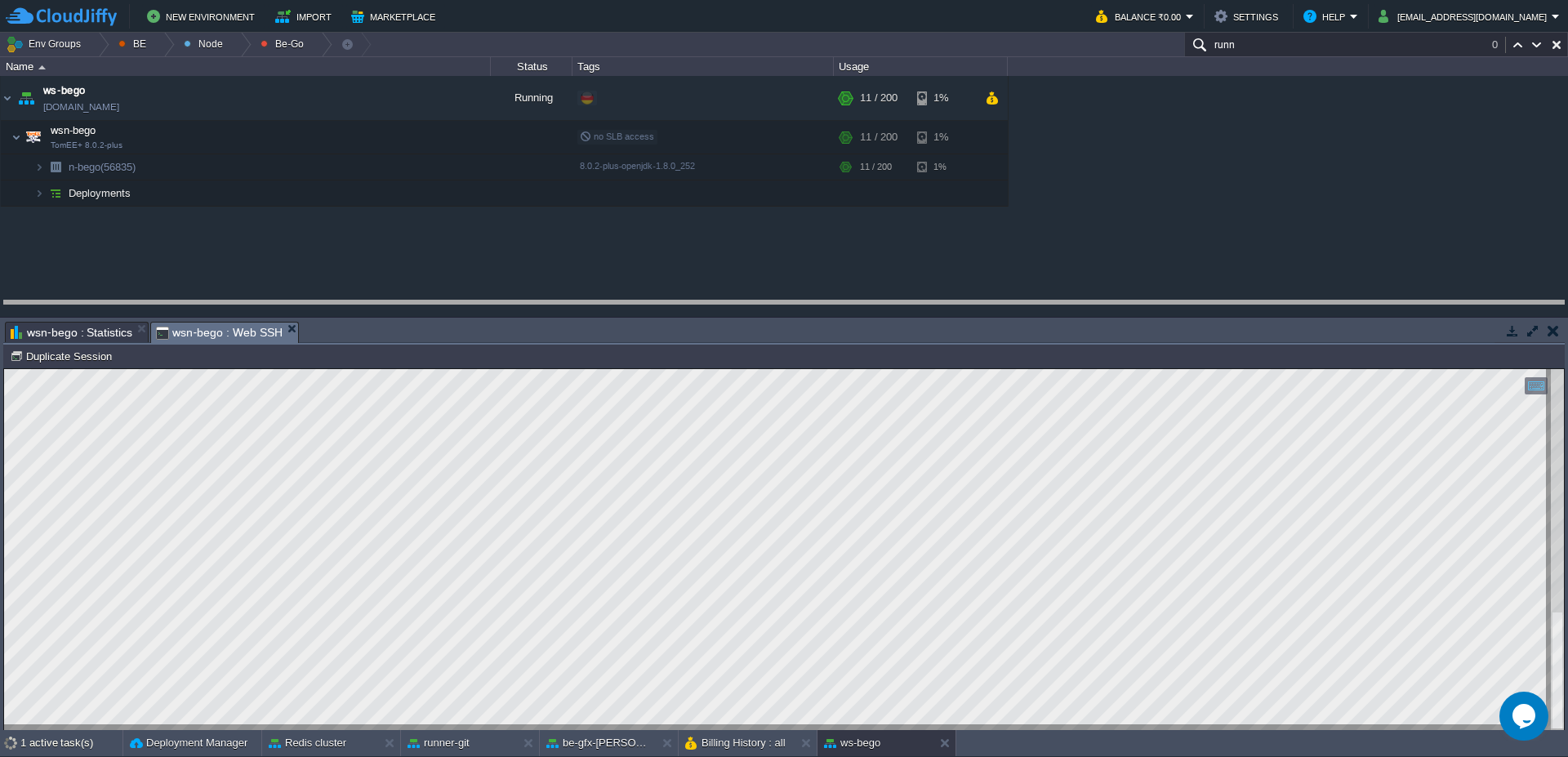
drag, startPoint x: 637, startPoint y: 334, endPoint x: 635, endPoint y: 307, distance: 27.1
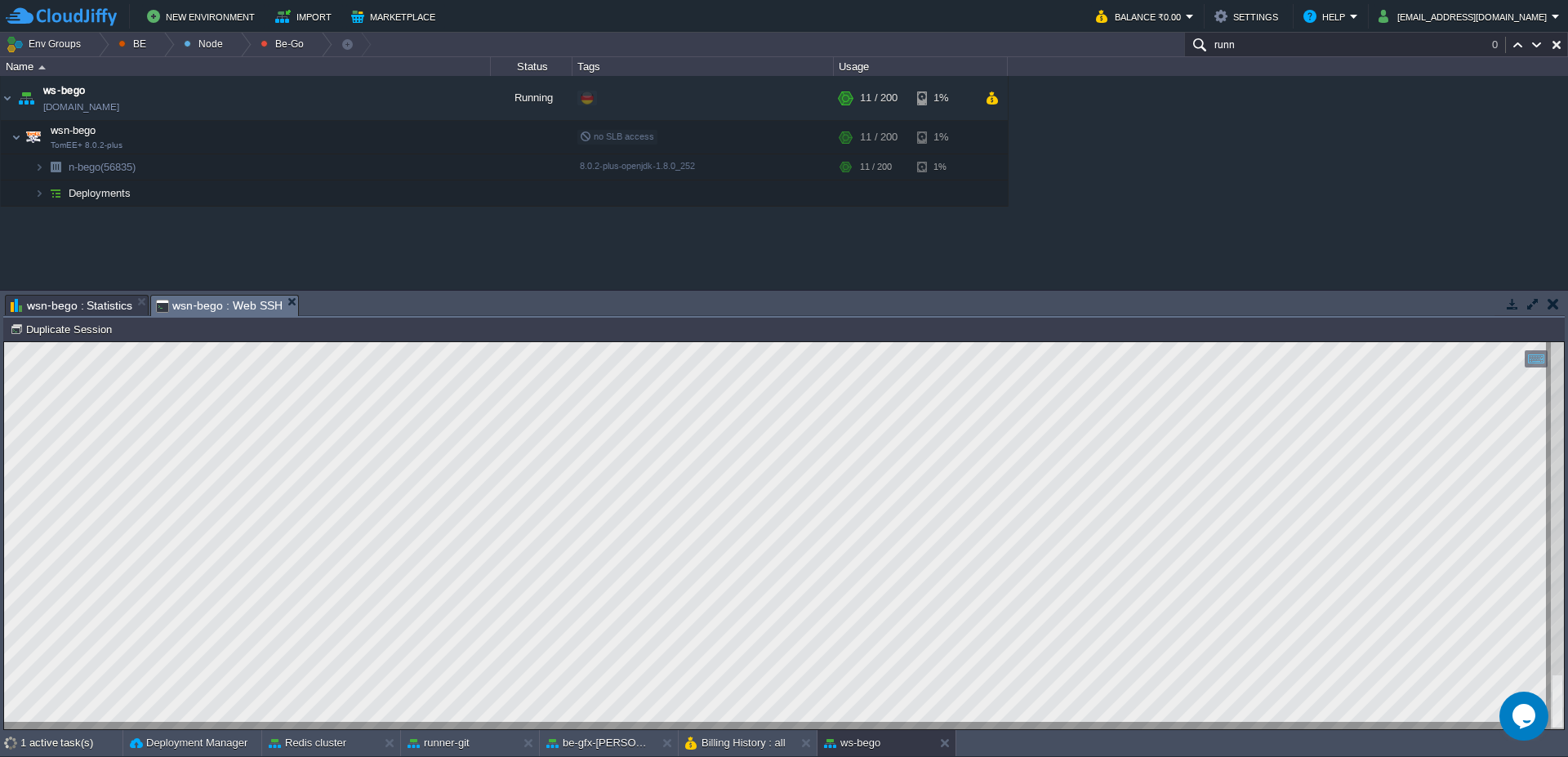
type textarea "WSWRestServices"
click at [851, 756] on div "1 active task(s) Deployment Manager Redis cluster runner-git be-gfx-[PERSON_NAM…" at bounding box center [784, 744] width 1568 height 27
click at [719, 748] on button "Billing History : all" at bounding box center [736, 743] width 100 height 16
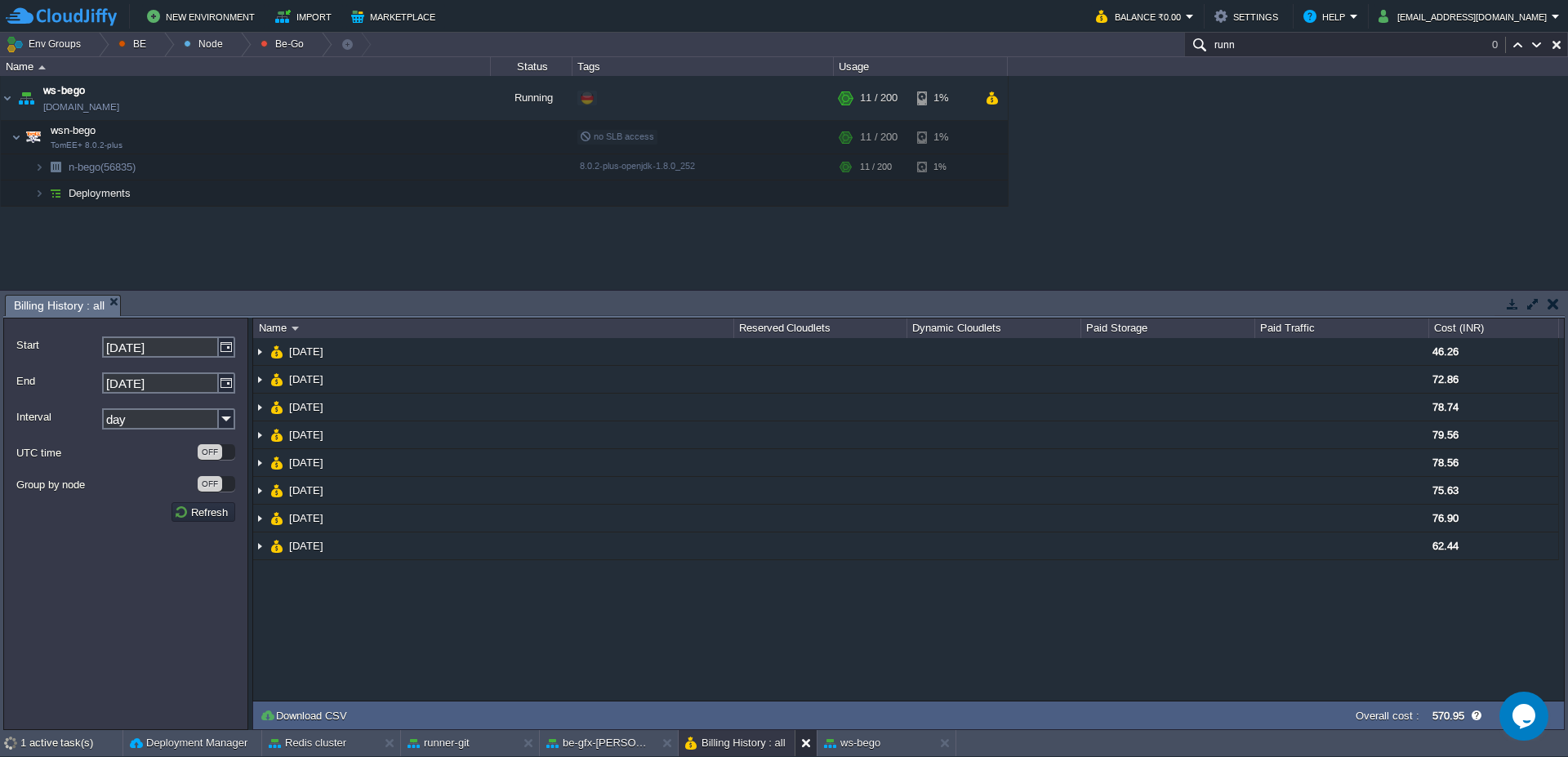
click at [807, 752] on div at bounding box center [805, 743] width 22 height 26
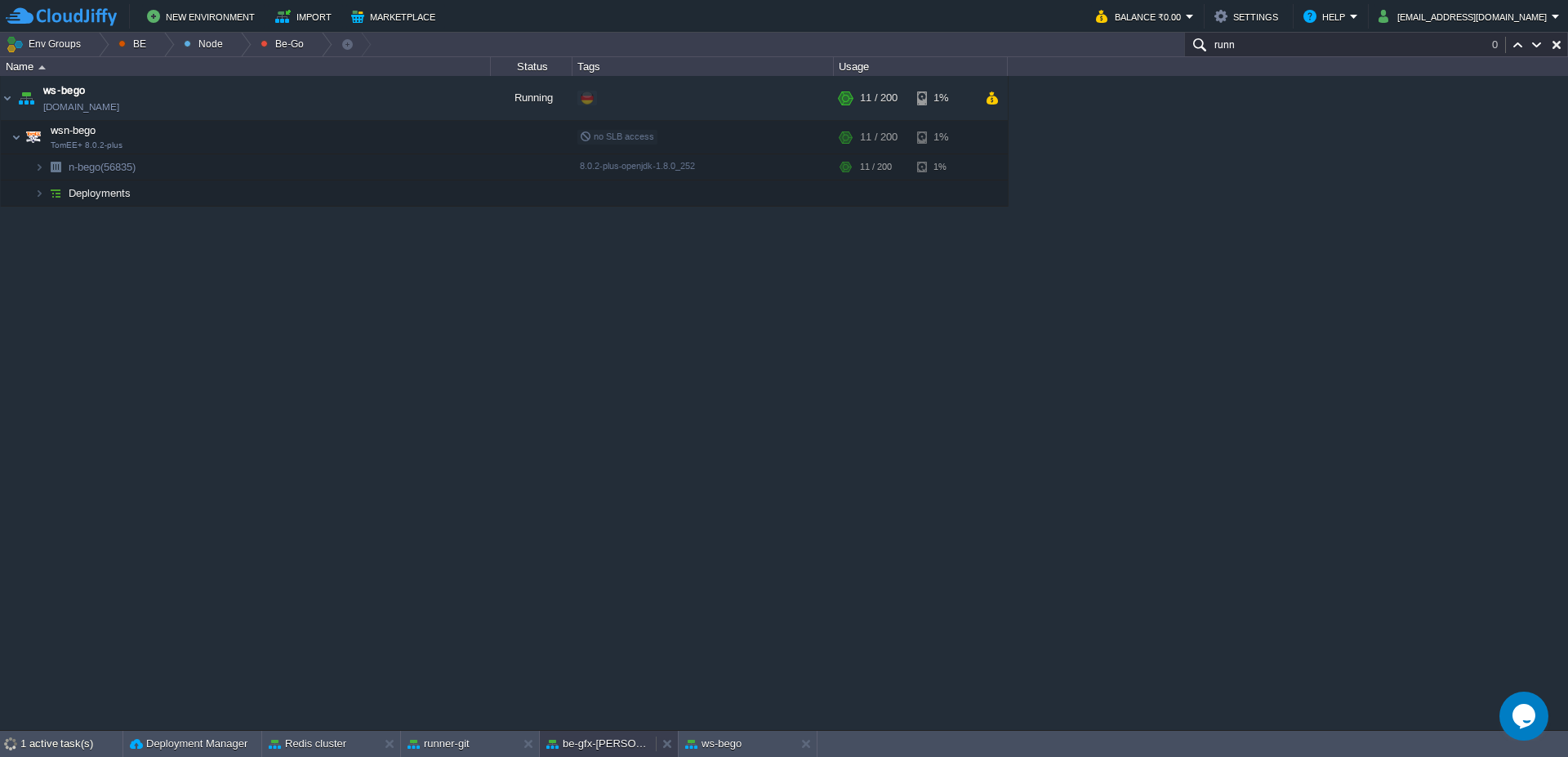
click at [592, 753] on div "be-gfx-[PERSON_NAME]" at bounding box center [598, 743] width 116 height 26
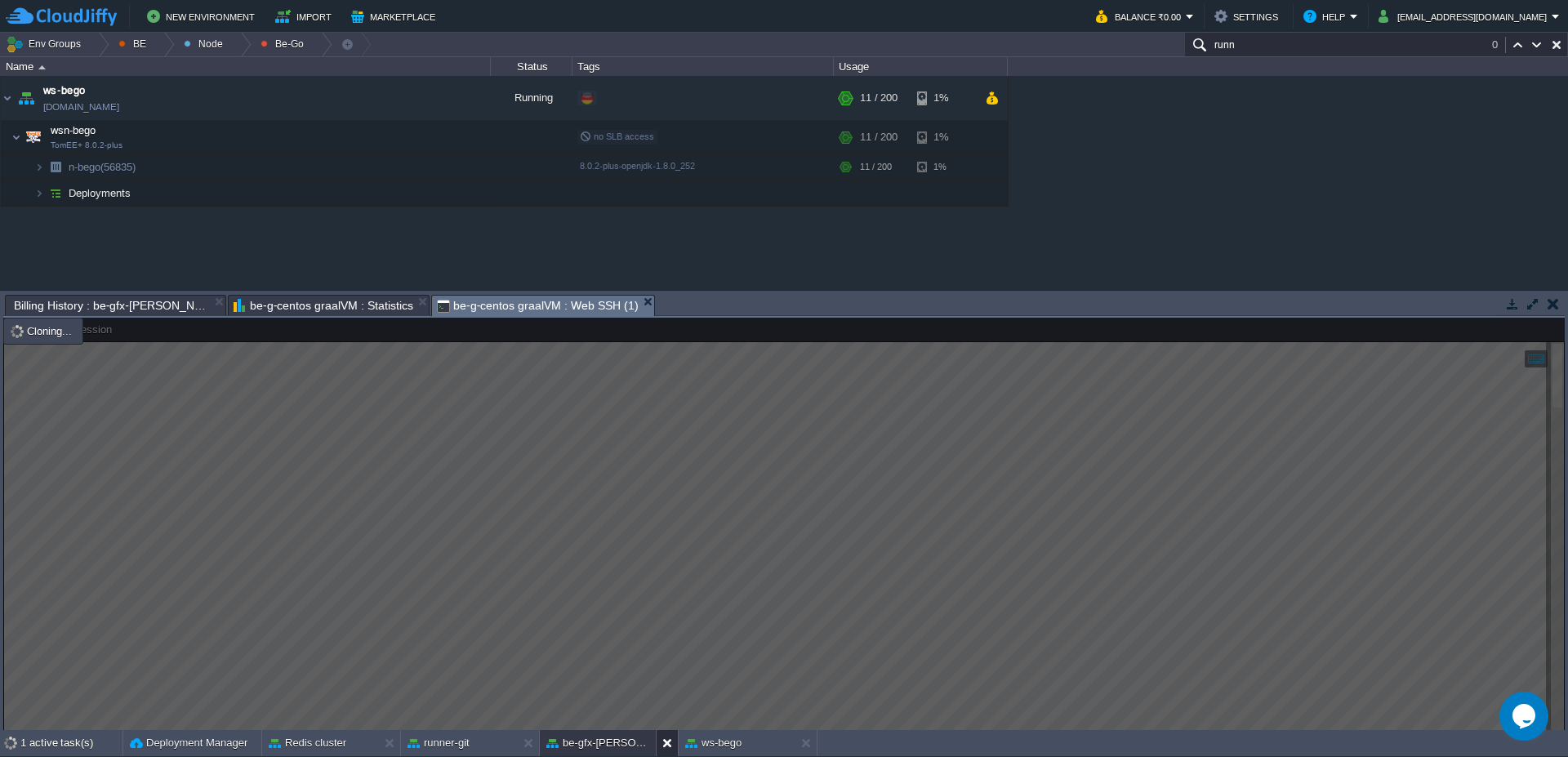
click at [668, 744] on button at bounding box center [670, 743] width 16 height 16
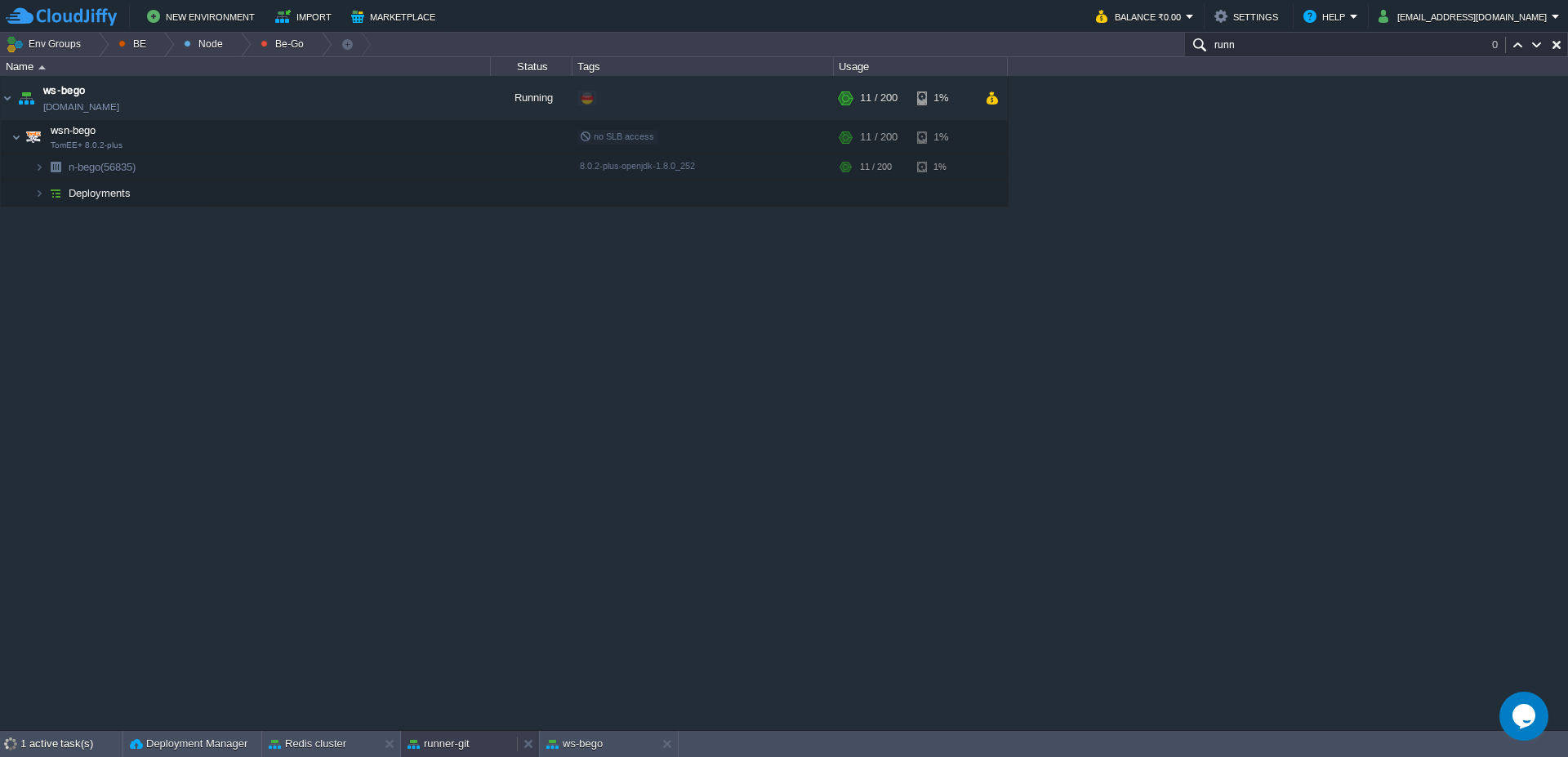
click at [480, 743] on div "runner-git" at bounding box center [459, 743] width 116 height 26
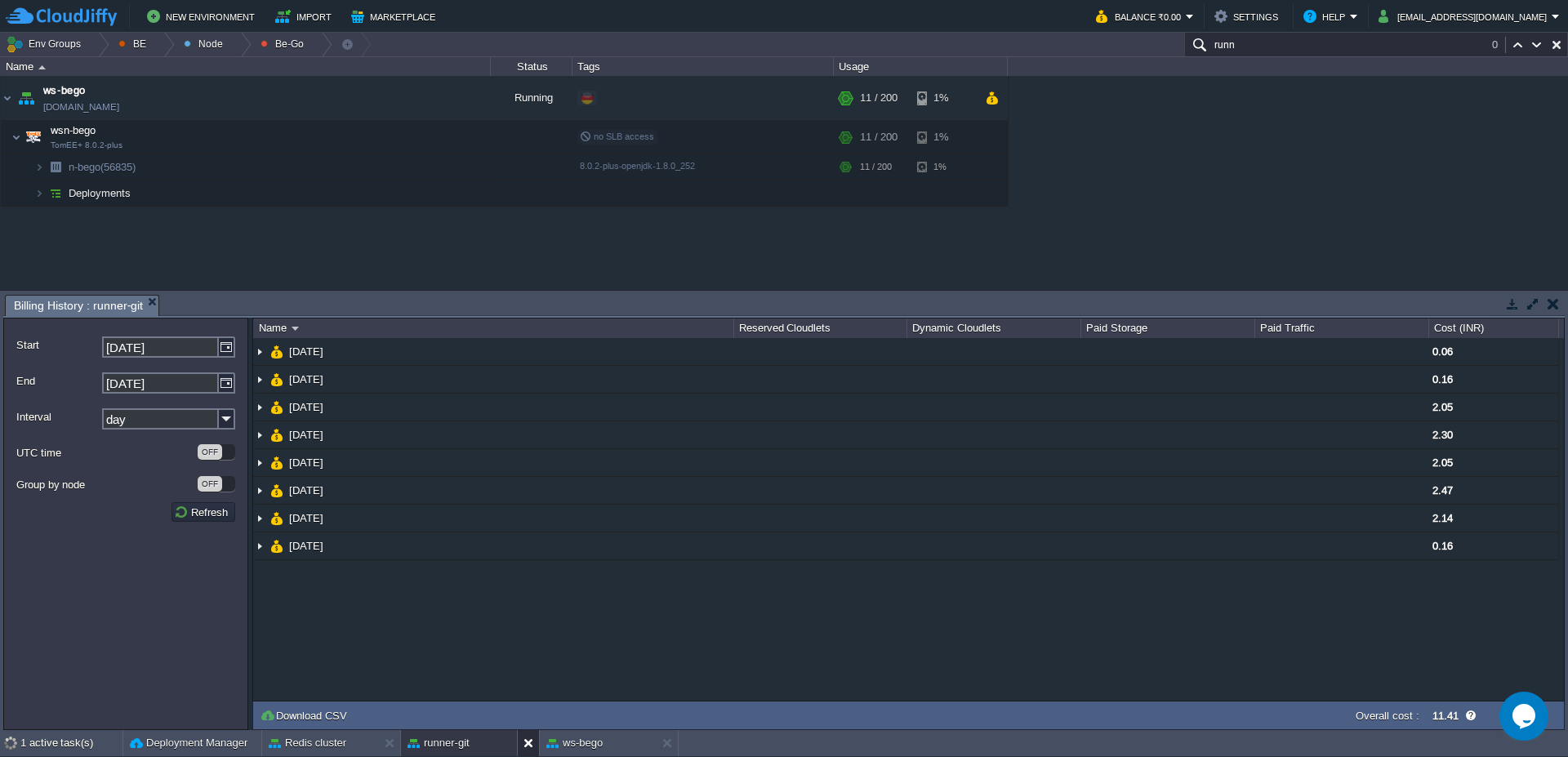
click at [525, 741] on button at bounding box center [531, 743] width 16 height 16
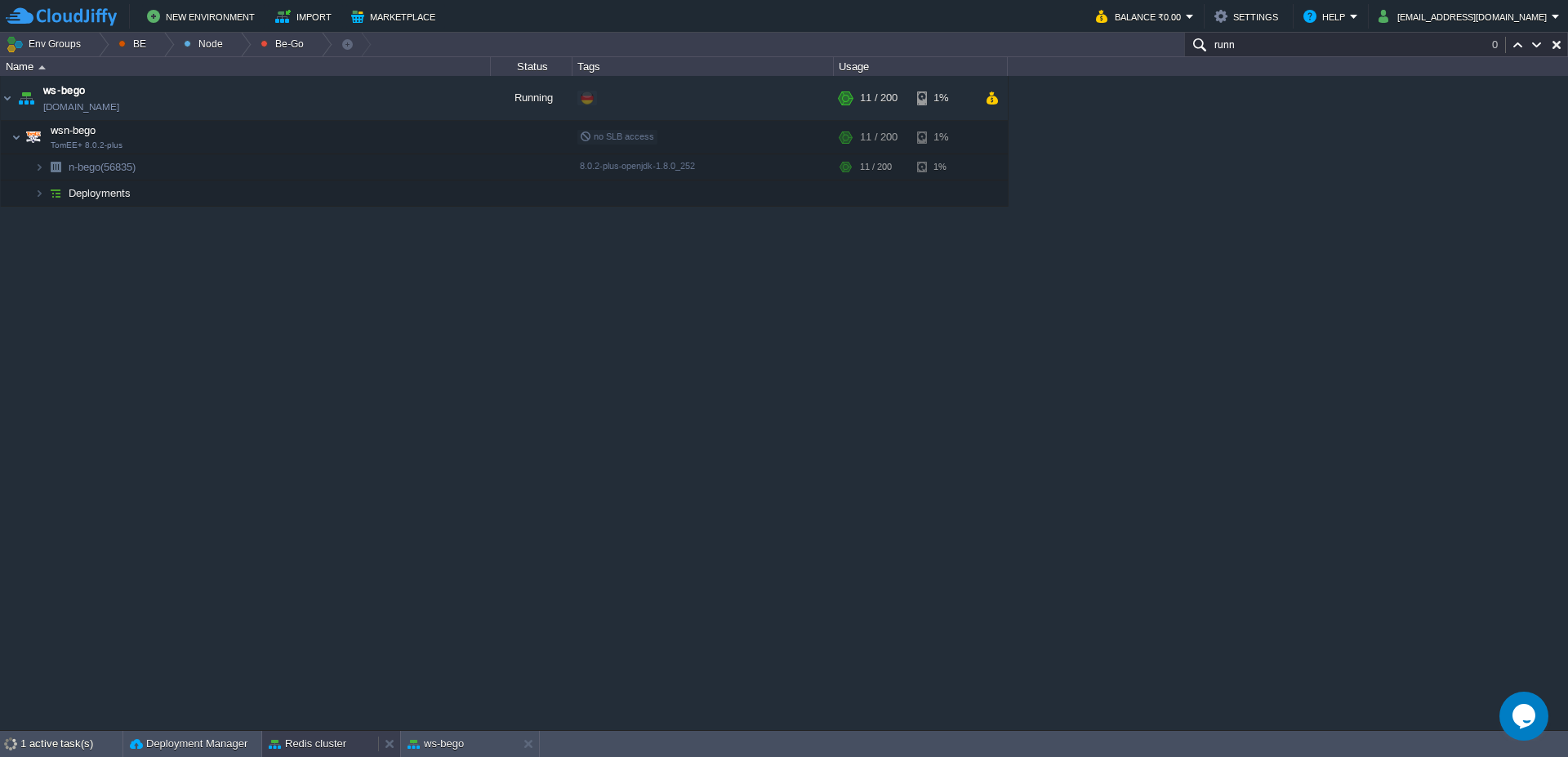
click at [313, 740] on button "Redis cluster" at bounding box center [307, 743] width 77 height 16
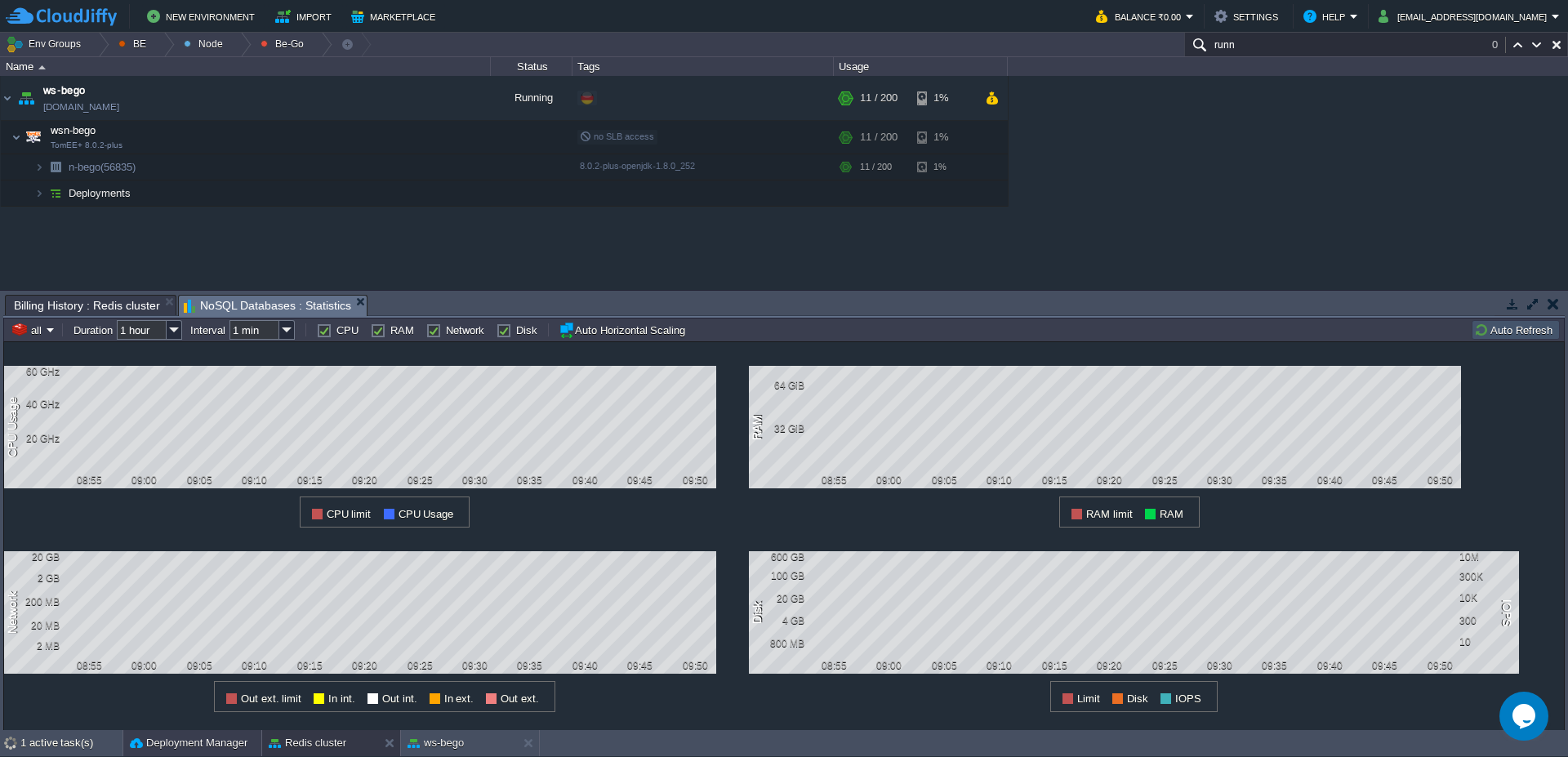
click at [185, 743] on button "Deployment Manager" at bounding box center [189, 743] width 117 height 16
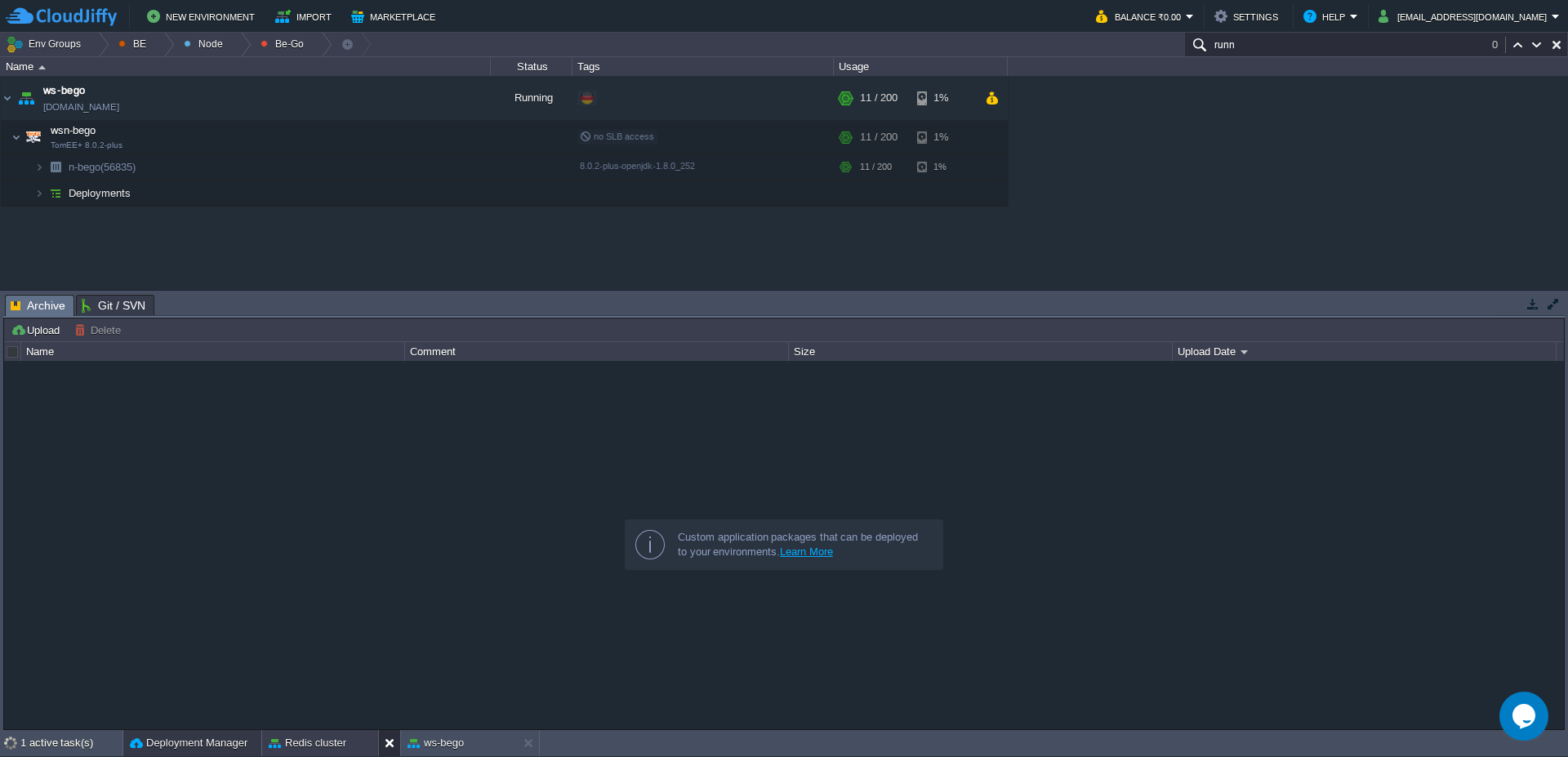
click at [379, 745] on div at bounding box center [389, 743] width 22 height 26
click at [350, 743] on div "ws-bego" at bounding box center [320, 743] width 116 height 26
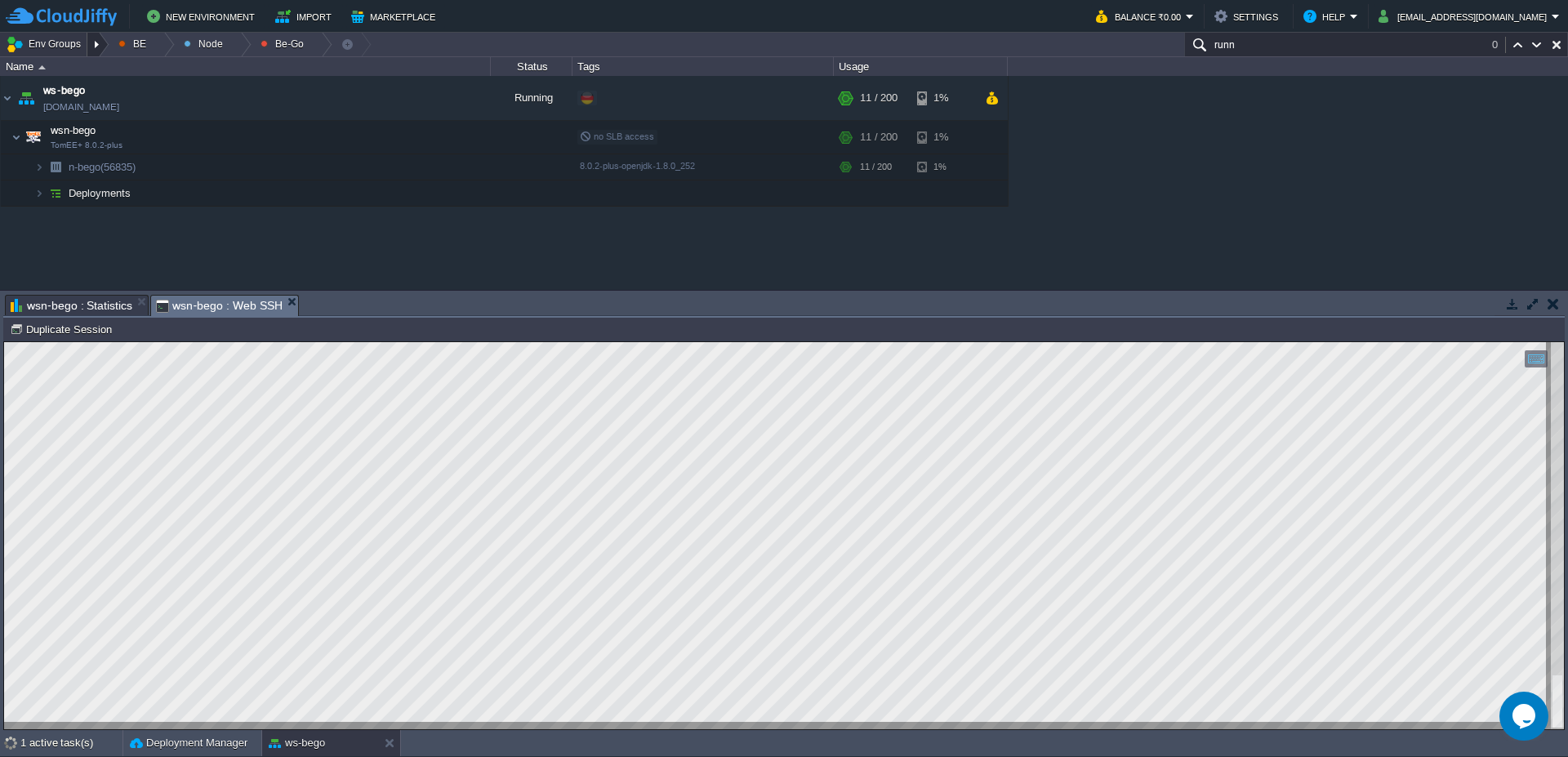
click at [89, 50] on div at bounding box center [99, 44] width 22 height 24
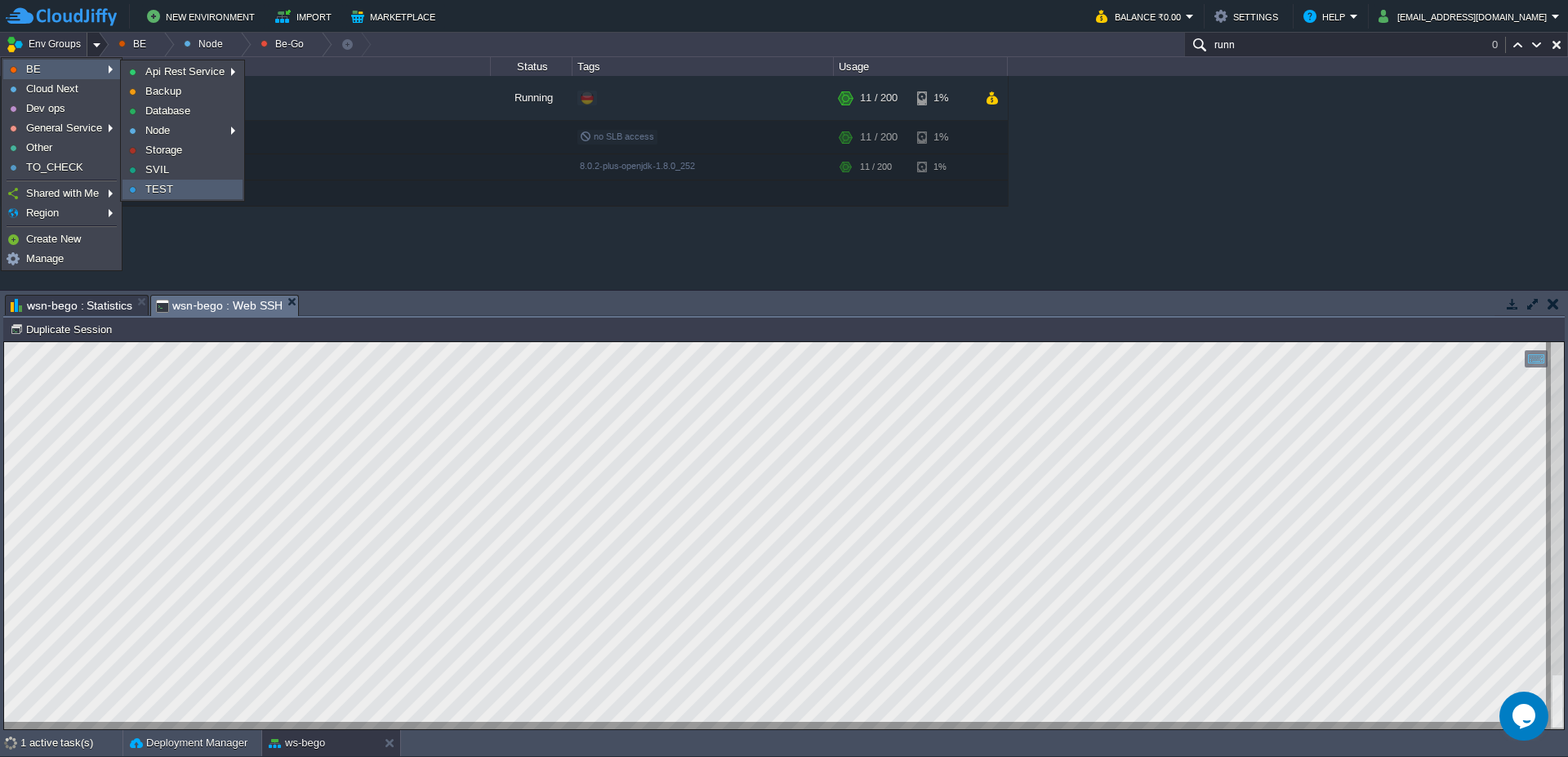
click at [168, 187] on span "TEST" at bounding box center [159, 189] width 28 height 12
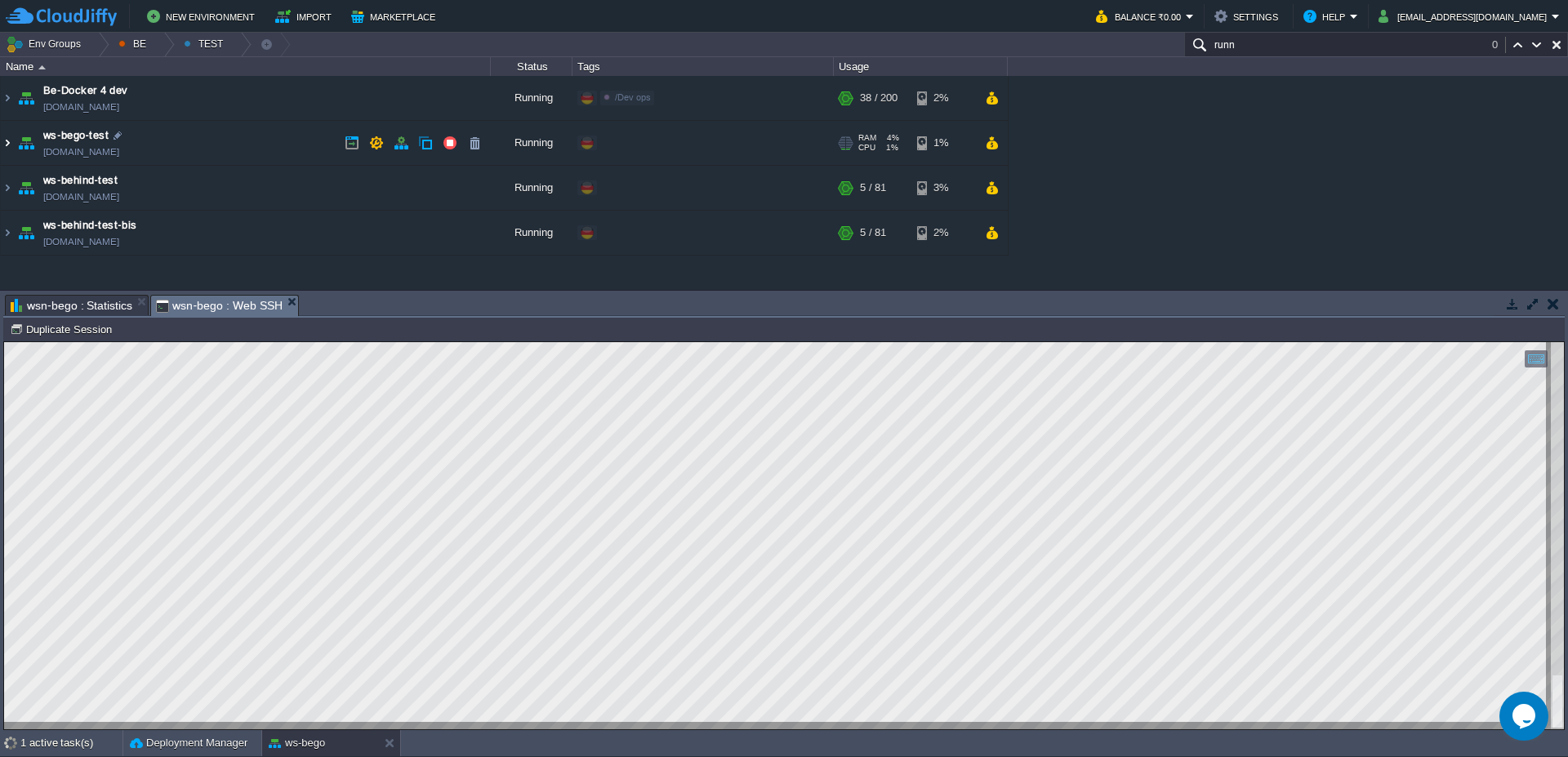
click at [5, 151] on img at bounding box center [7, 143] width 13 height 44
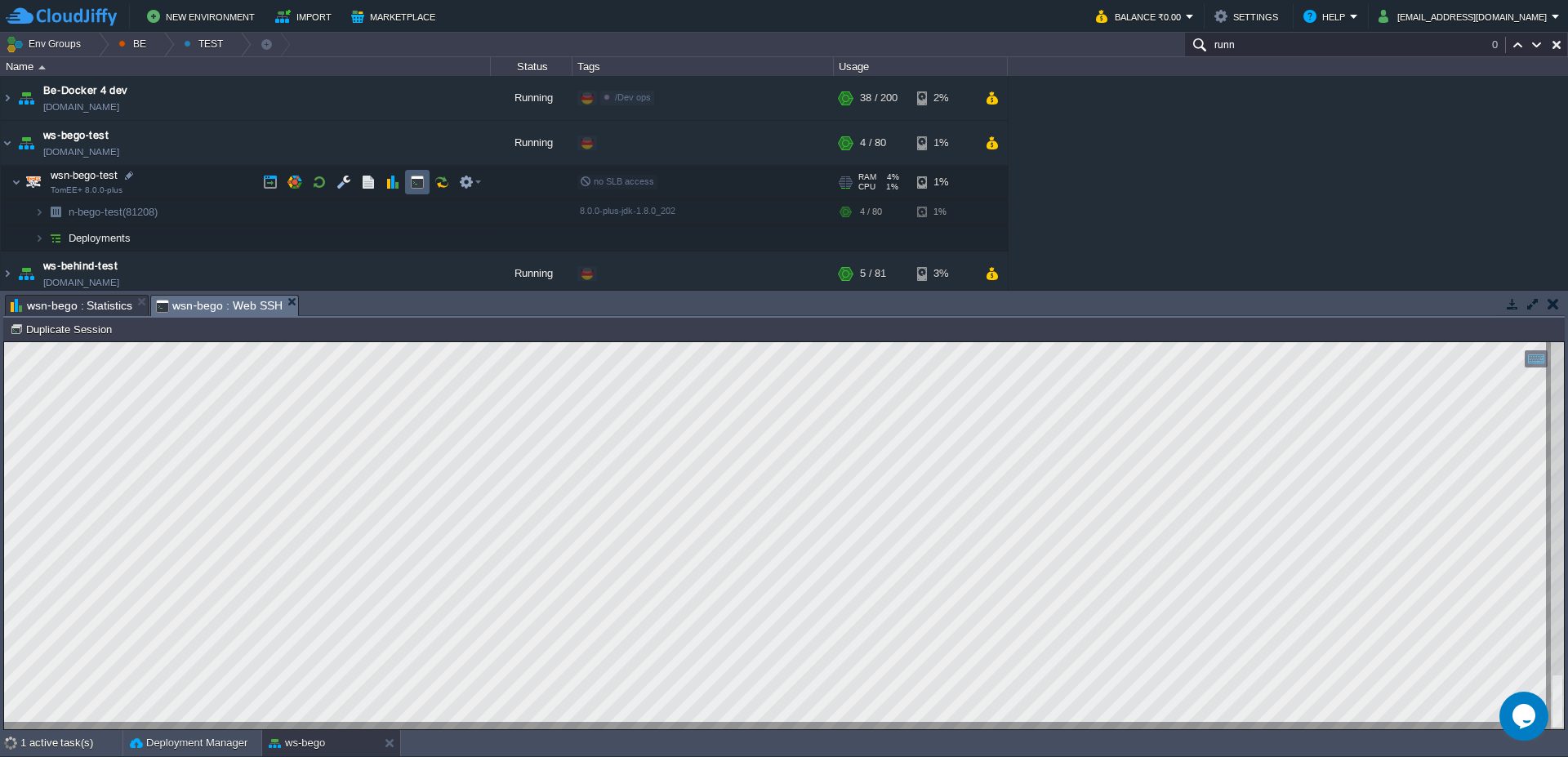
click at [421, 186] on button "button" at bounding box center [417, 182] width 14 height 14
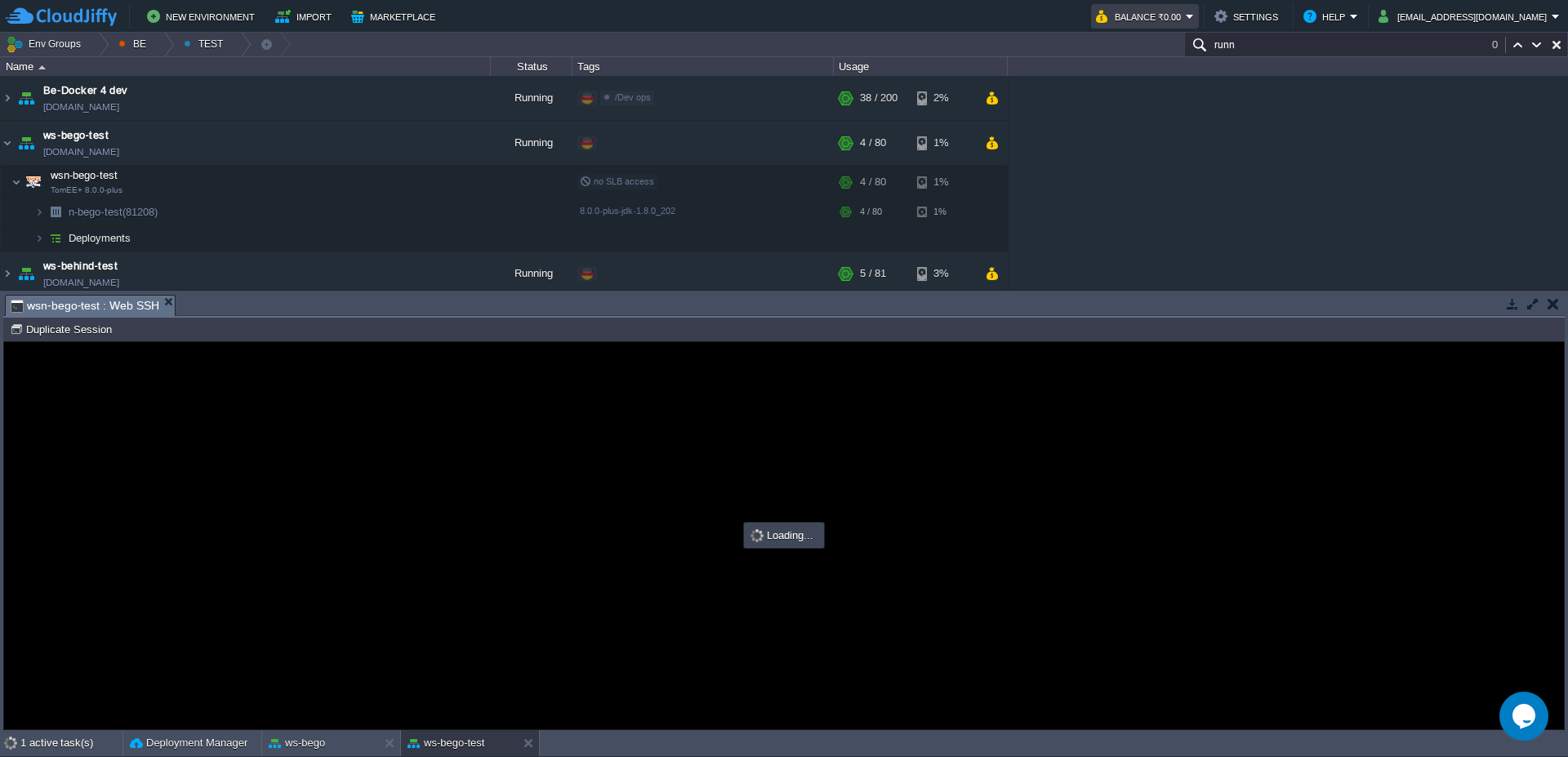
scroll to position [0, 0]
type input "#000000"
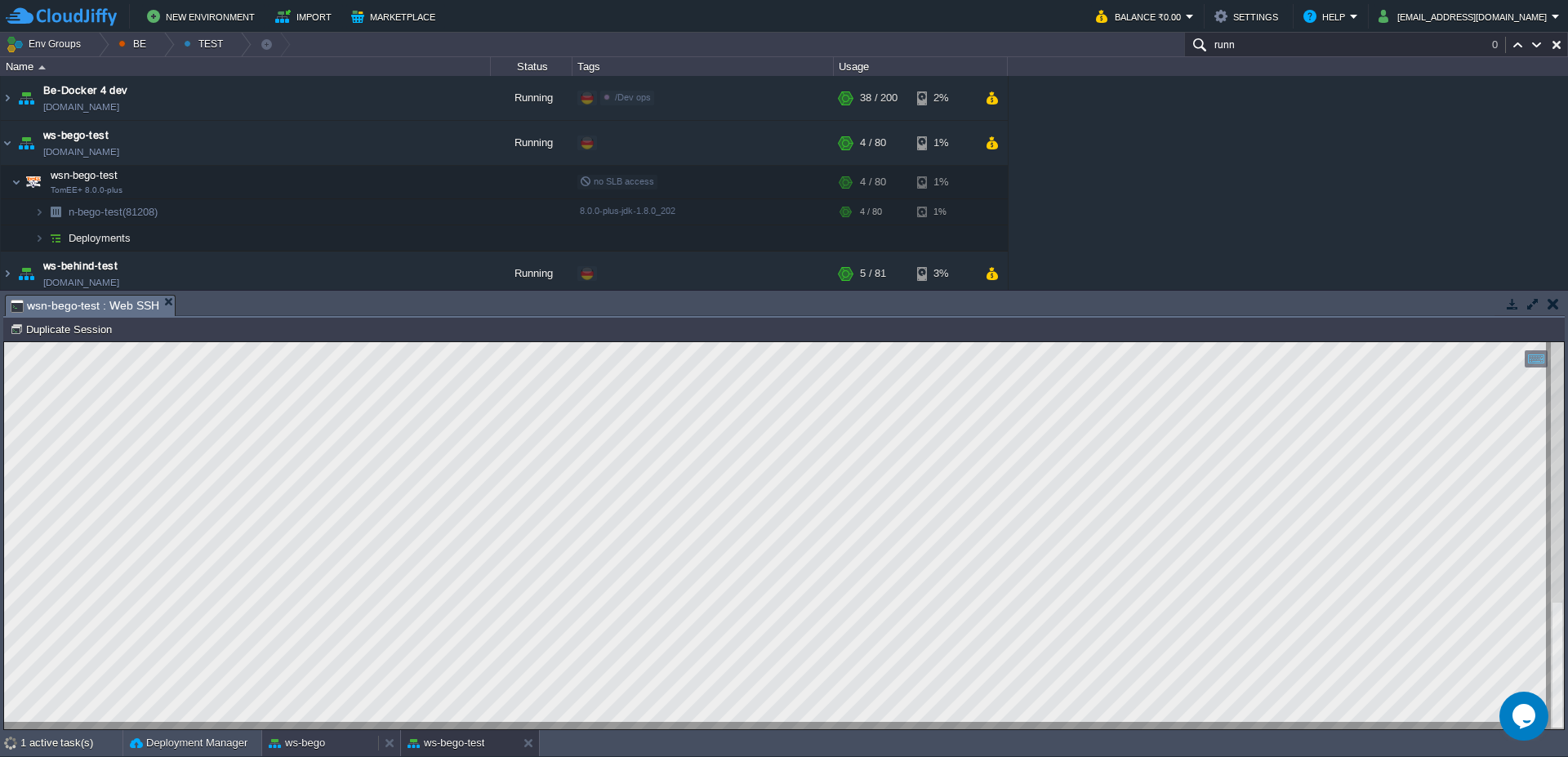
click at [326, 743] on div "ws-bego" at bounding box center [320, 743] width 116 height 26
type textarea "lienteFatturazione, [PERSON_NAME], workInProgress, note, giornoSettimana, artic…"
click at [353, 743] on div "ws-bego" at bounding box center [320, 743] width 116 height 26
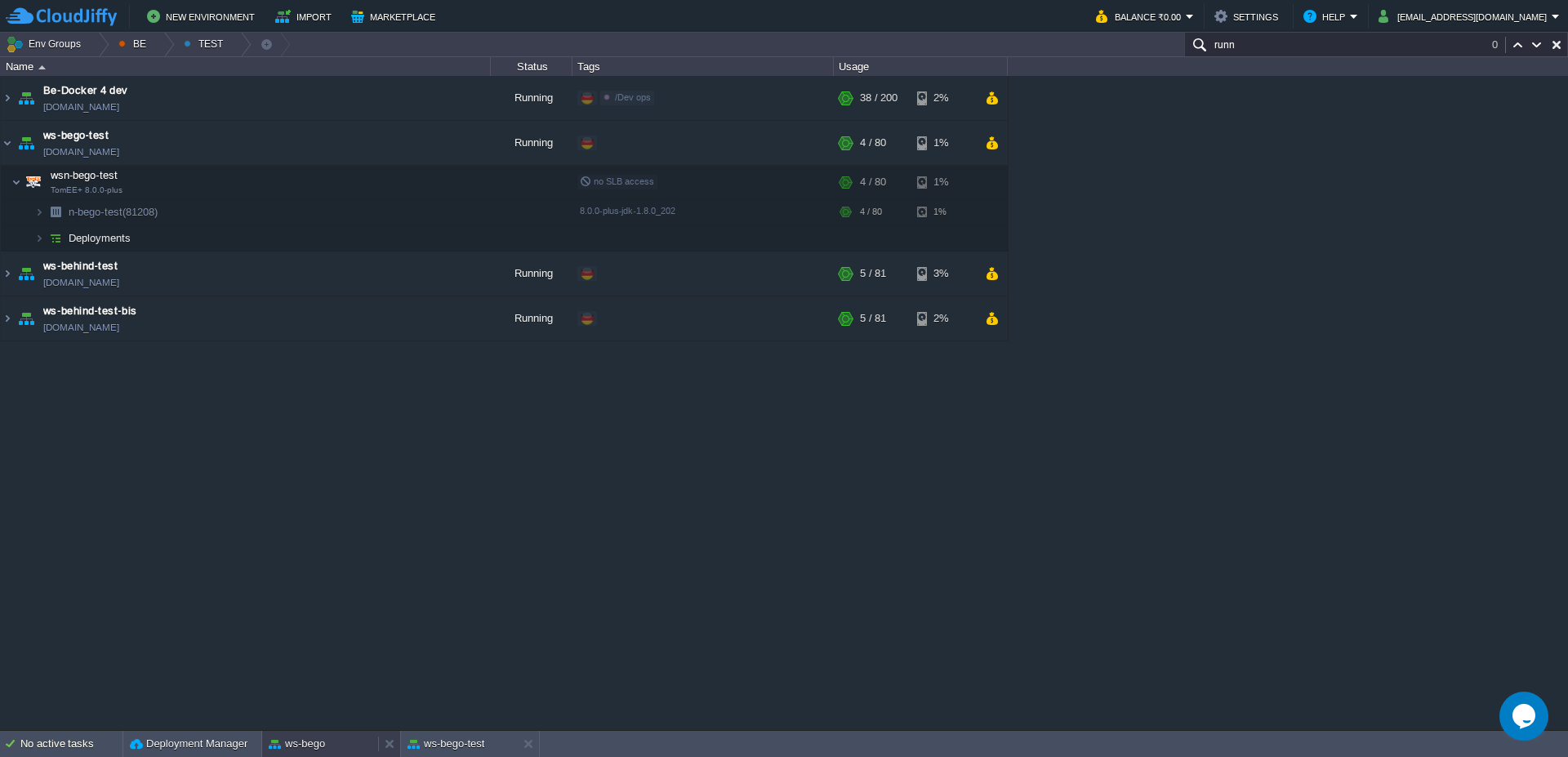
click at [353, 743] on div "ws-bego" at bounding box center [320, 743] width 116 height 26
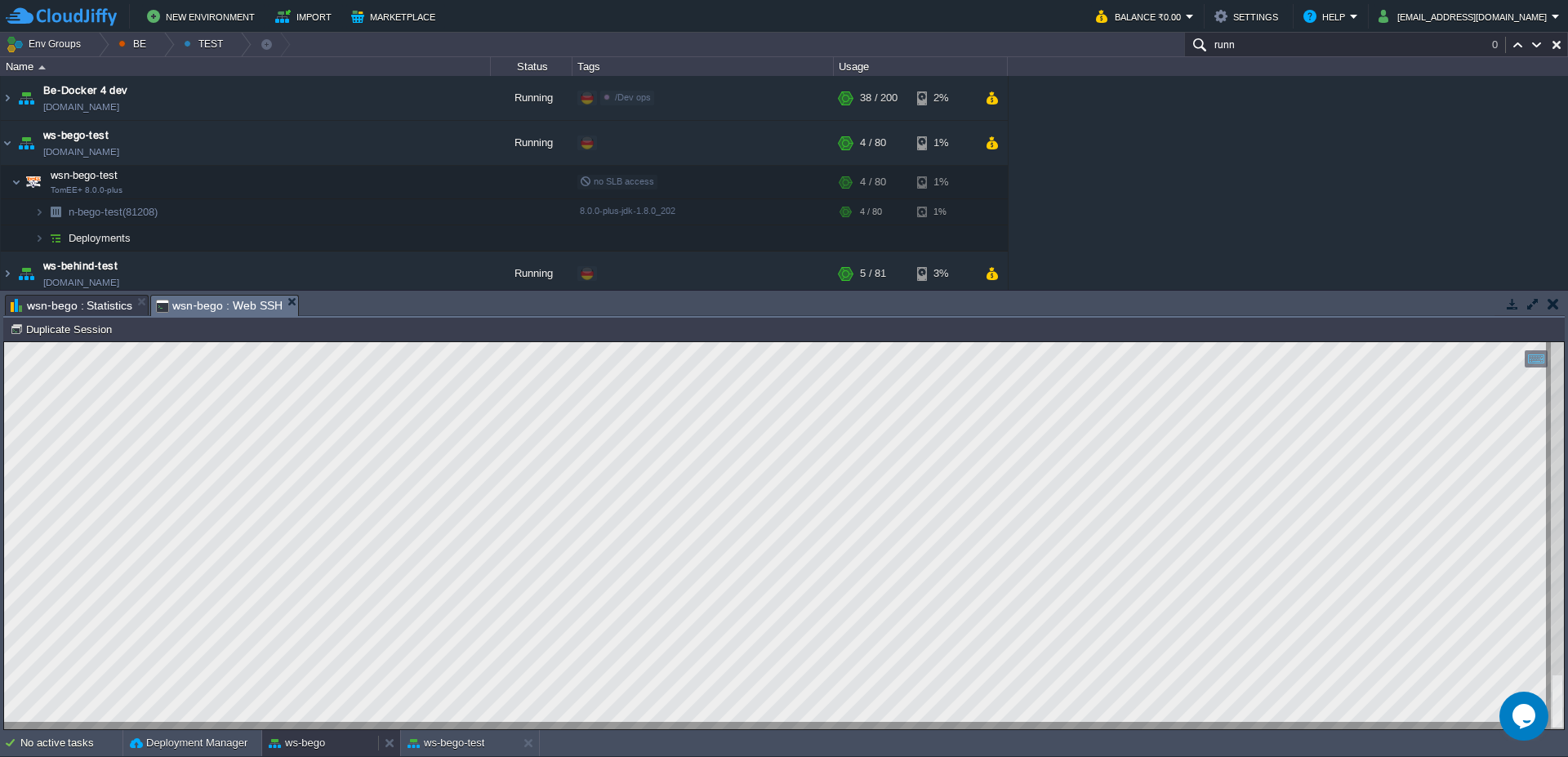
click at [333, 748] on div "ws-bego" at bounding box center [320, 743] width 116 height 26
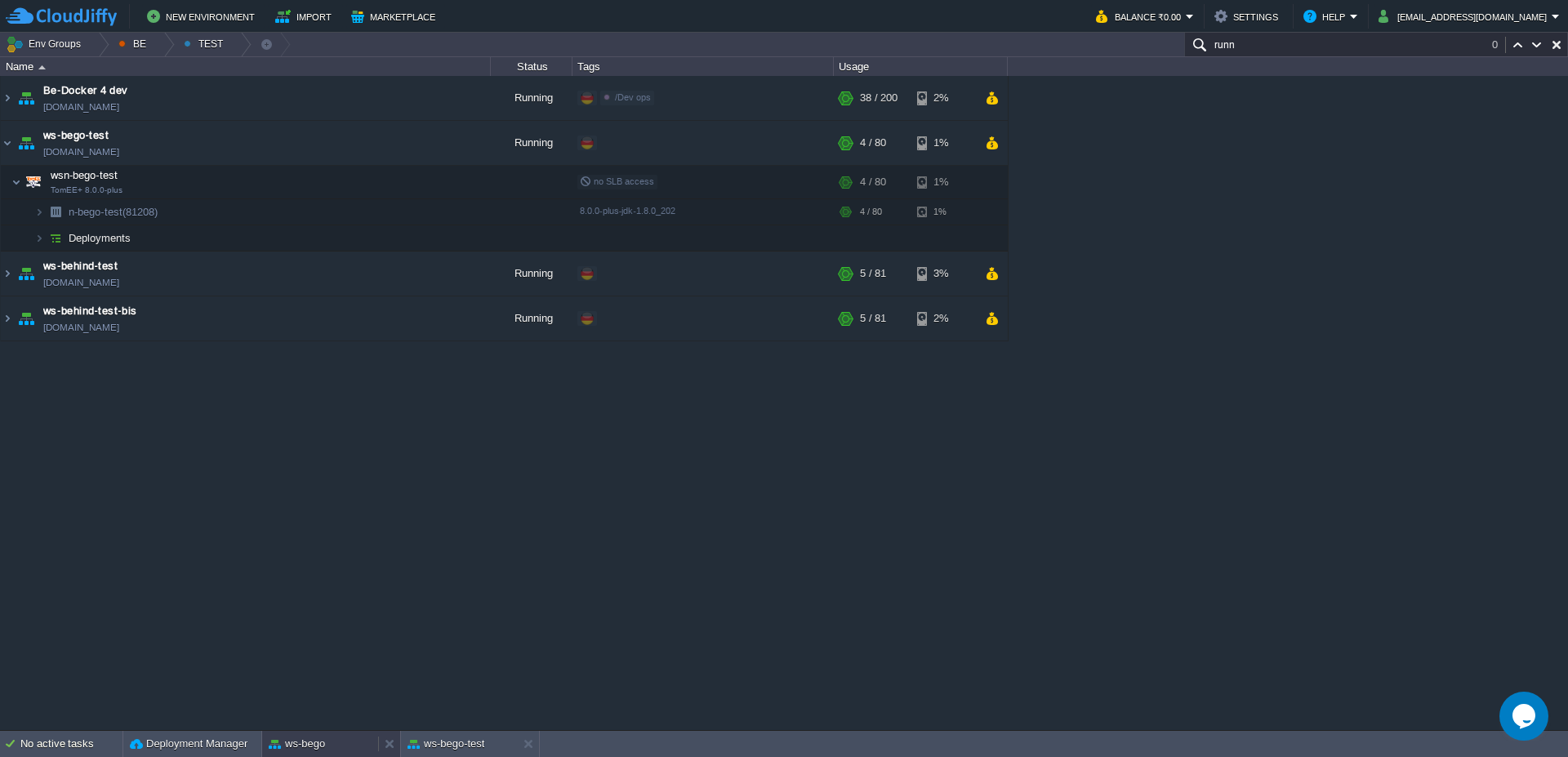
click at [333, 748] on div "ws-bego" at bounding box center [320, 743] width 116 height 26
